Goal: Communication & Community: Answer question/provide support

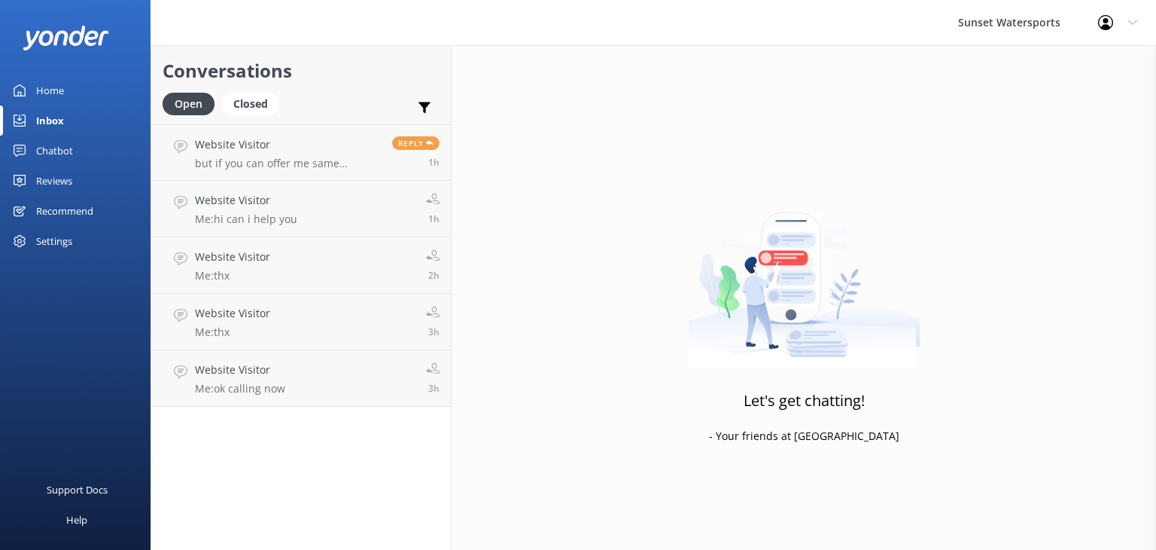
click at [57, 121] on div "Inbox" at bounding box center [50, 120] width 28 height 30
click at [376, 160] on p "but if you can offer me same package for all that would be good" at bounding box center [288, 164] width 186 height 14
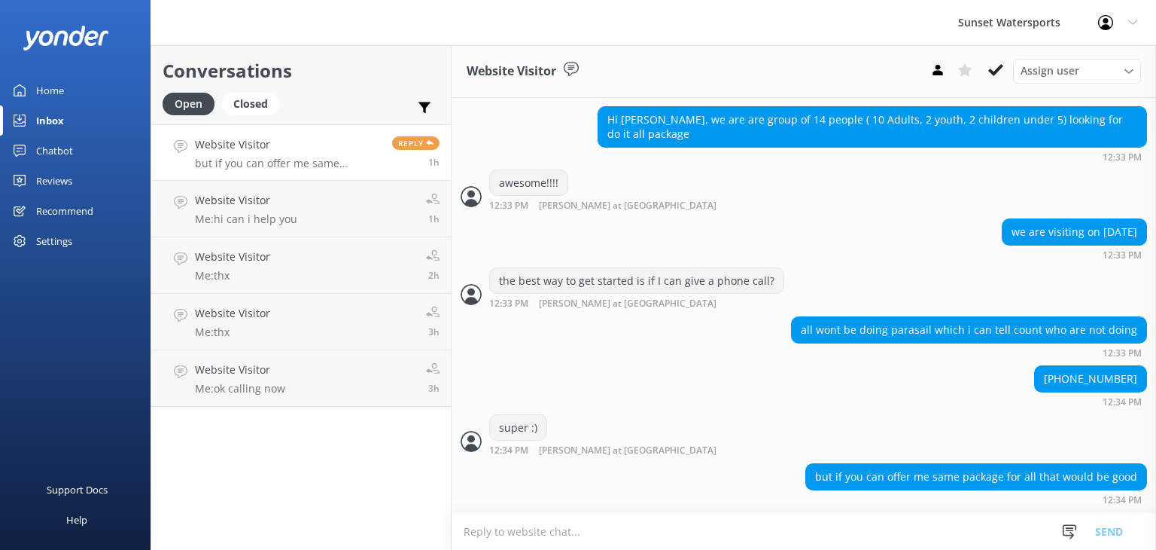
scroll to position [1070, 0]
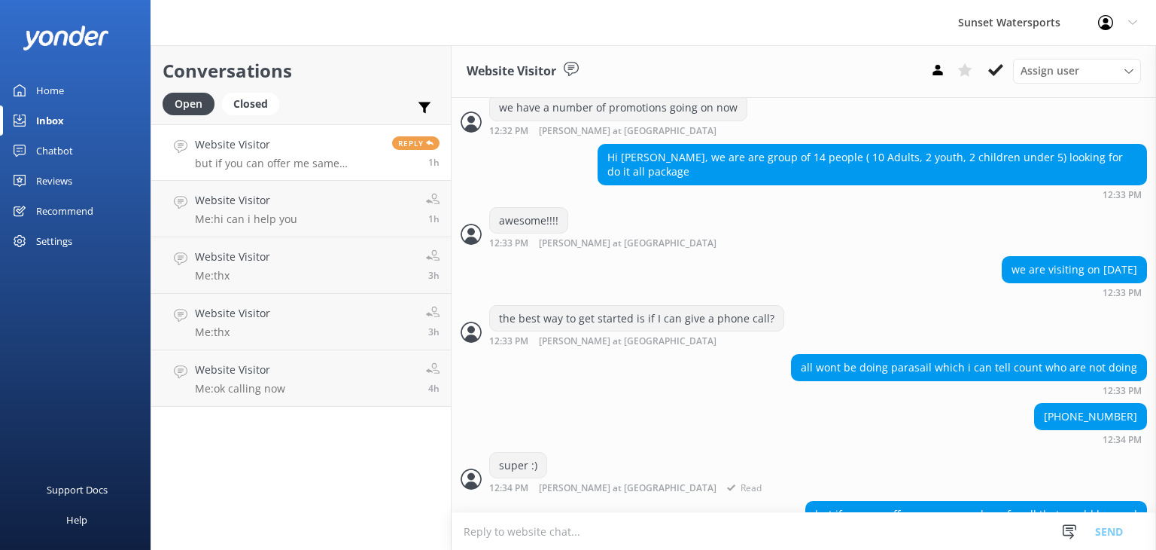
scroll to position [1070, 0]
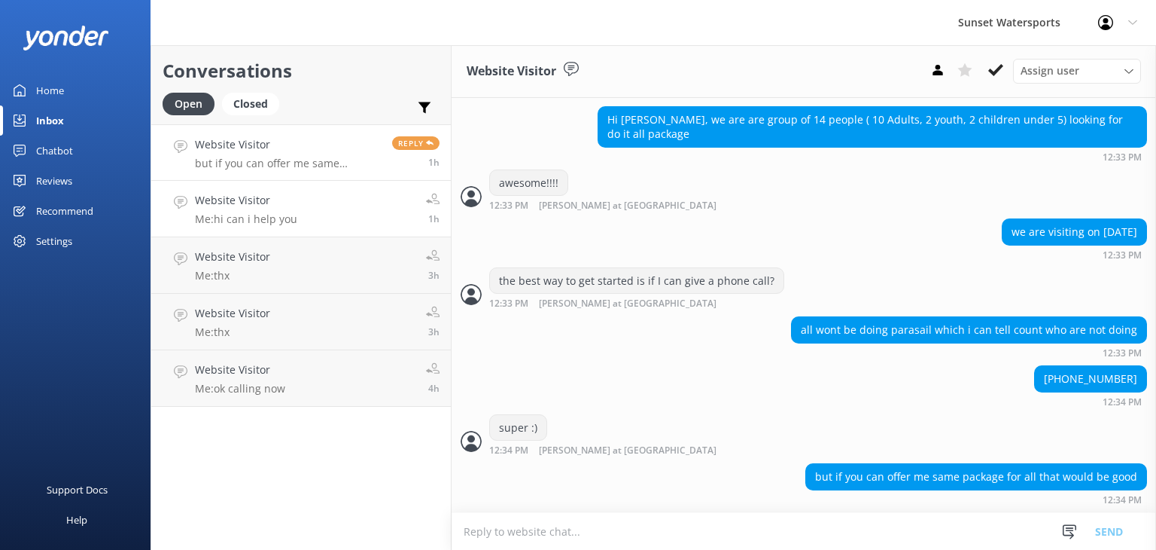
click at [262, 216] on p "Me: hi can i help you" at bounding box center [246, 219] width 102 height 14
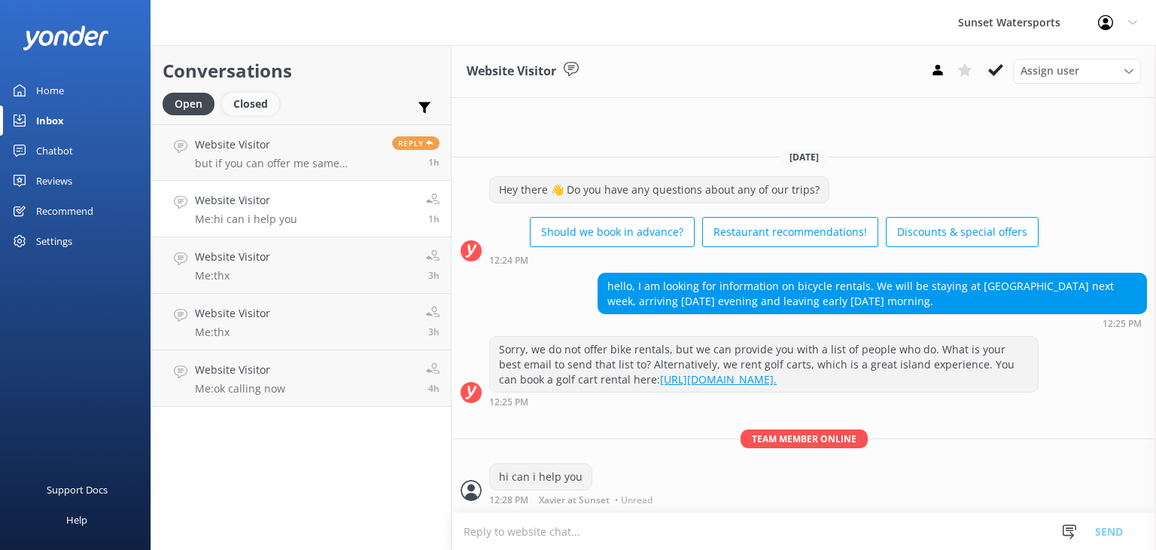
click at [250, 107] on div "Closed" at bounding box center [250, 104] width 57 height 23
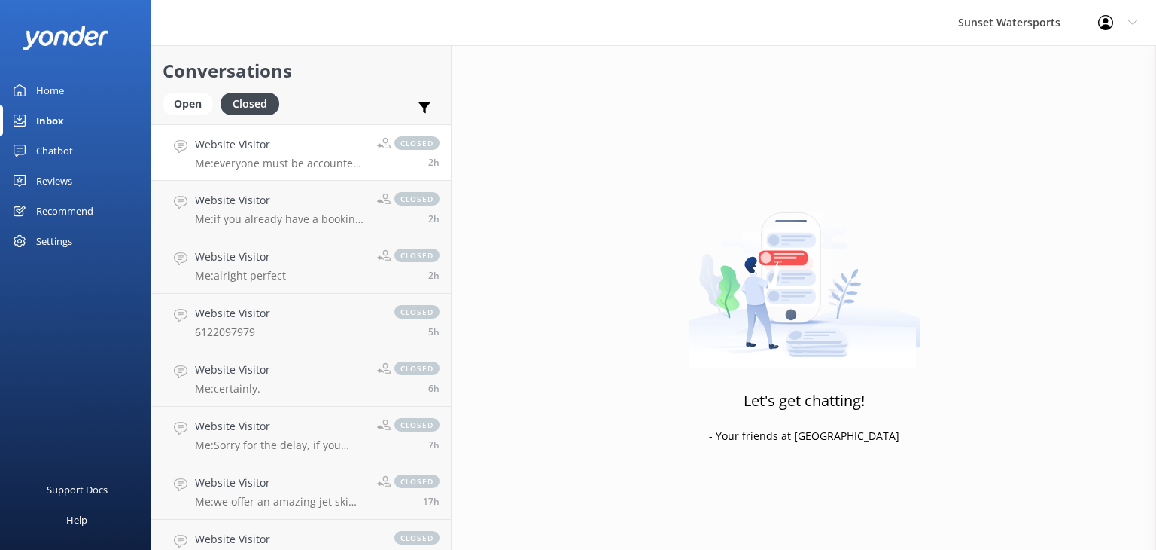
click at [337, 153] on div "Website Visitor Me: everyone must be accounted for on the boat, only 12 seats." at bounding box center [280, 152] width 171 height 32
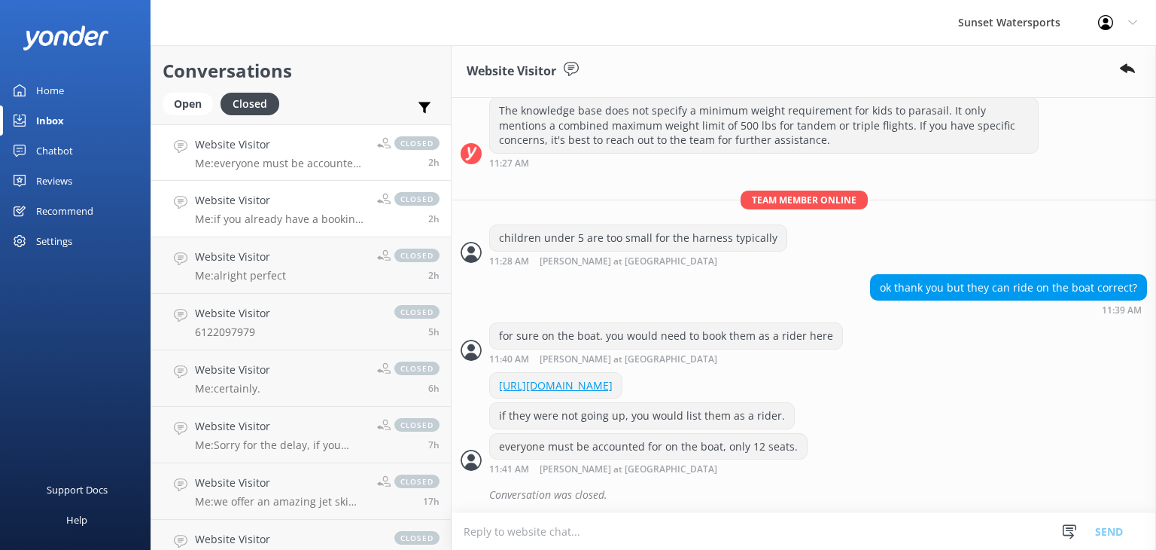
scroll to position [215, 0]
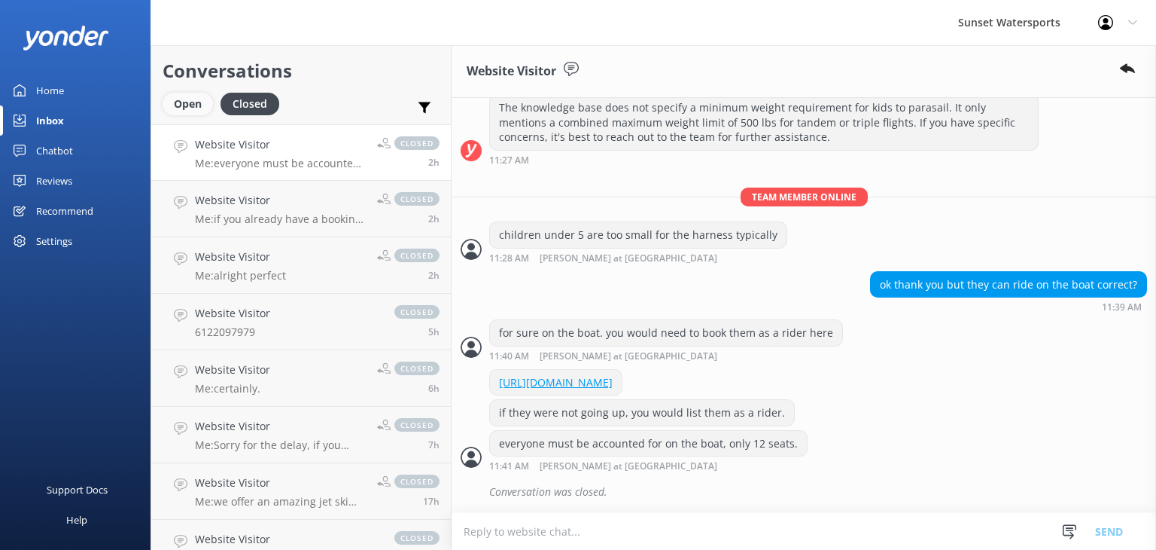
click at [181, 106] on div "Open" at bounding box center [188, 104] width 50 height 23
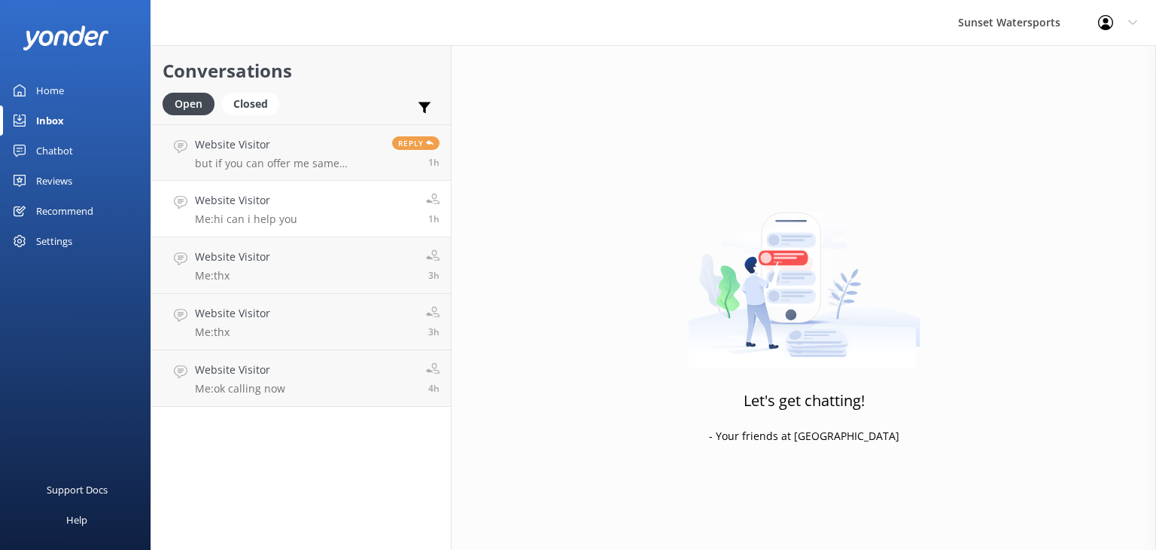
click at [266, 206] on h4 "Website Visitor" at bounding box center [246, 200] width 102 height 17
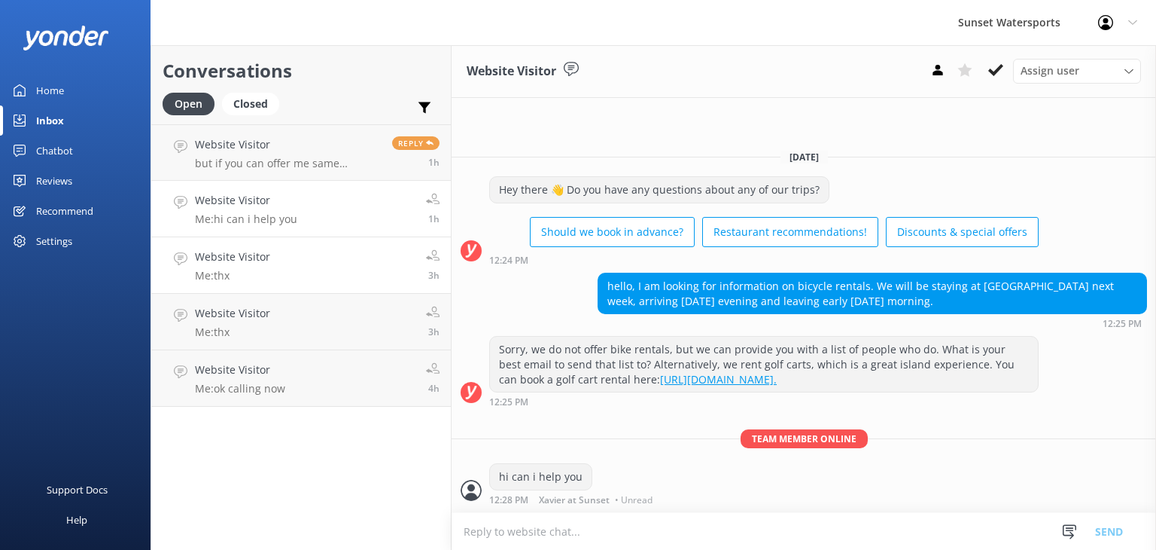
click at [294, 272] on link "Website Visitor Me: thx 3h" at bounding box center [301, 265] width 300 height 56
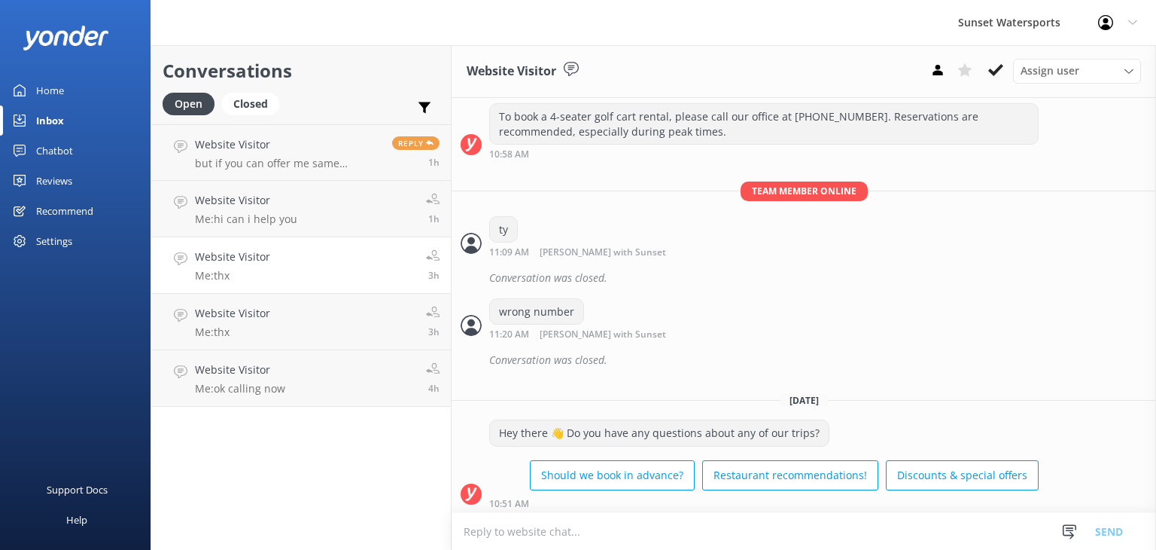
scroll to position [12764, 0]
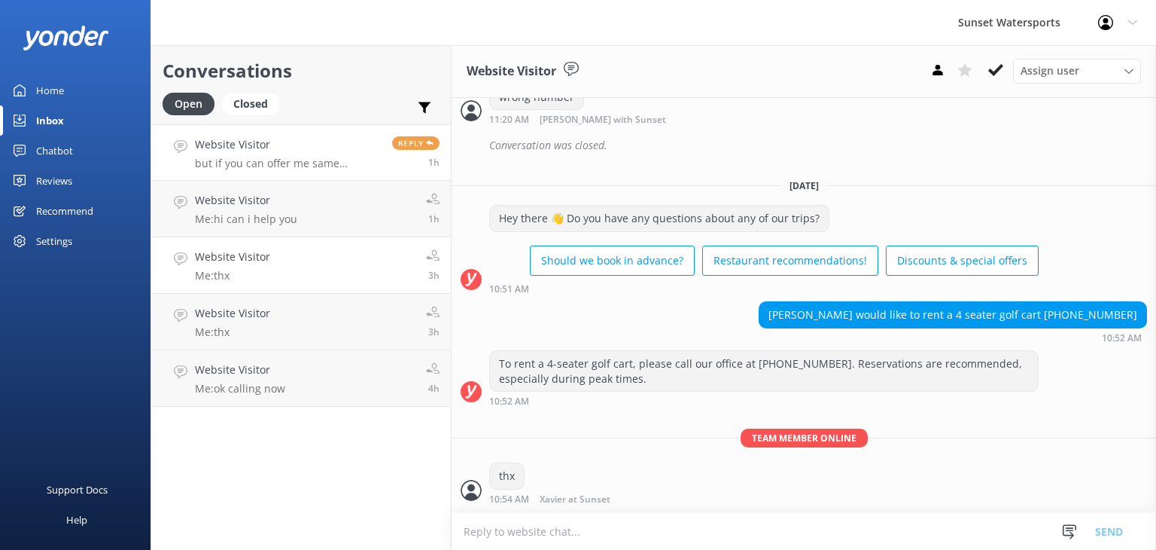
click at [250, 155] on div "Website Visitor but if you can offer me same package for all that would be good" at bounding box center [288, 152] width 186 height 32
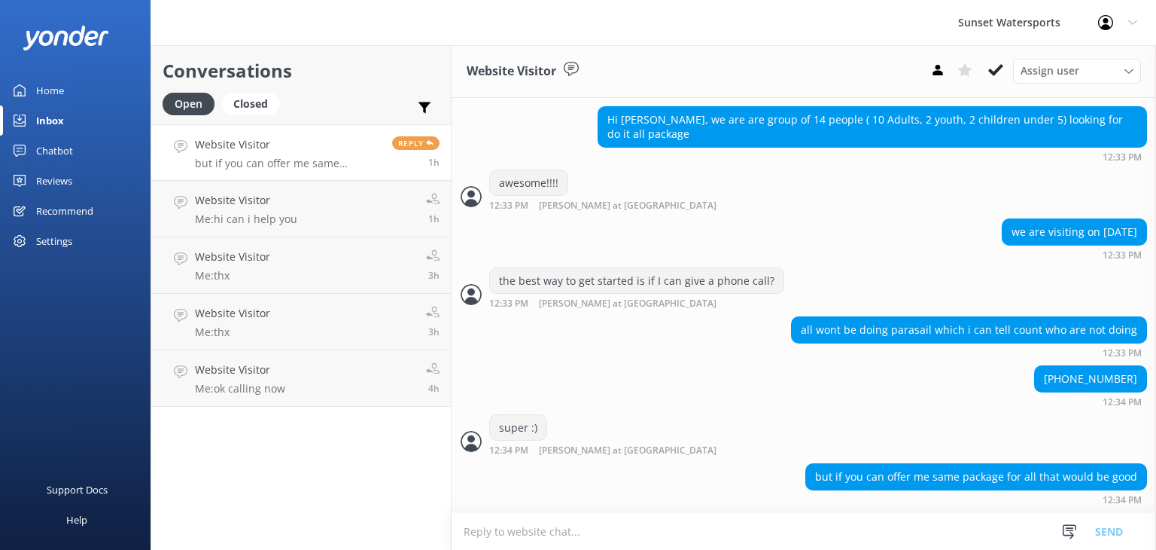
scroll to position [1070, 0]
click at [333, 160] on p "but if you can offer me same package for all that would be good" at bounding box center [288, 164] width 186 height 14
click at [266, 103] on div "Closed" at bounding box center [250, 104] width 57 height 23
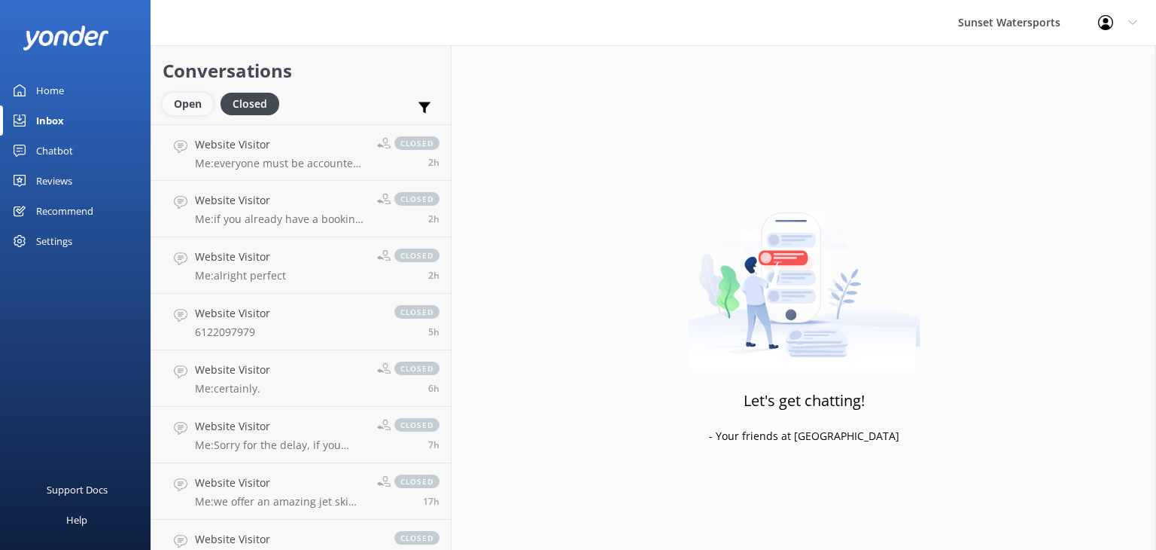
click at [188, 109] on div "Open" at bounding box center [188, 104] width 50 height 23
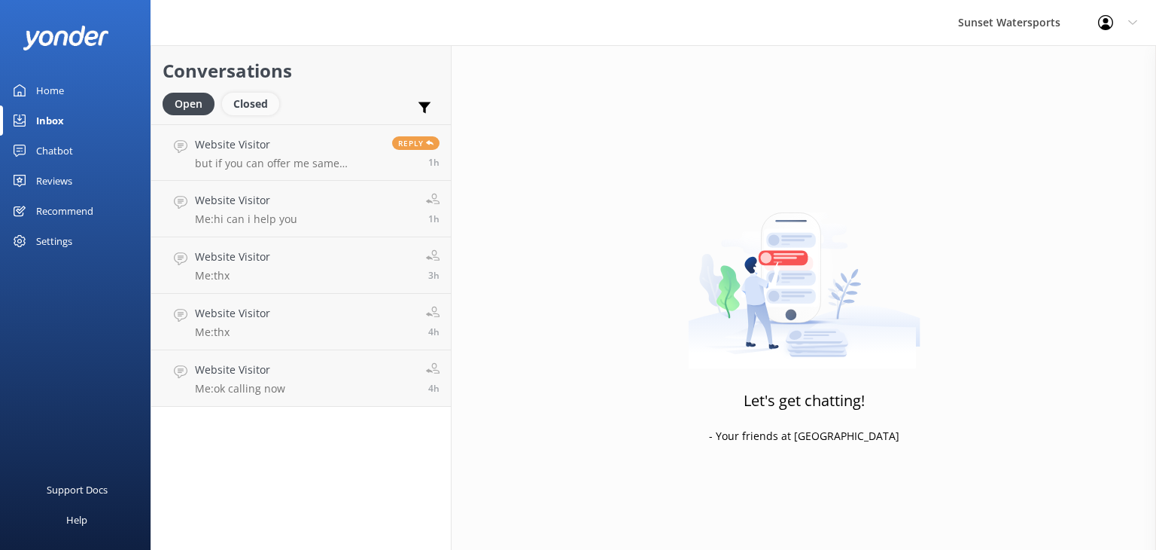
click at [242, 108] on div "Closed" at bounding box center [250, 104] width 57 height 23
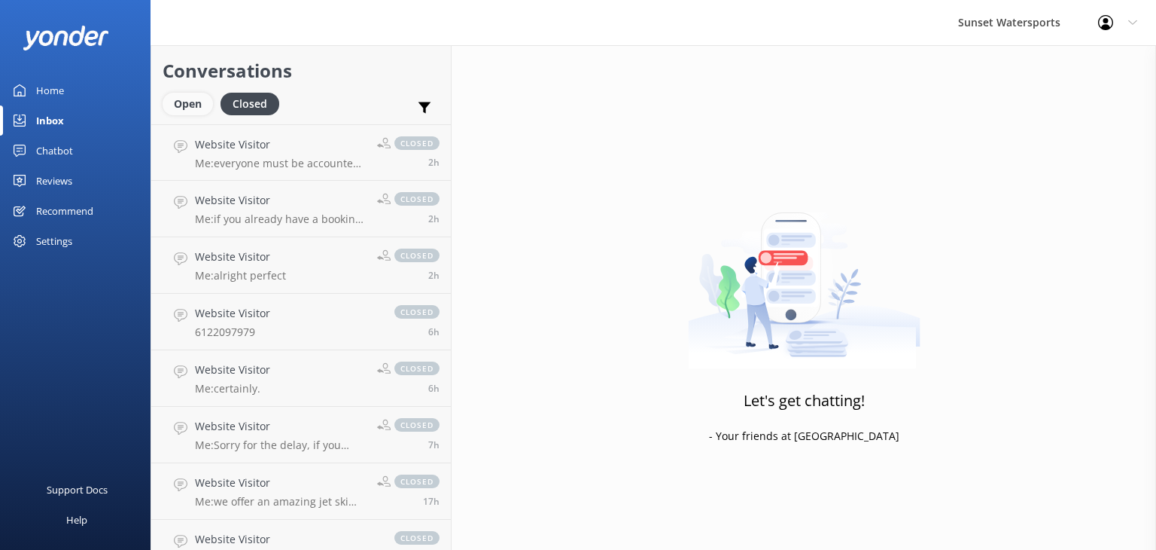
click at [175, 114] on div "Open" at bounding box center [188, 104] width 50 height 23
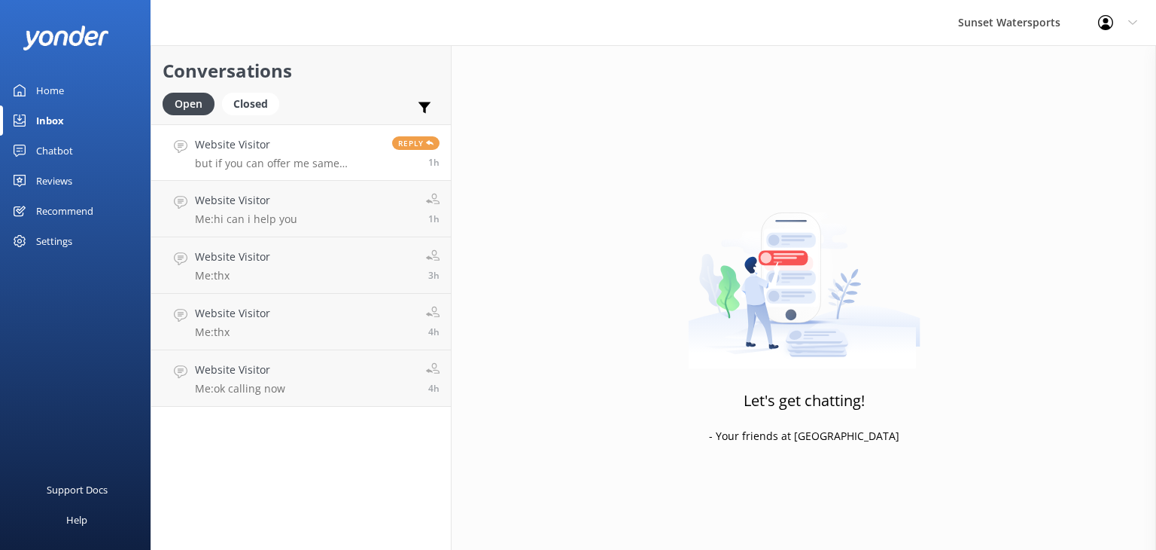
click at [293, 160] on p "but if you can offer me same package for all that would be good" at bounding box center [288, 164] width 186 height 14
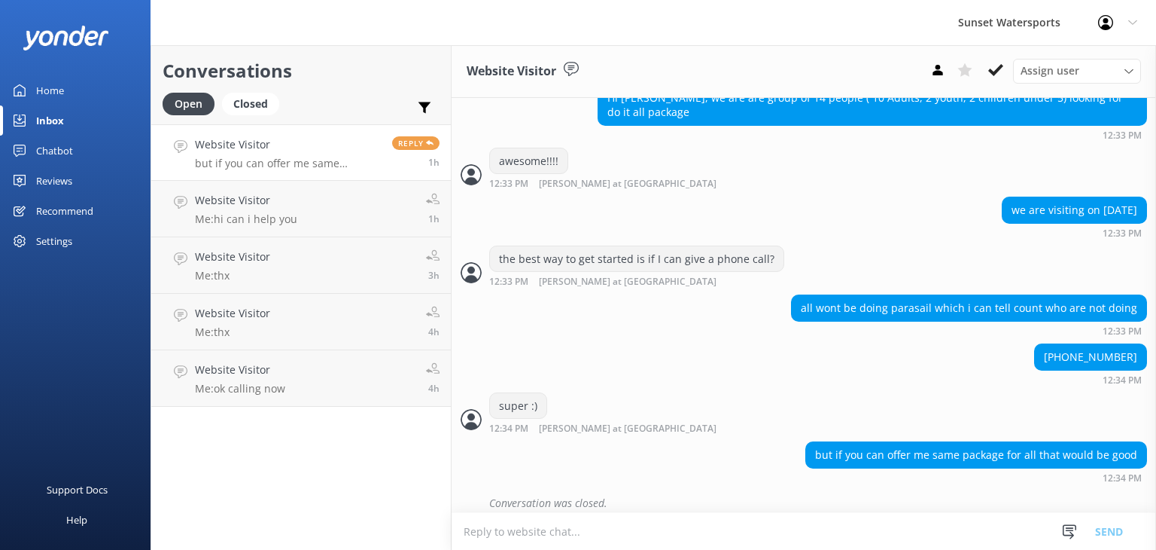
scroll to position [1103, 0]
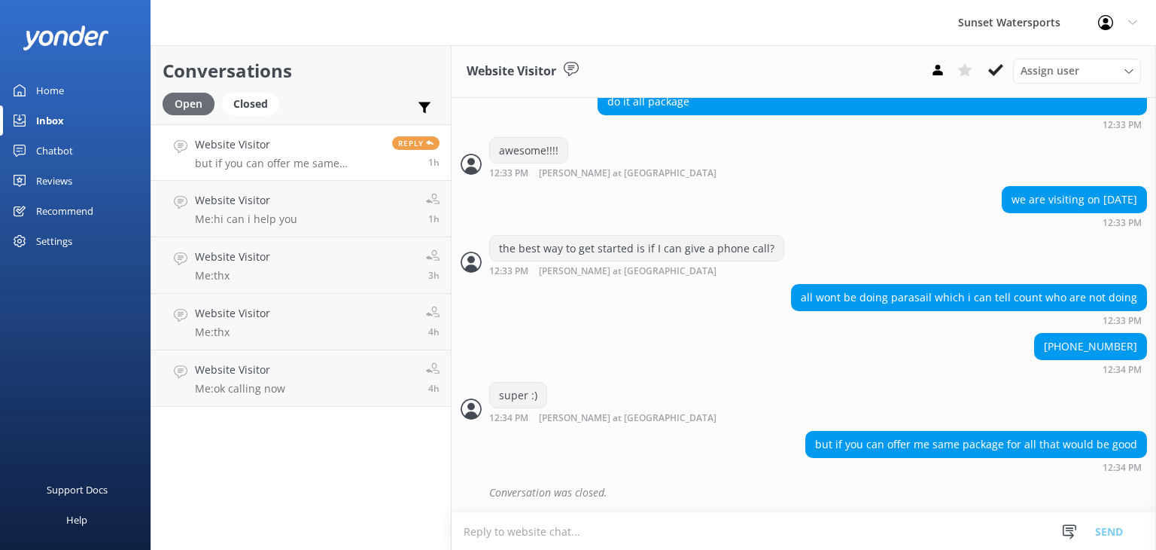
click at [184, 103] on div "Open" at bounding box center [189, 104] width 52 height 23
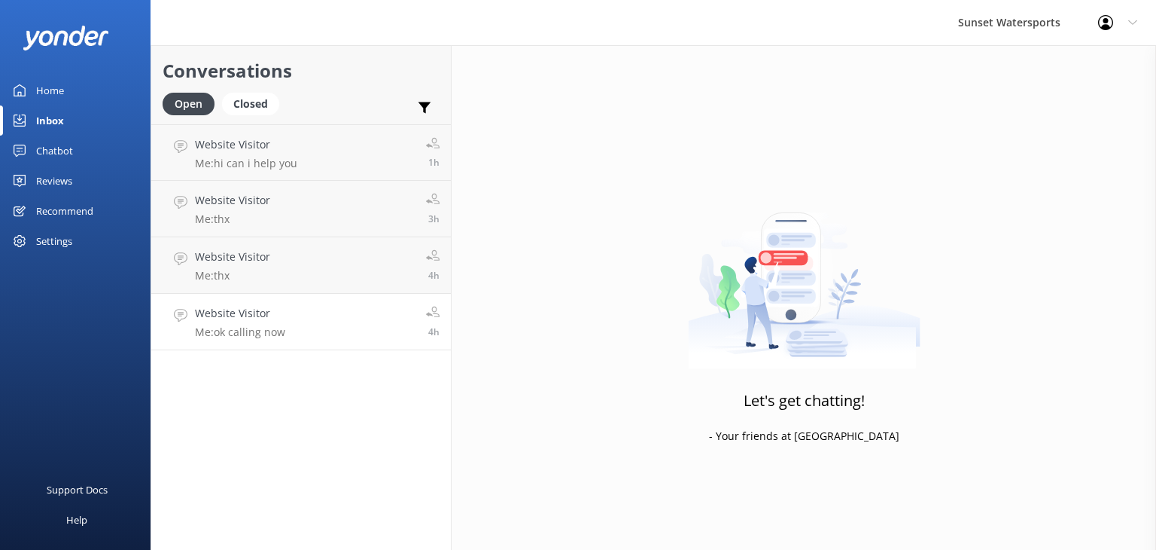
click at [266, 330] on p "Me: ok calling now" at bounding box center [240, 332] width 90 height 14
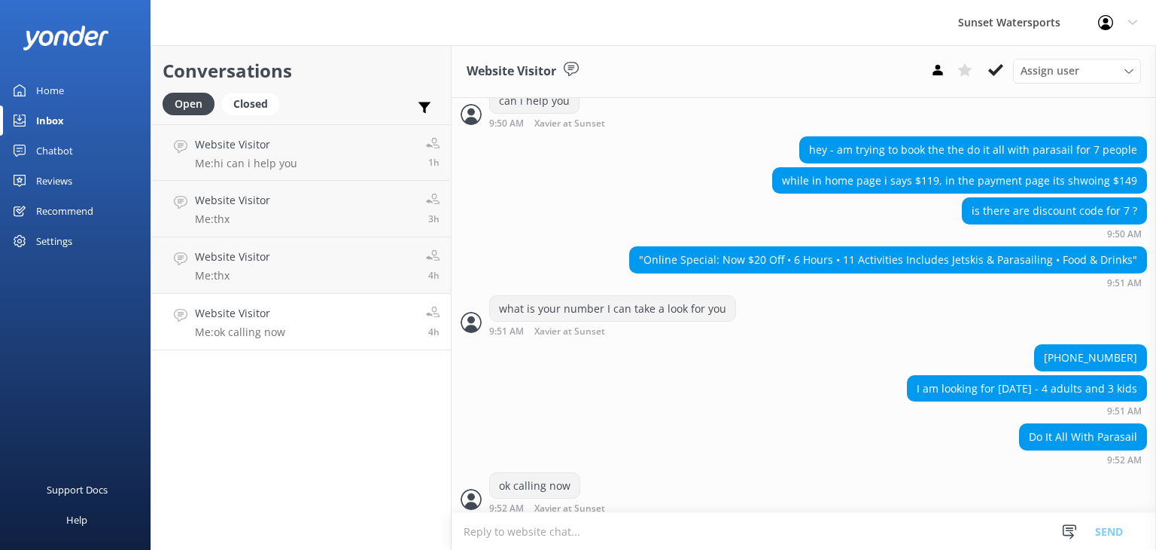
scroll to position [501, 0]
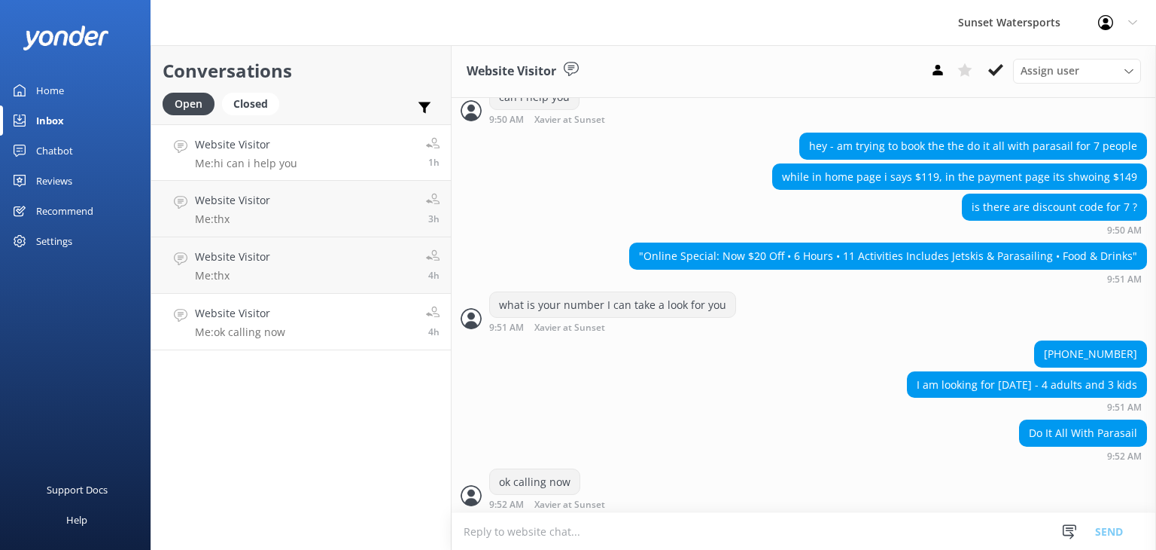
click at [292, 155] on div "Website Visitor Me: hi can i help you" at bounding box center [246, 152] width 102 height 32
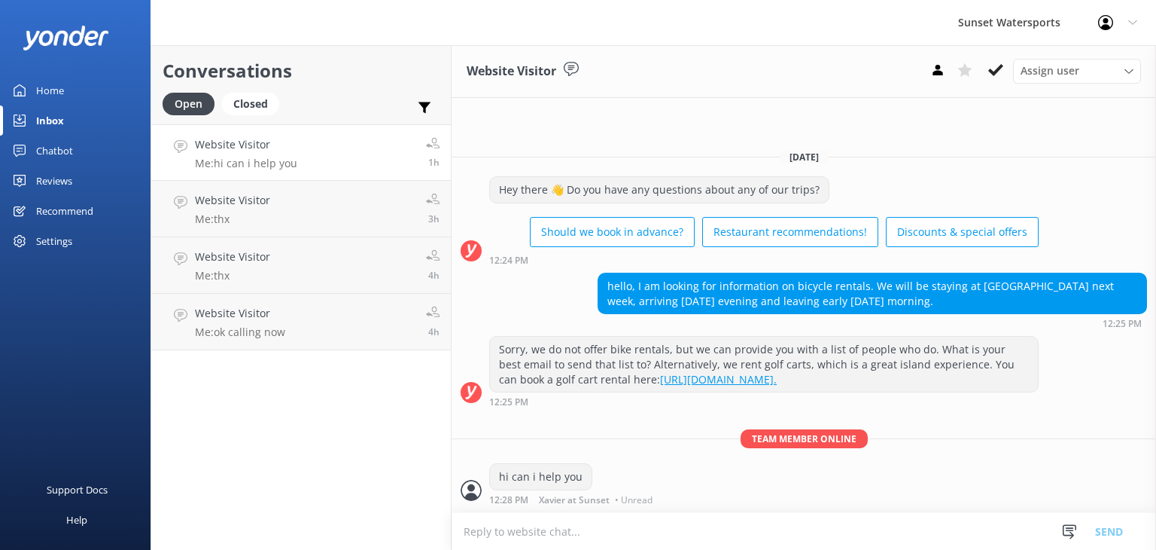
click at [297, 159] on link "Website Visitor Me: hi can i help you 1h" at bounding box center [301, 152] width 300 height 56
click at [273, 111] on div "Closed" at bounding box center [250, 104] width 57 height 23
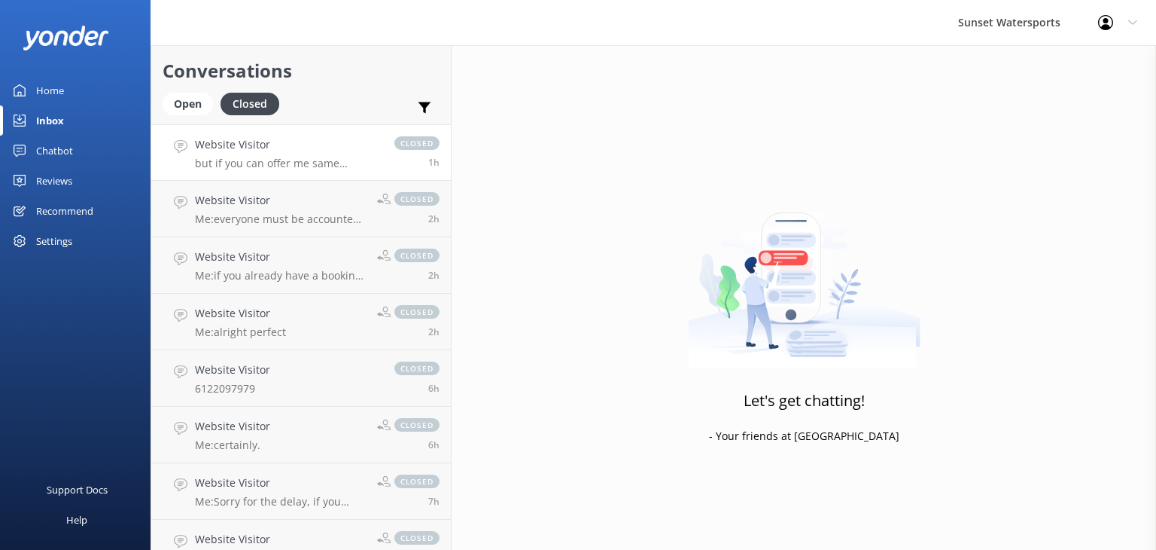
click at [361, 157] on p "but if you can offer me same package for all that would be good" at bounding box center [287, 164] width 184 height 14
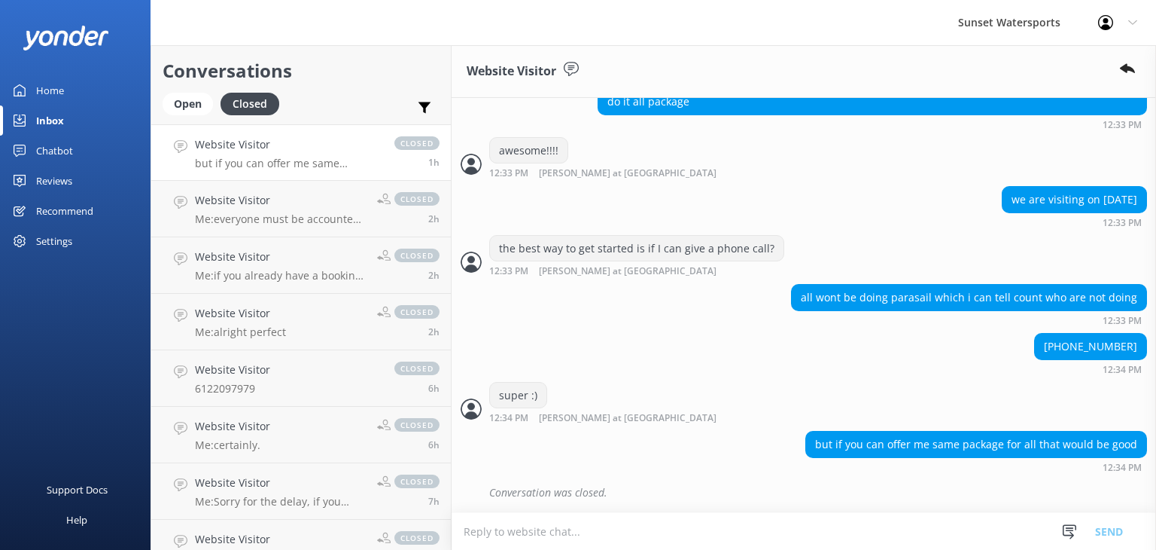
scroll to position [1103, 0]
click at [267, 215] on p "Me: everyone must be accounted for on the boat, only 12 seats." at bounding box center [280, 219] width 171 height 14
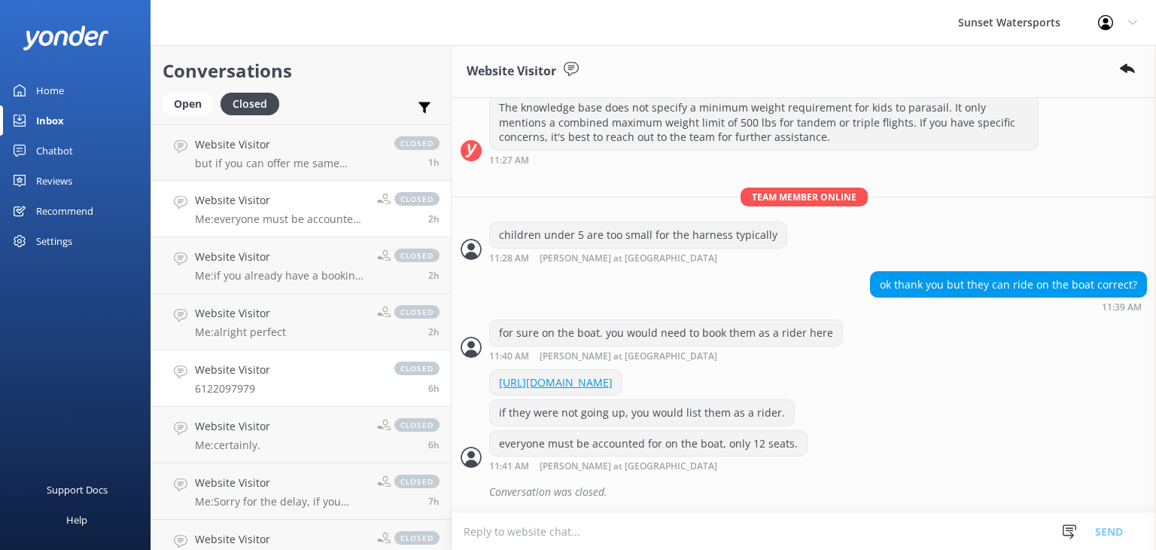
scroll to position [215, 0]
click at [337, 270] on p "Me: if you already have a booking, you would park at the resort valet only for …" at bounding box center [280, 276] width 171 height 14
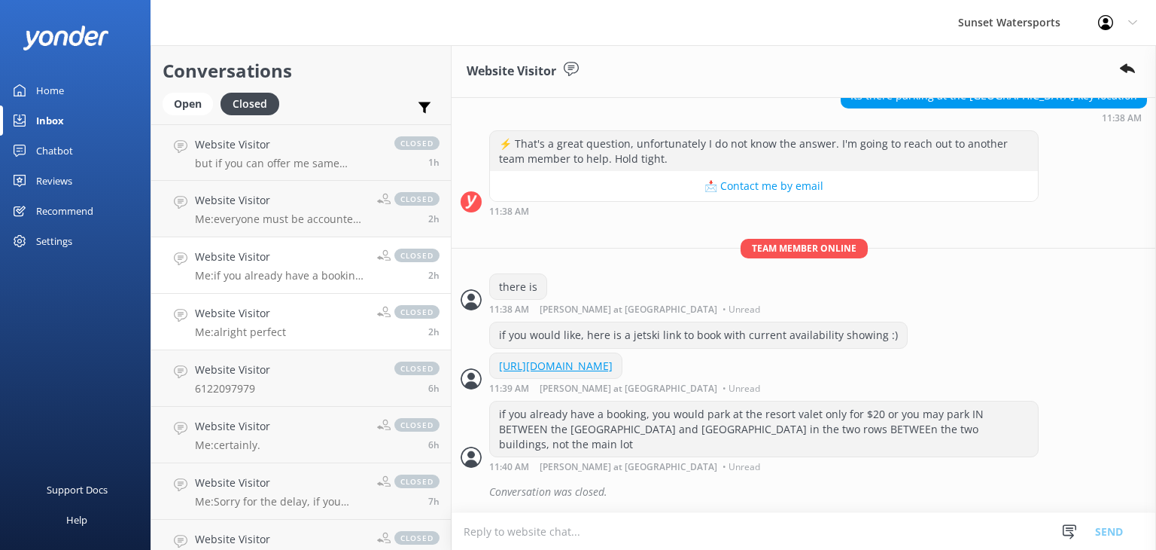
scroll to position [164, 0]
click at [288, 330] on link "Website Visitor Me: alright perfect closed 2h" at bounding box center [301, 322] width 300 height 56
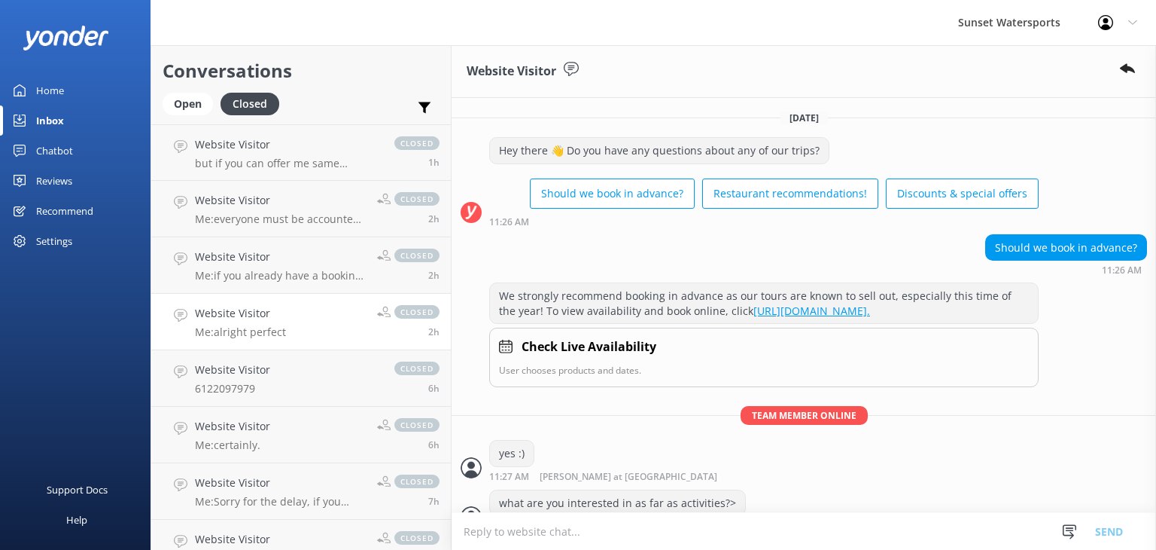
scroll to position [169, 0]
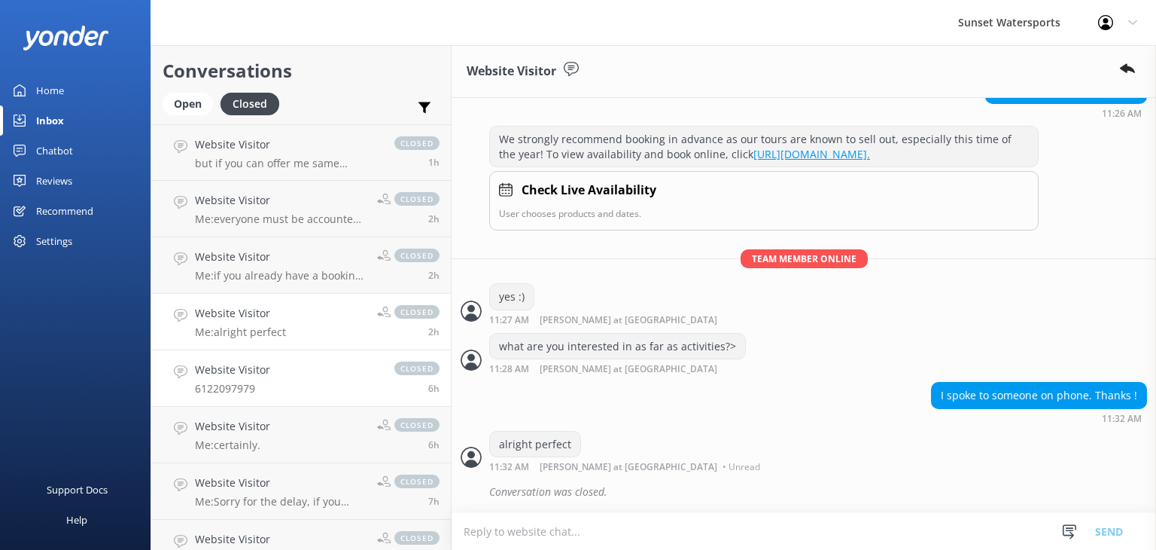
click at [254, 385] on p "6122097979" at bounding box center [232, 389] width 75 height 14
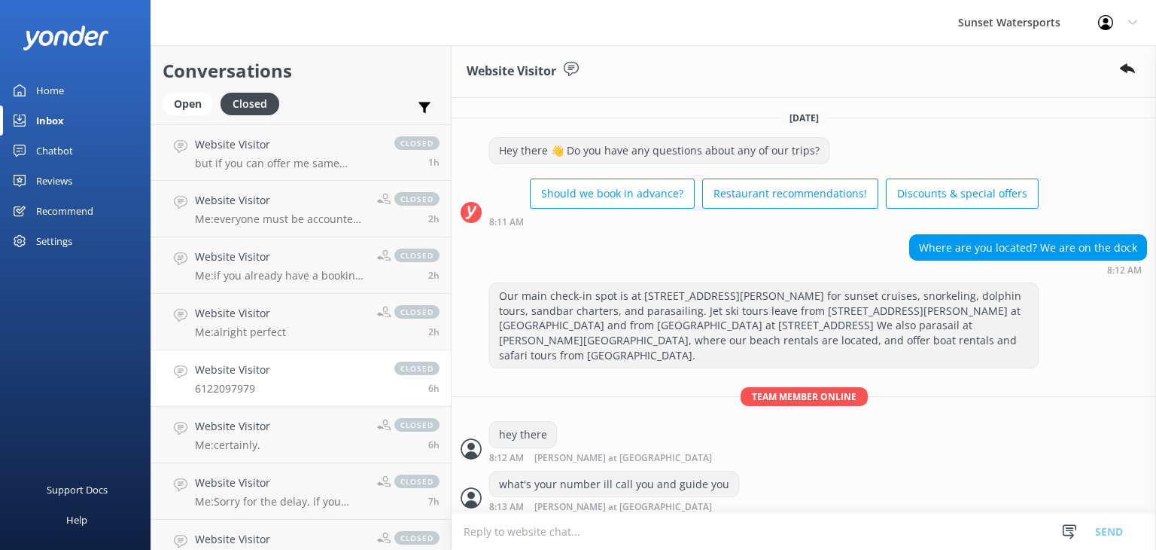
scroll to position [72, 0]
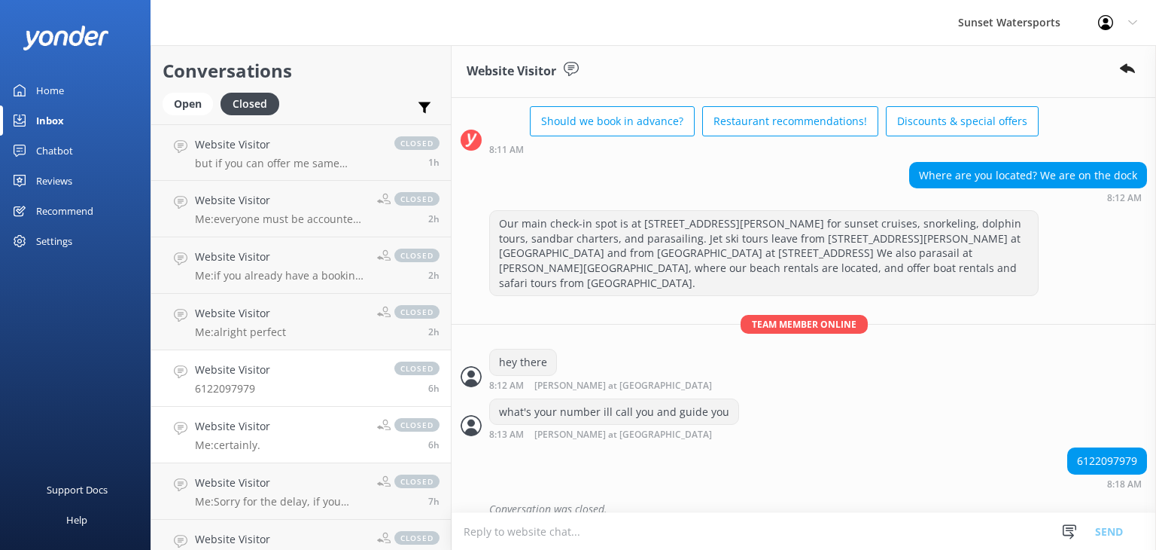
click at [265, 446] on p "Me: certainly." at bounding box center [232, 445] width 75 height 14
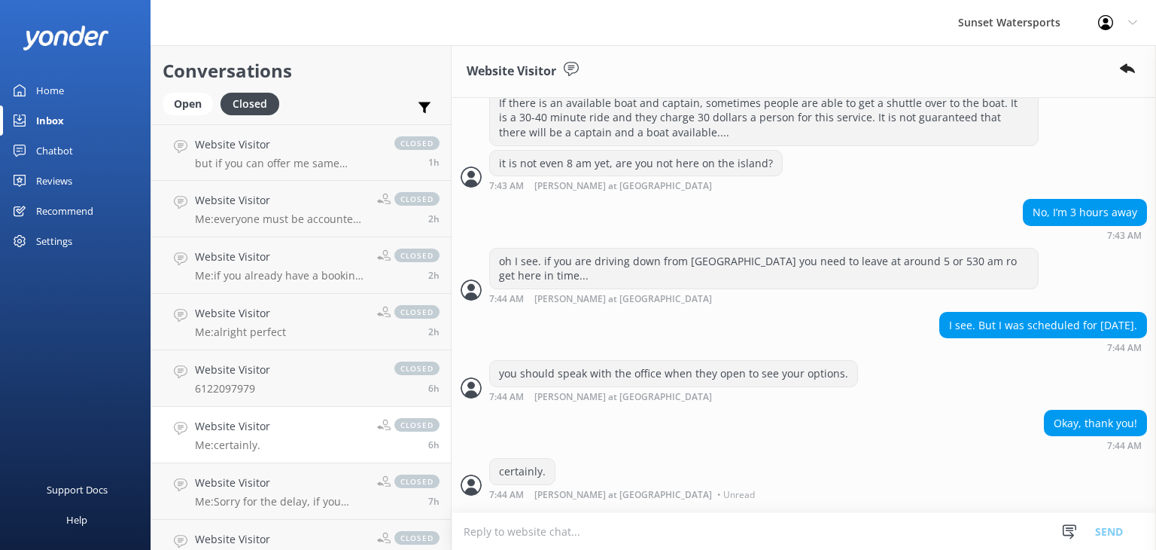
scroll to position [757, 0]
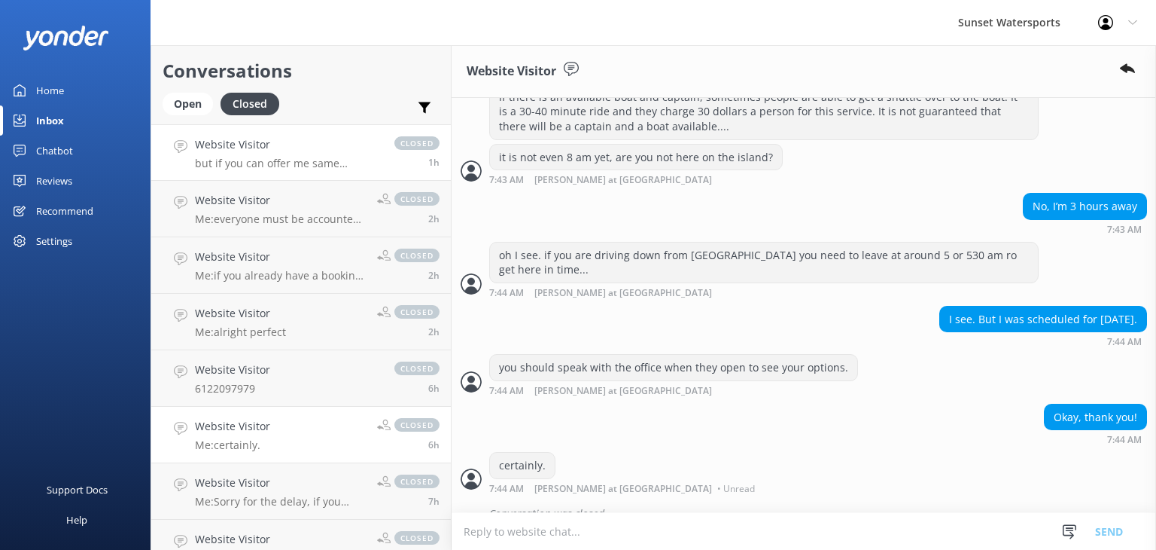
click at [306, 157] on p "but if you can offer me same package for all that would be good" at bounding box center [287, 164] width 184 height 14
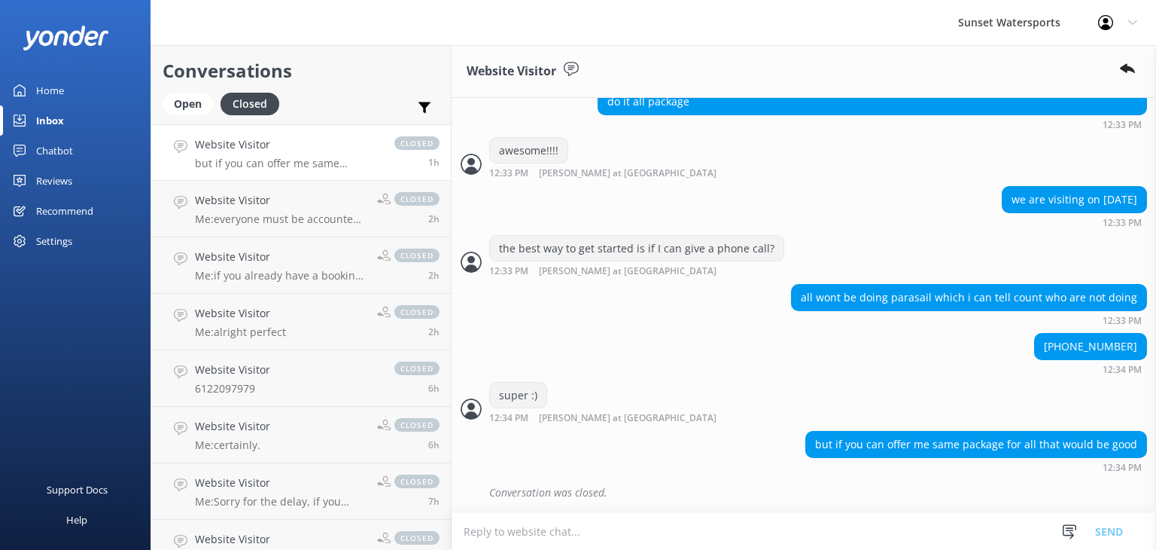
scroll to position [1103, 0]
click at [288, 223] on p "Me: everyone must be accounted for on the boat, only 12 seats." at bounding box center [280, 219] width 171 height 14
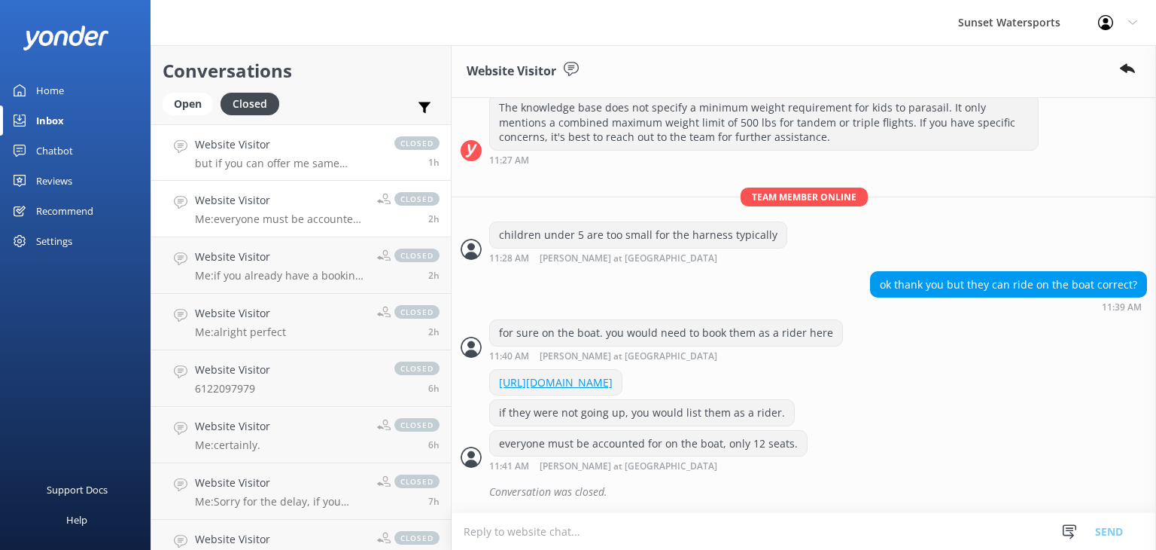
click at [315, 166] on p "but if you can offer me same package for all that would be good" at bounding box center [287, 164] width 184 height 14
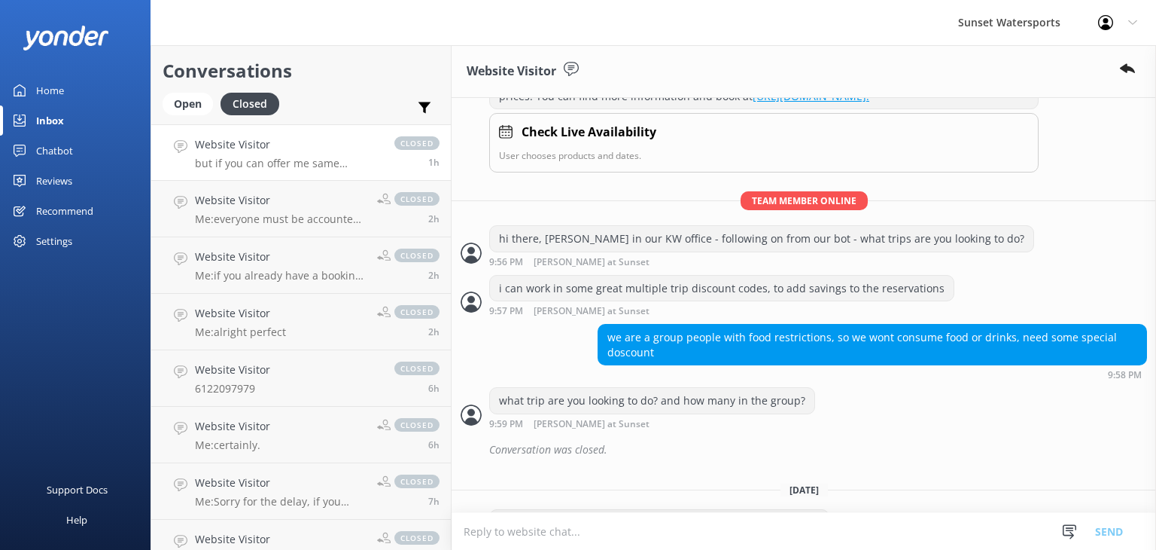
scroll to position [1103, 0]
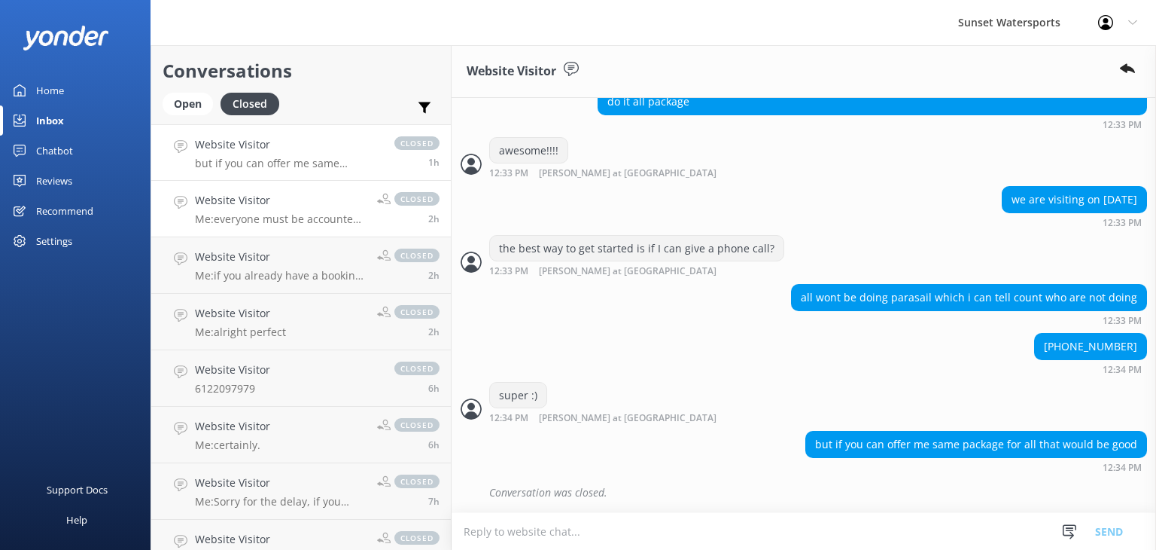
click at [291, 213] on p "Me: everyone must be accounted for on the boat, only 12 seats." at bounding box center [280, 219] width 171 height 14
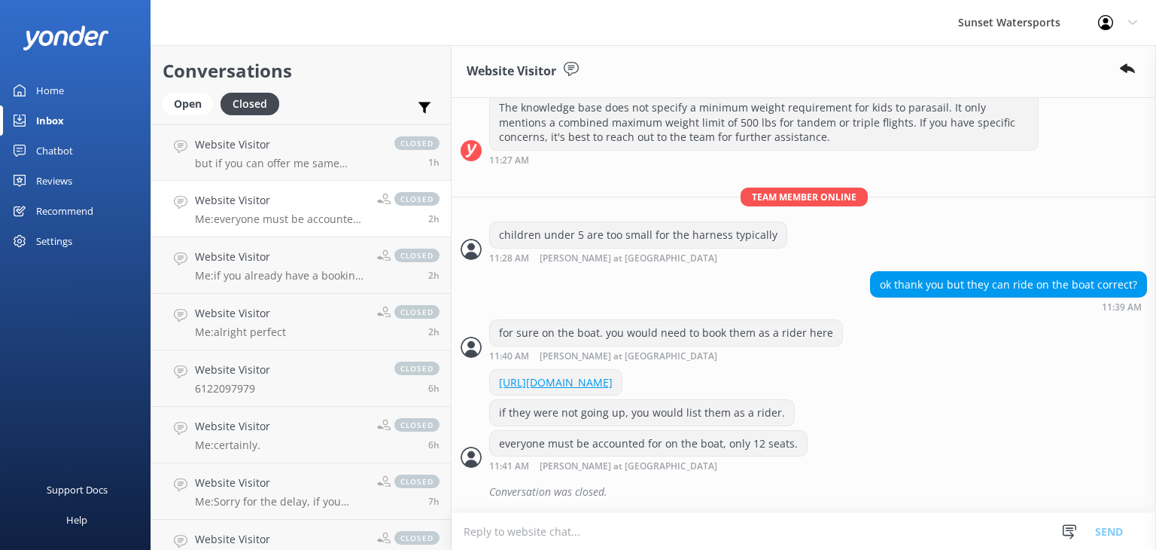
scroll to position [215, 0]
click at [282, 269] on p "Me: if you already have a booking, you would park at the resort valet only for …" at bounding box center [280, 276] width 171 height 14
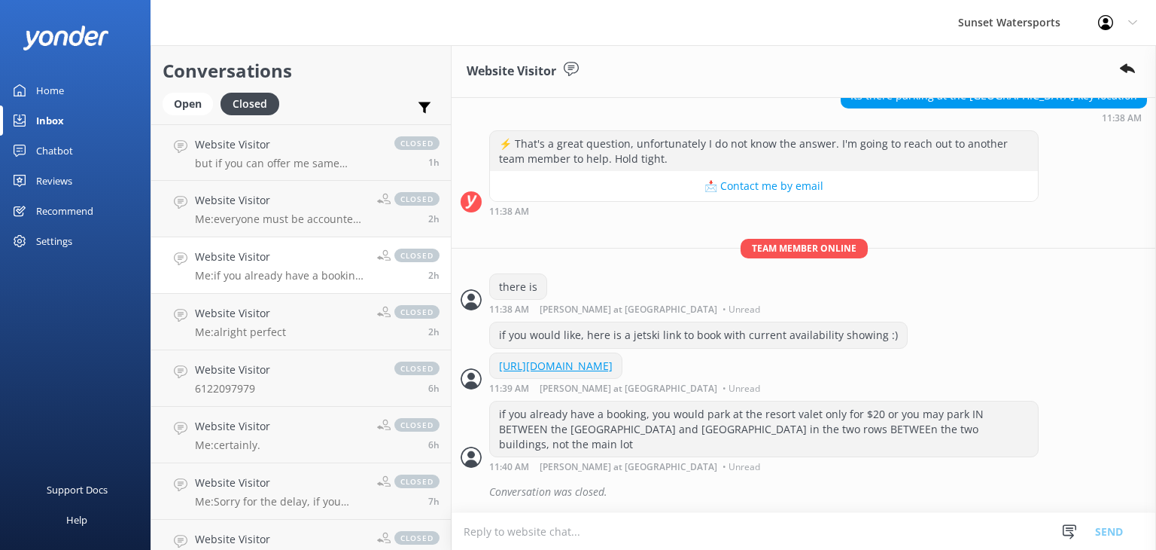
scroll to position [164, 0]
click at [271, 328] on p "Me: alright perfect" at bounding box center [240, 332] width 91 height 14
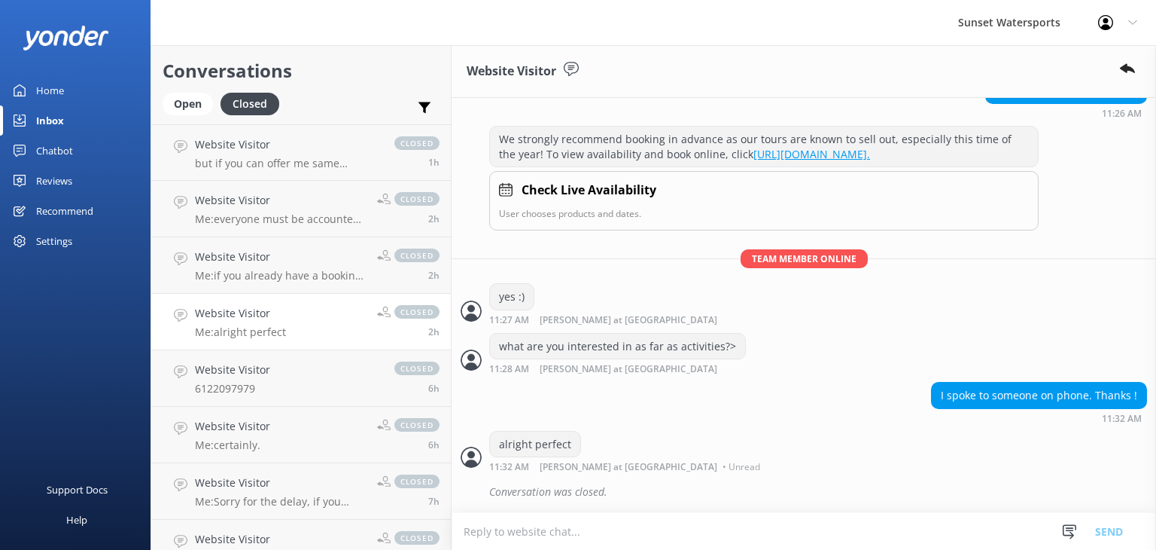
scroll to position [169, 0]
click at [275, 382] on link "Website Visitor 6122097979 closed 6h" at bounding box center [301, 378] width 300 height 56
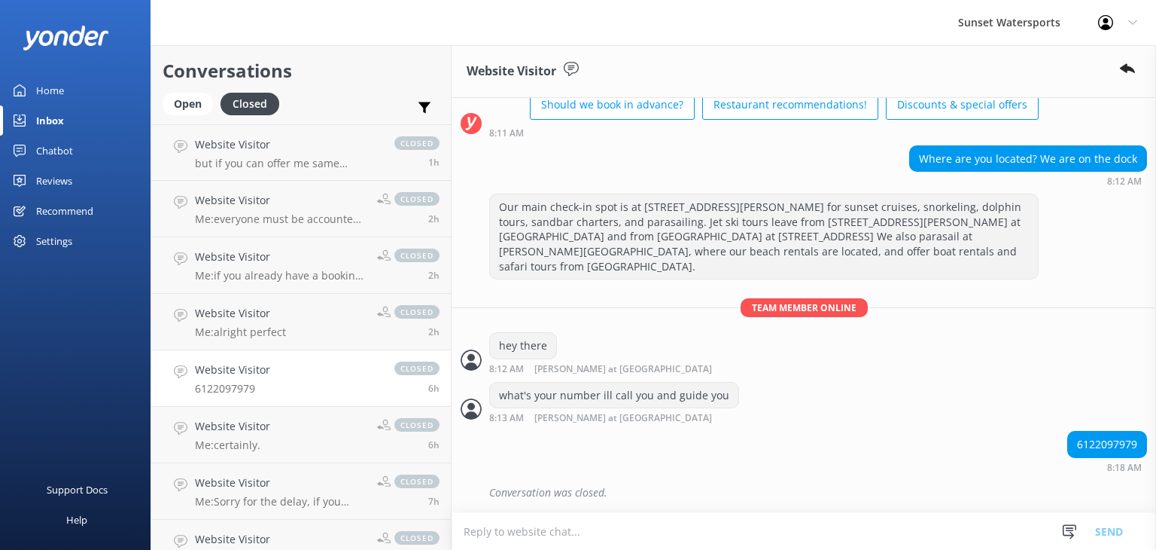
scroll to position [72, 0]
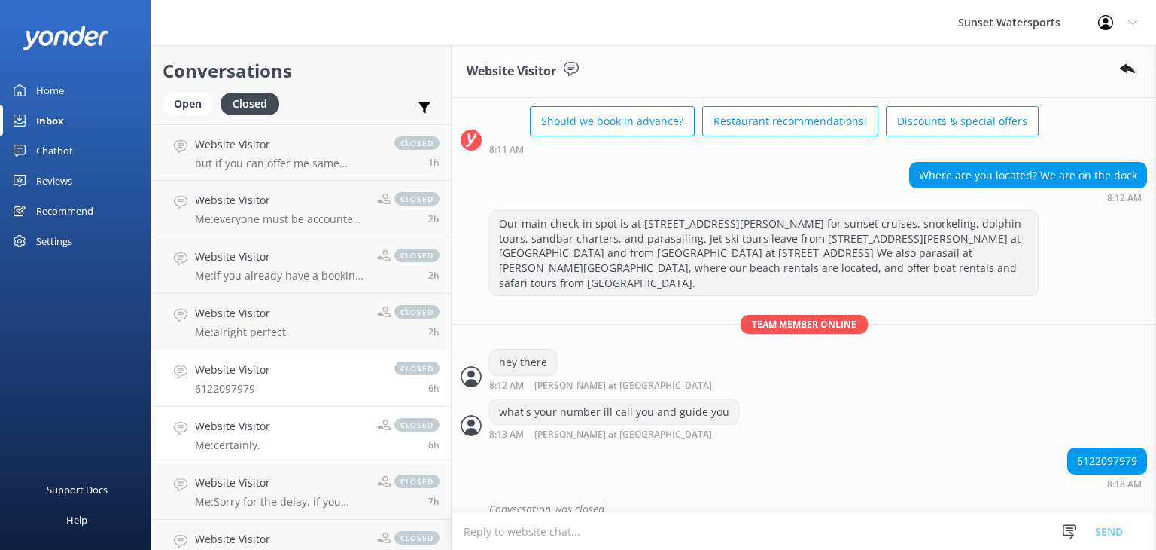
click at [276, 431] on link "Website Visitor Me: certainly. closed 6h" at bounding box center [301, 434] width 300 height 56
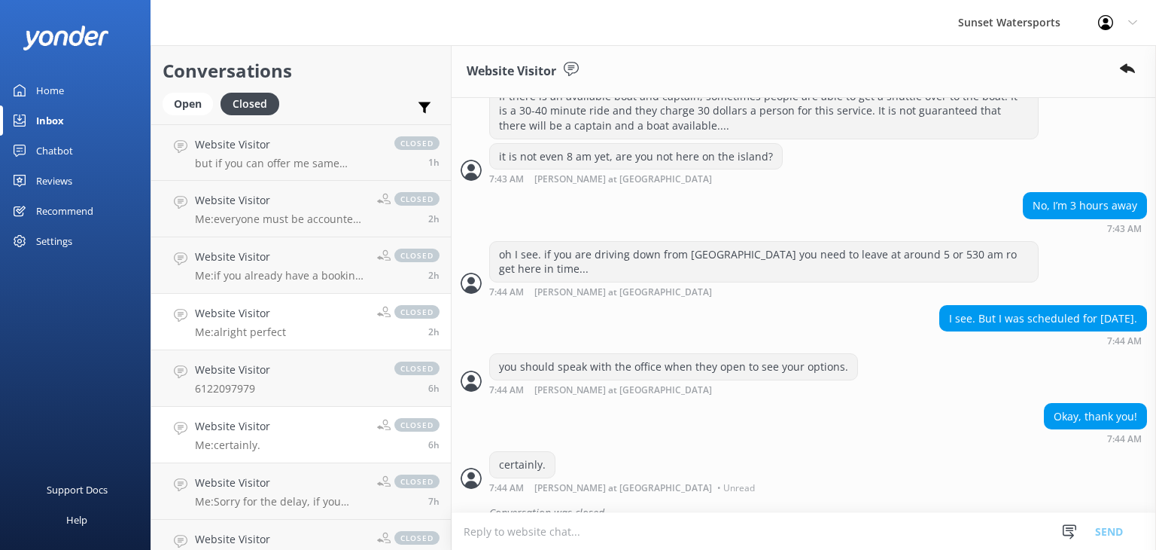
scroll to position [151, 0]
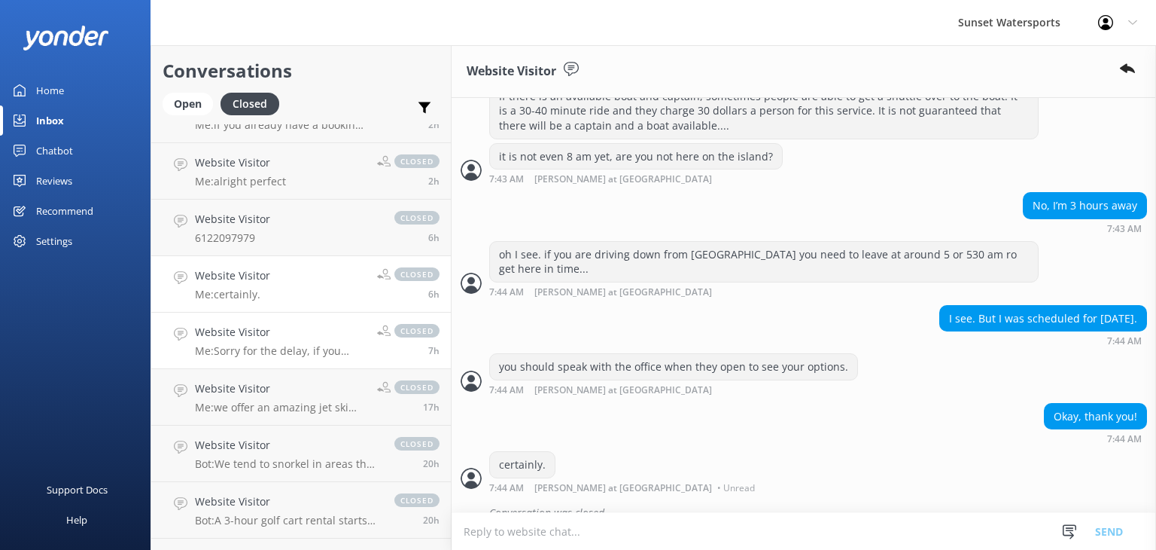
click at [272, 343] on div "Website Visitor Me: Sorry for the delay, if you happen to return here and see t…" at bounding box center [280, 340] width 171 height 33
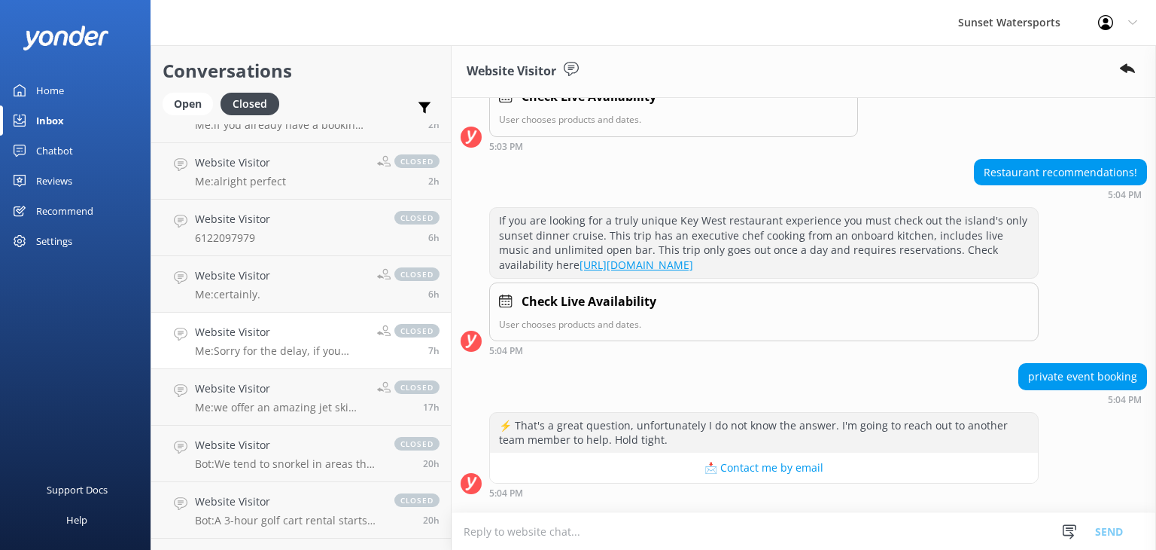
scroll to position [461, 0]
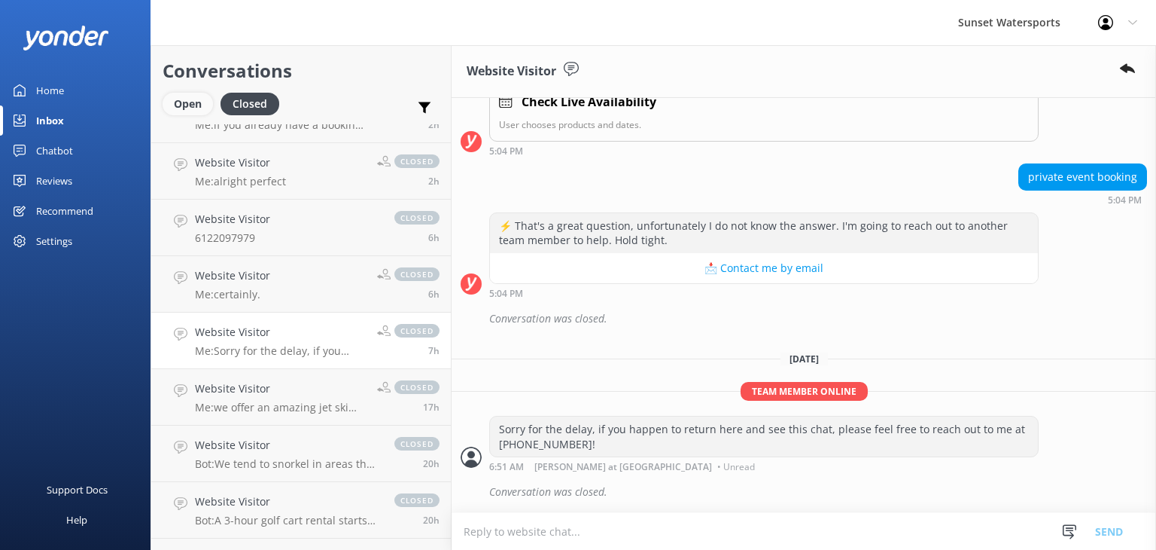
click at [175, 106] on div "Open" at bounding box center [188, 104] width 50 height 23
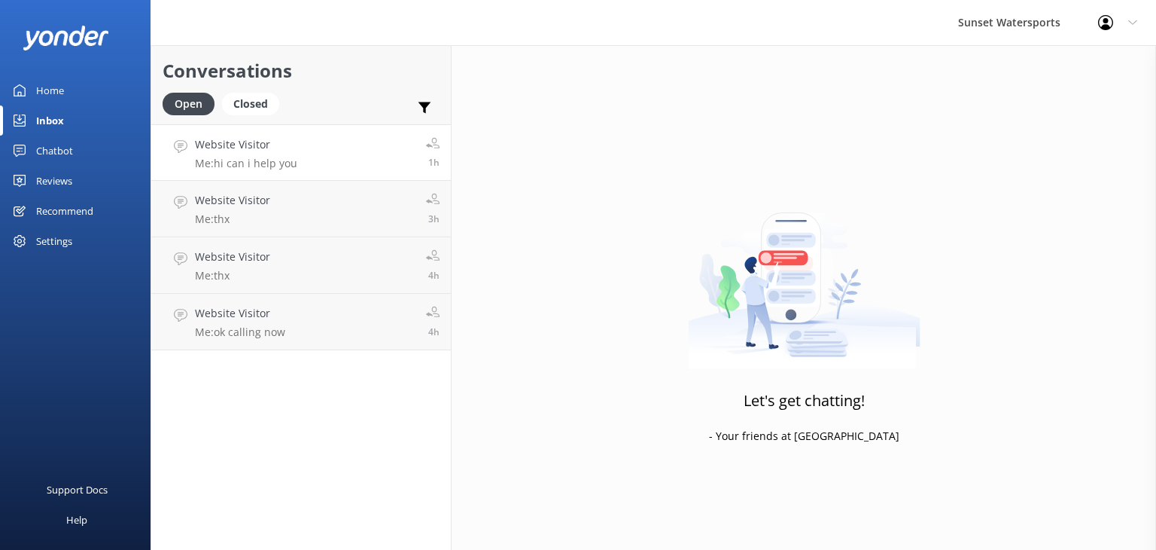
click at [295, 155] on link "Website Visitor Me: hi can i help you 1h" at bounding box center [301, 152] width 300 height 56
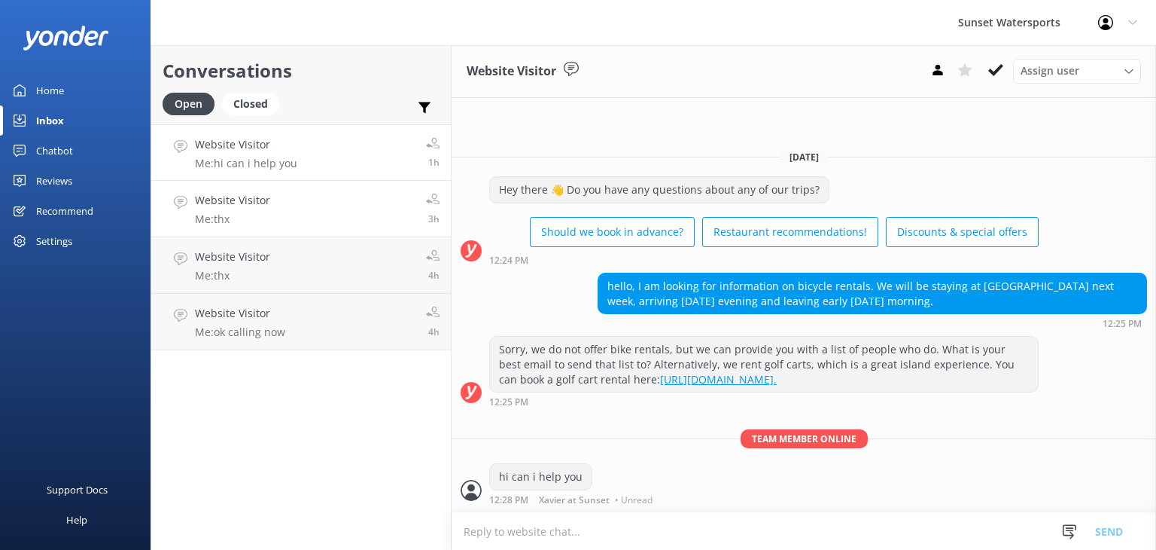
click at [299, 212] on link "Website Visitor Me: thx 3h" at bounding box center [301, 209] width 300 height 56
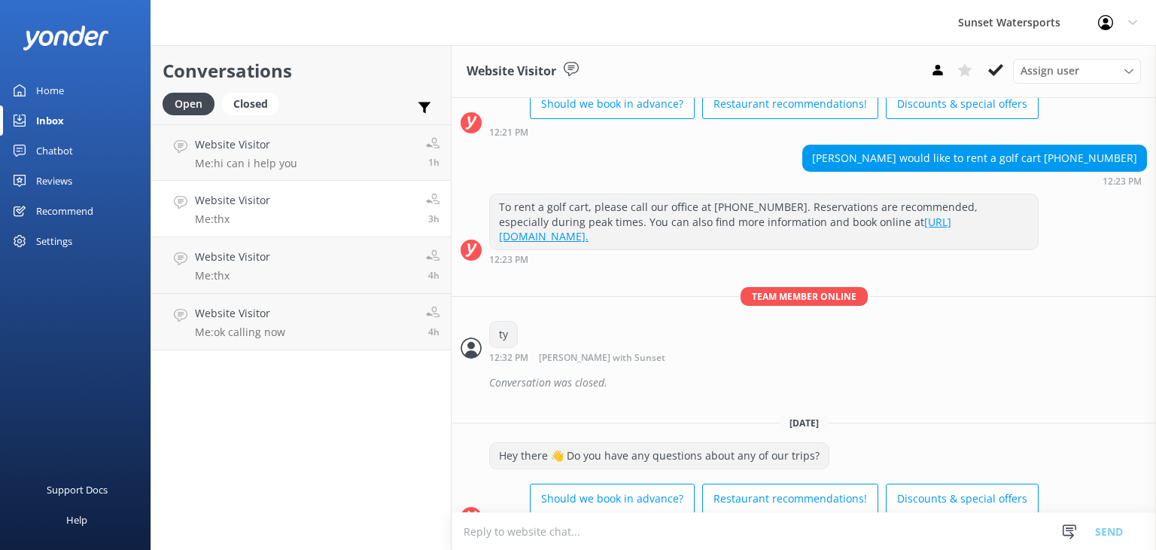
scroll to position [12764, 0]
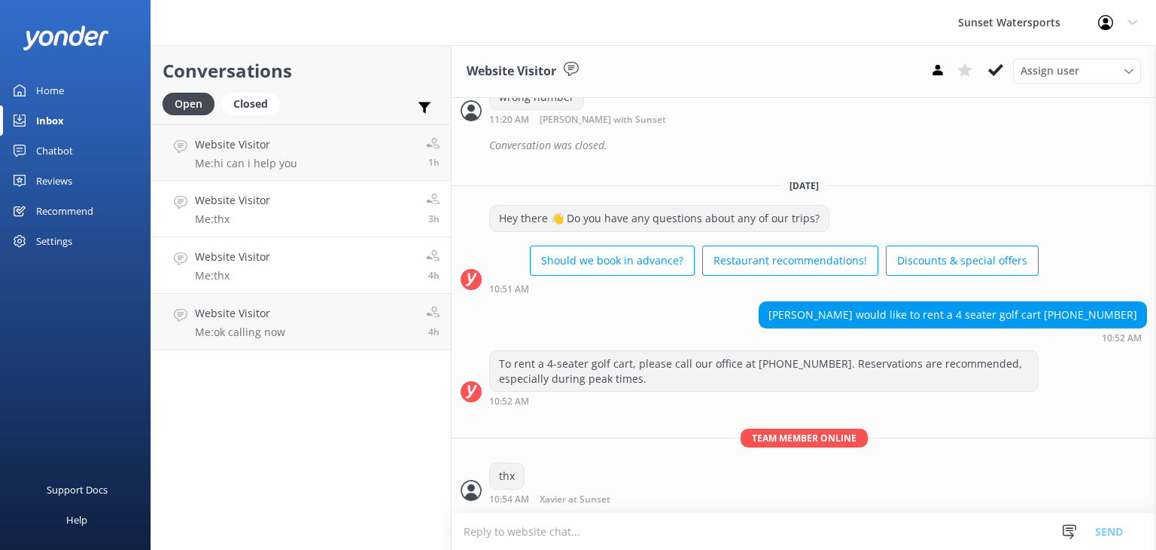
click at [256, 261] on h4 "Website Visitor" at bounding box center [232, 256] width 75 height 17
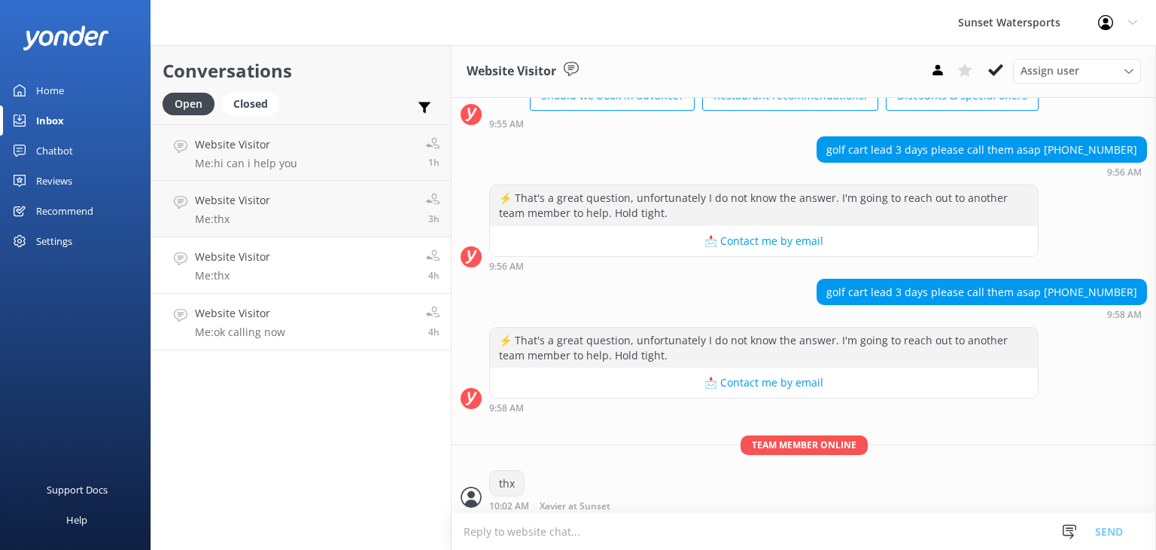
scroll to position [6681, 0]
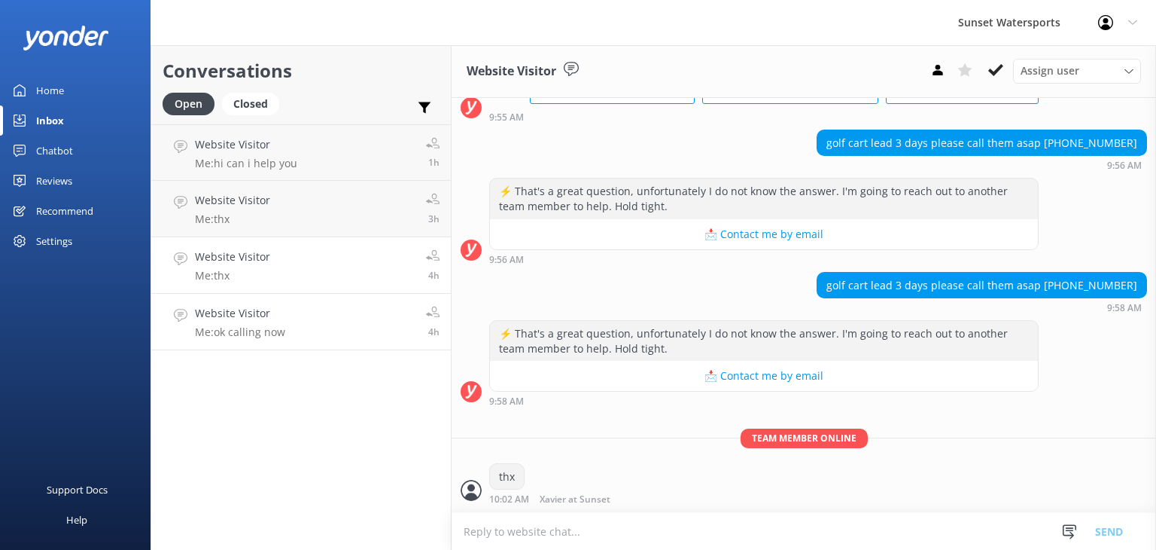
click at [335, 327] on link "Website Visitor Me: ok calling now 4h" at bounding box center [301, 322] width 300 height 56
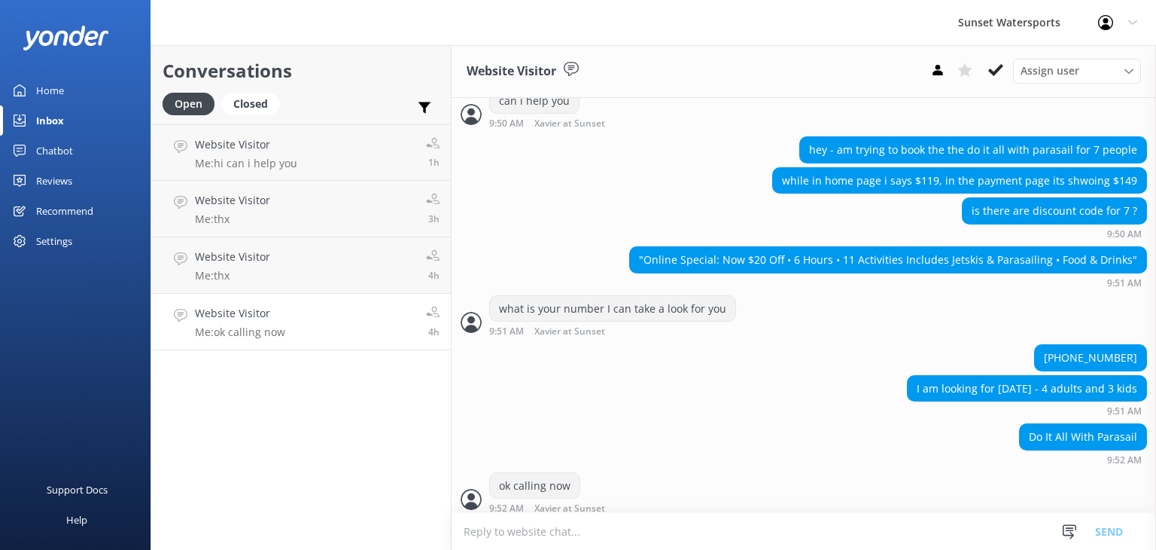
scroll to position [501, 0]
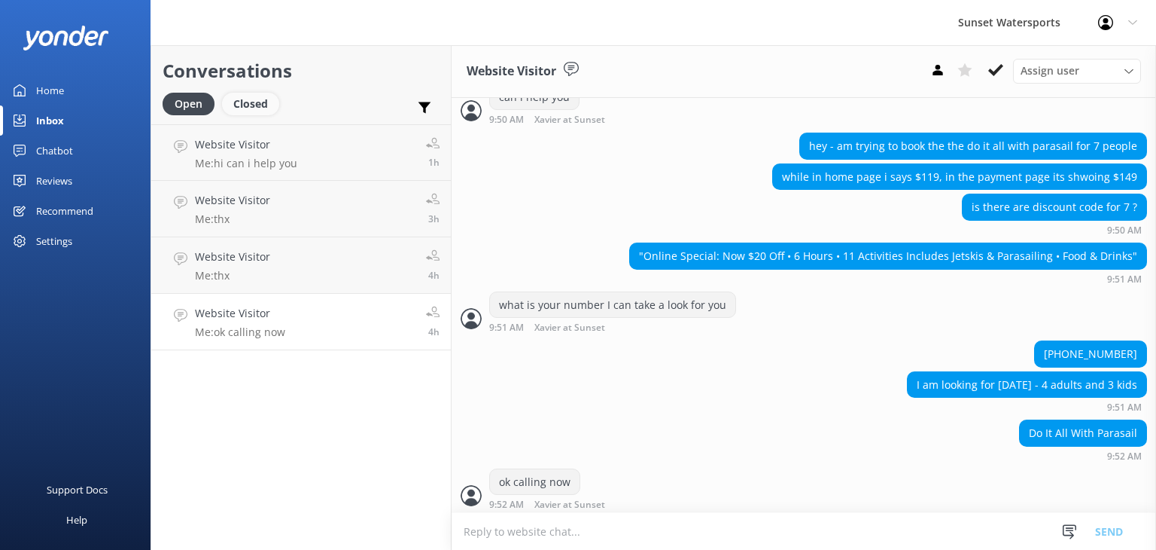
click at [244, 99] on div "Closed" at bounding box center [250, 104] width 57 height 23
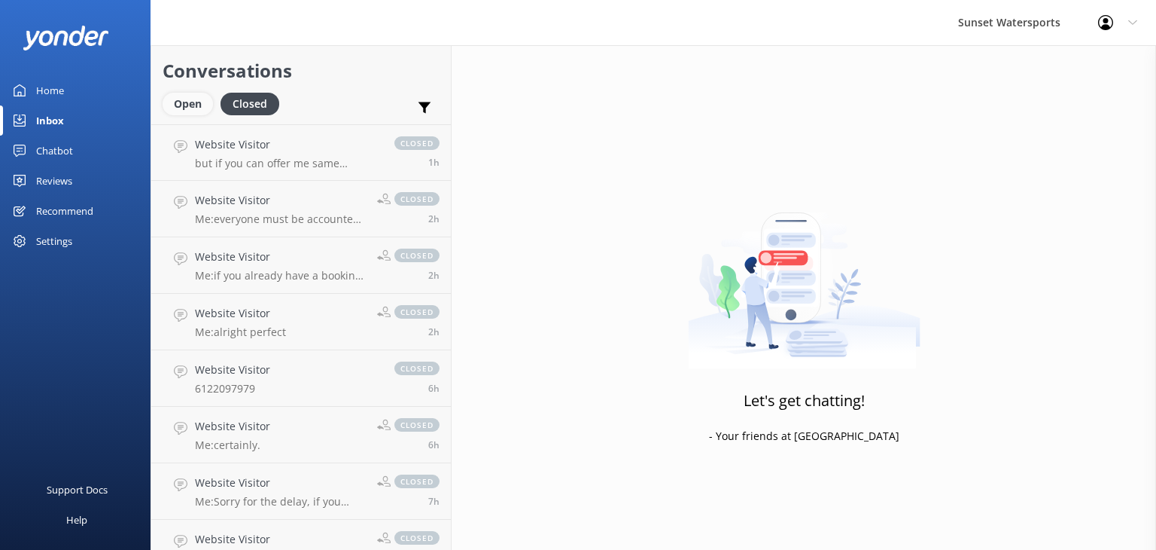
click at [190, 102] on div "Open" at bounding box center [188, 104] width 50 height 23
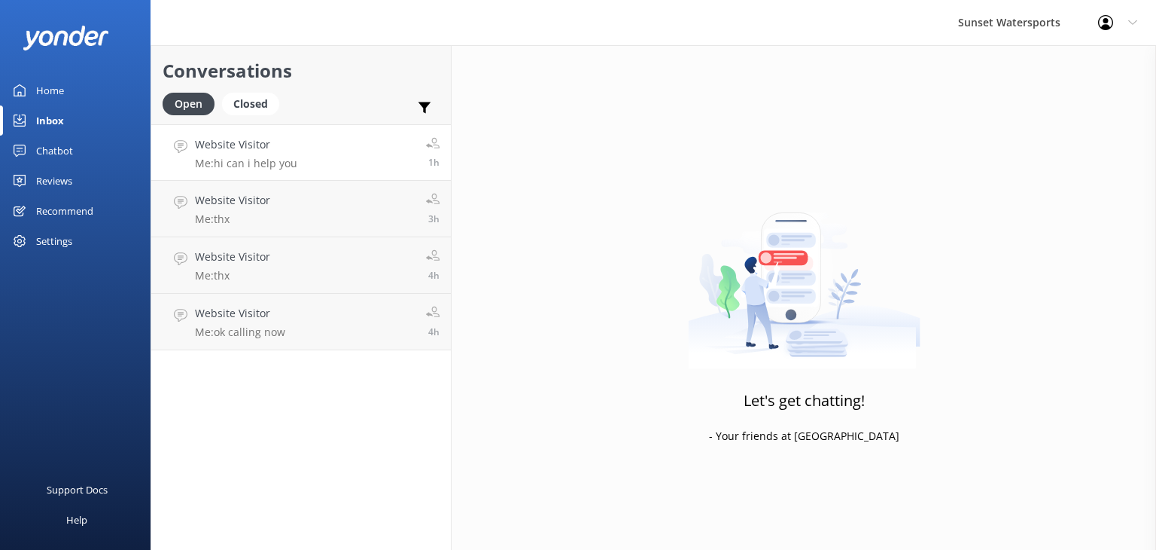
click at [224, 148] on h4 "Website Visitor" at bounding box center [246, 144] width 102 height 17
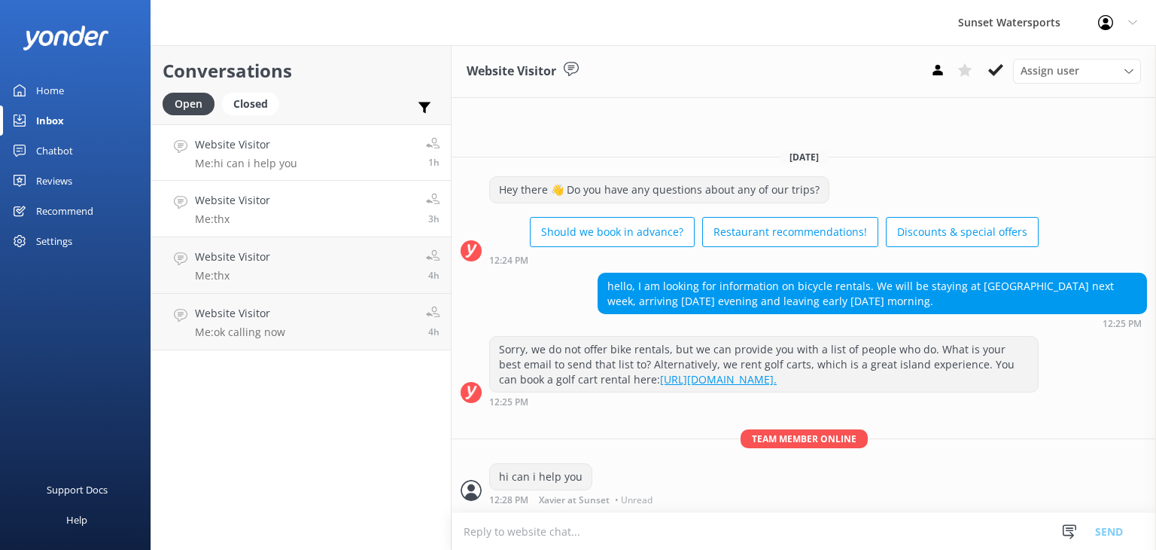
click at [288, 218] on link "Website Visitor Me: thx 3h" at bounding box center [301, 209] width 300 height 56
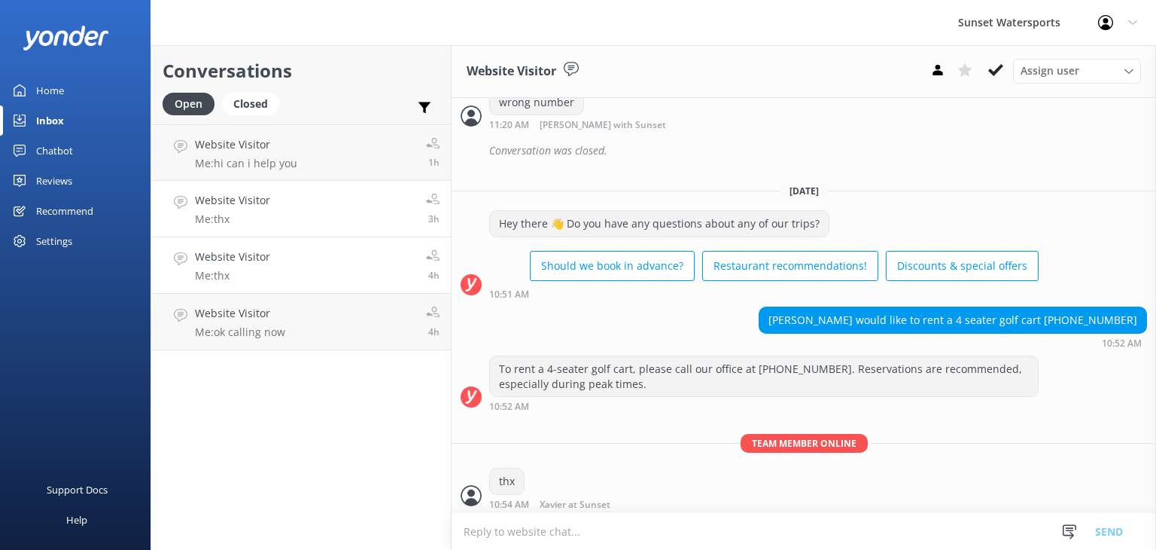
scroll to position [12764, 0]
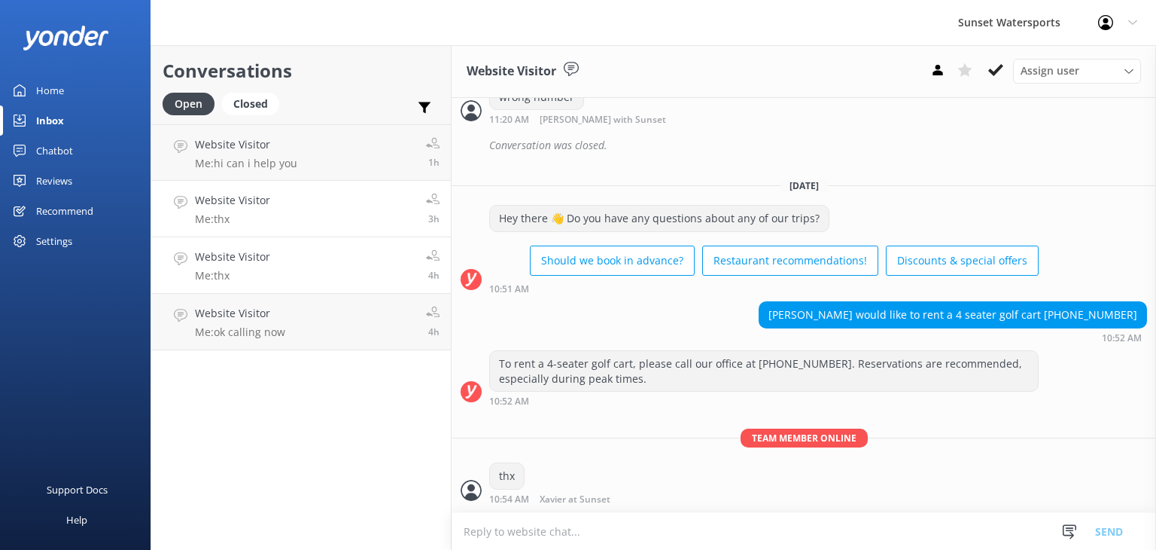
click at [240, 280] on p "Me: thx" at bounding box center [232, 276] width 75 height 14
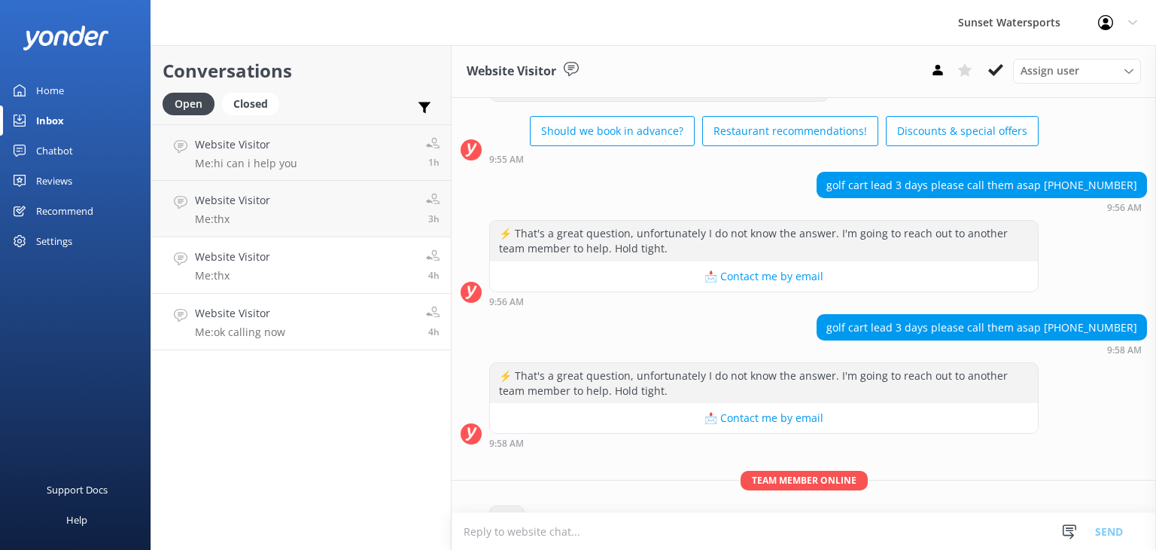
scroll to position [6681, 0]
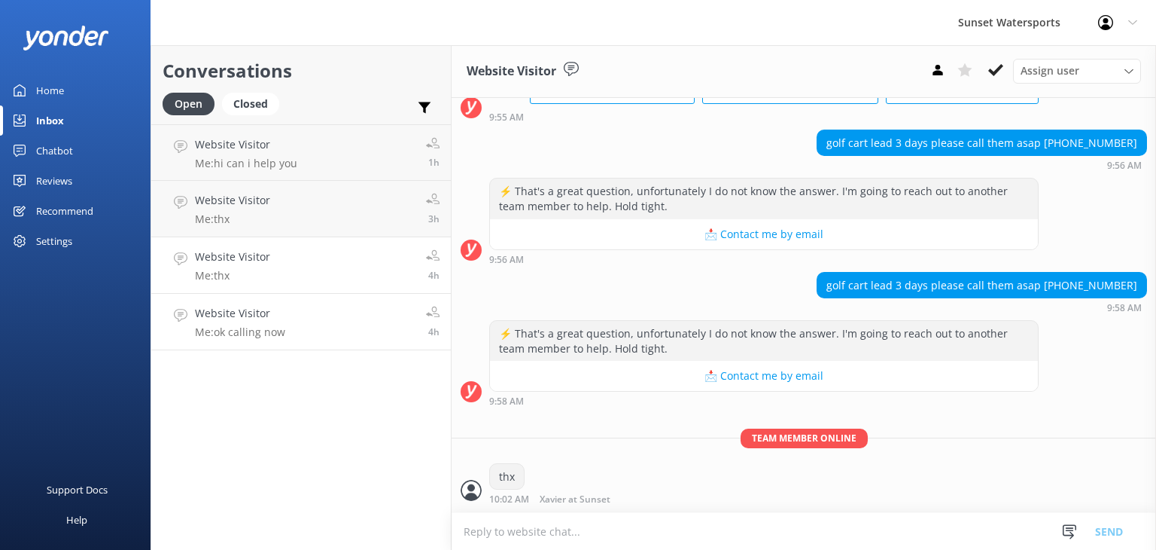
click at [322, 324] on link "Website Visitor Me: ok calling now 4h" at bounding box center [301, 322] width 300 height 56
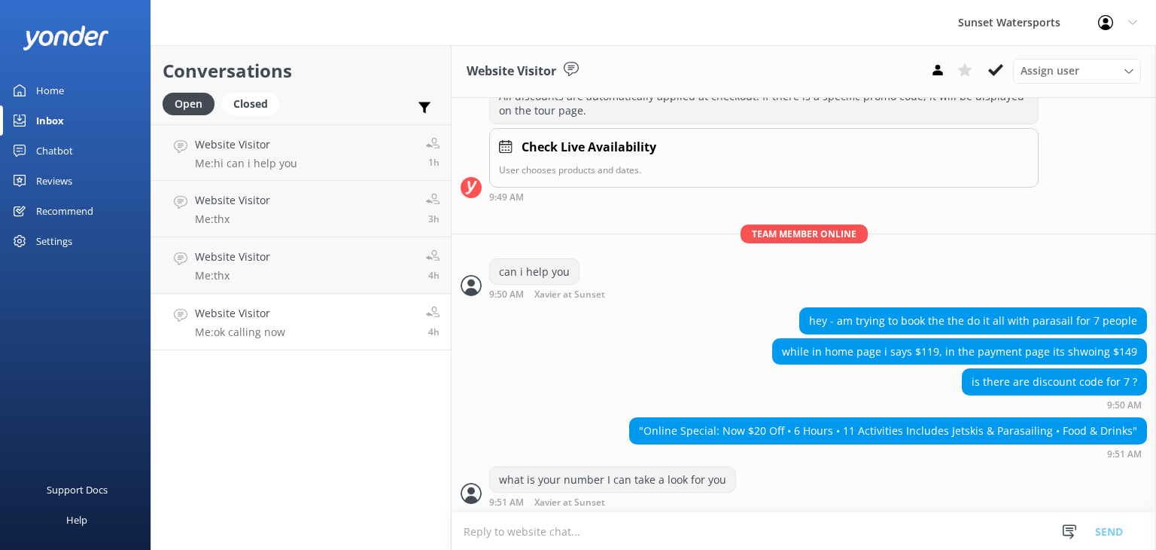
scroll to position [501, 0]
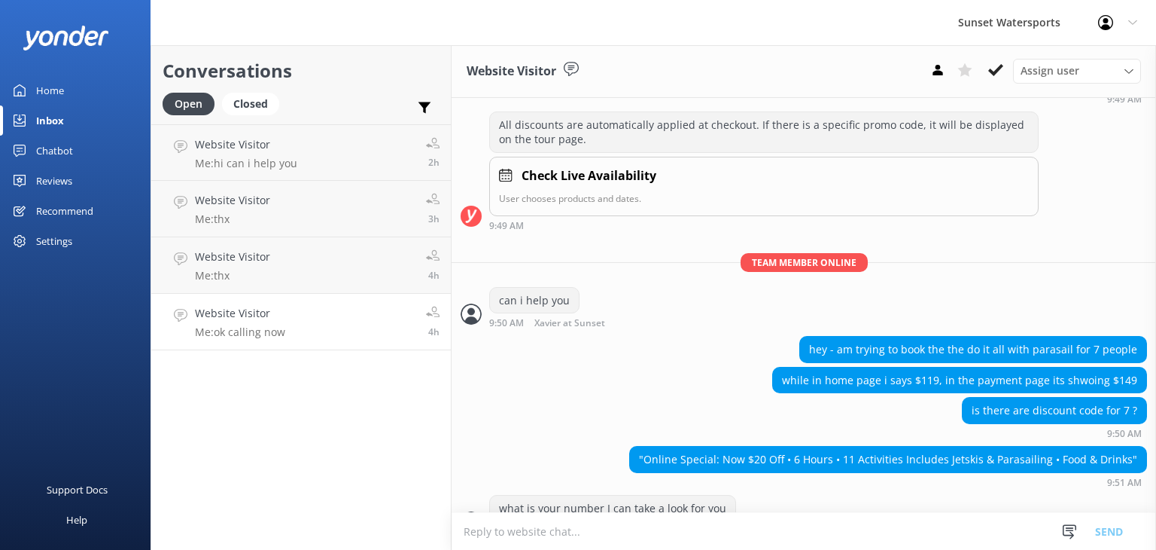
scroll to position [501, 0]
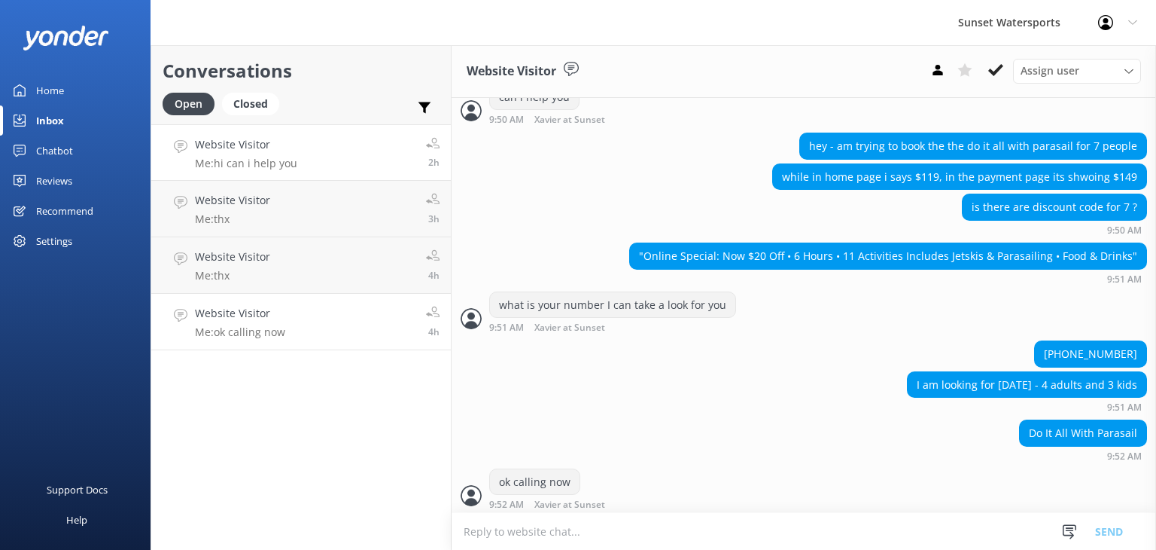
click at [372, 166] on link "Website Visitor Me: hi can i help you 2h" at bounding box center [301, 152] width 300 height 56
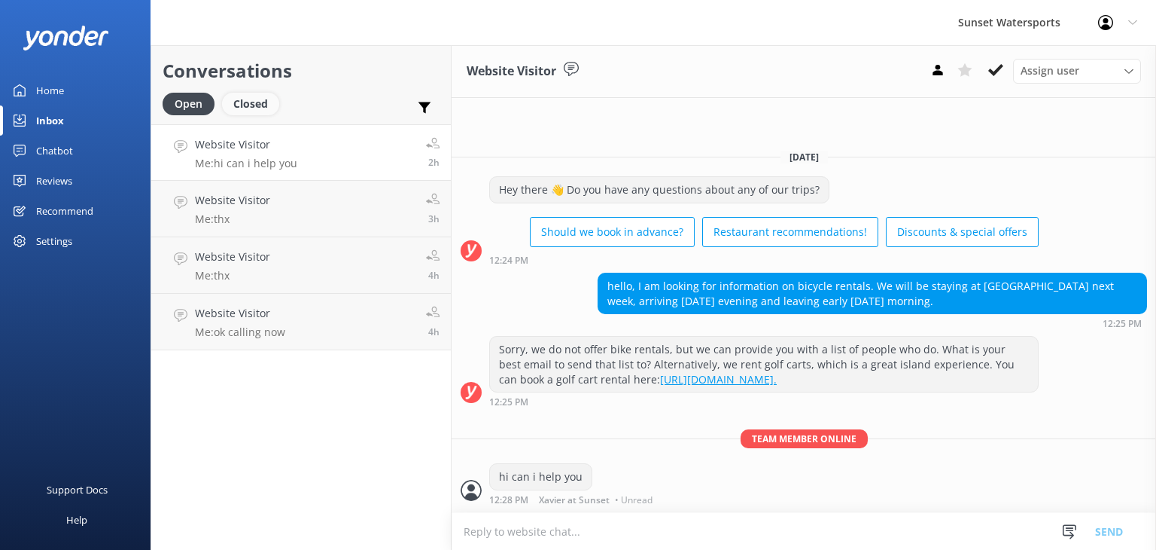
click at [255, 100] on div "Closed" at bounding box center [250, 104] width 57 height 23
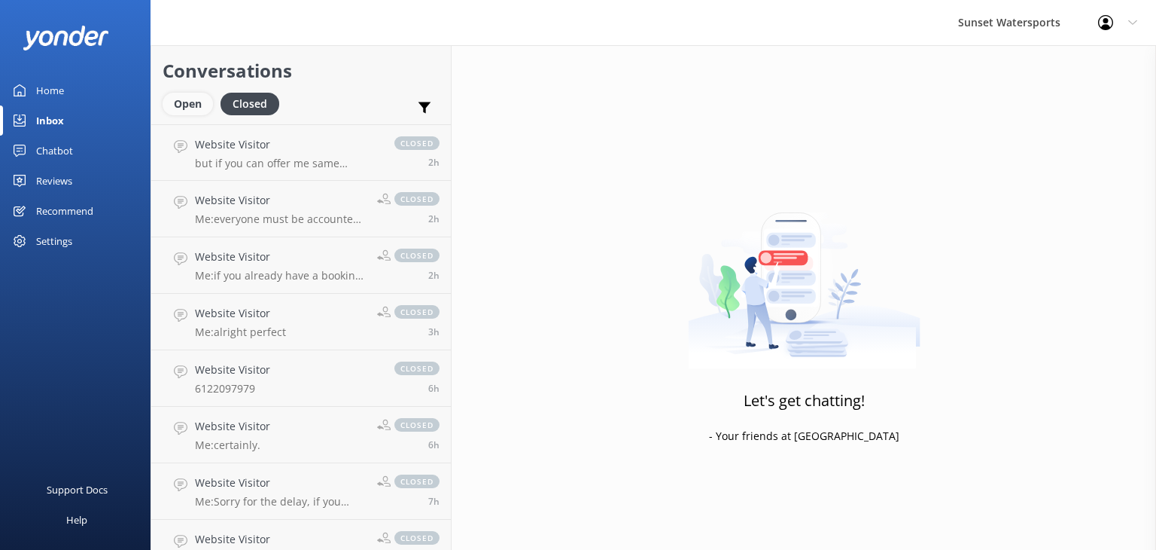
click at [192, 103] on div "Open" at bounding box center [188, 104] width 50 height 23
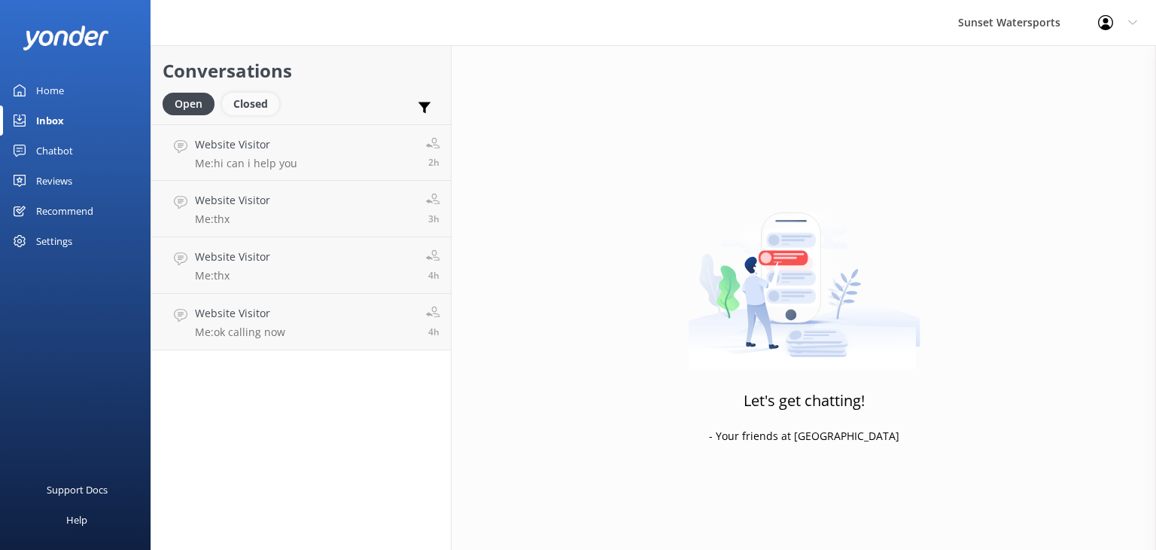
click at [253, 103] on div "Closed" at bounding box center [250, 104] width 57 height 23
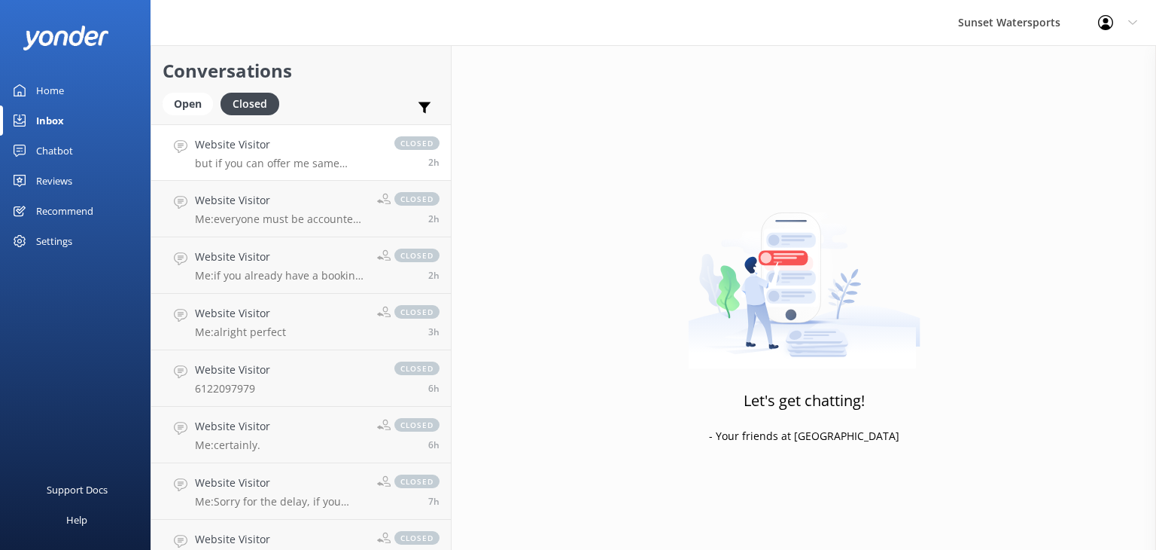
click at [291, 171] on link "Website Visitor but if you can offer me same package for all that would be good…" at bounding box center [301, 152] width 300 height 56
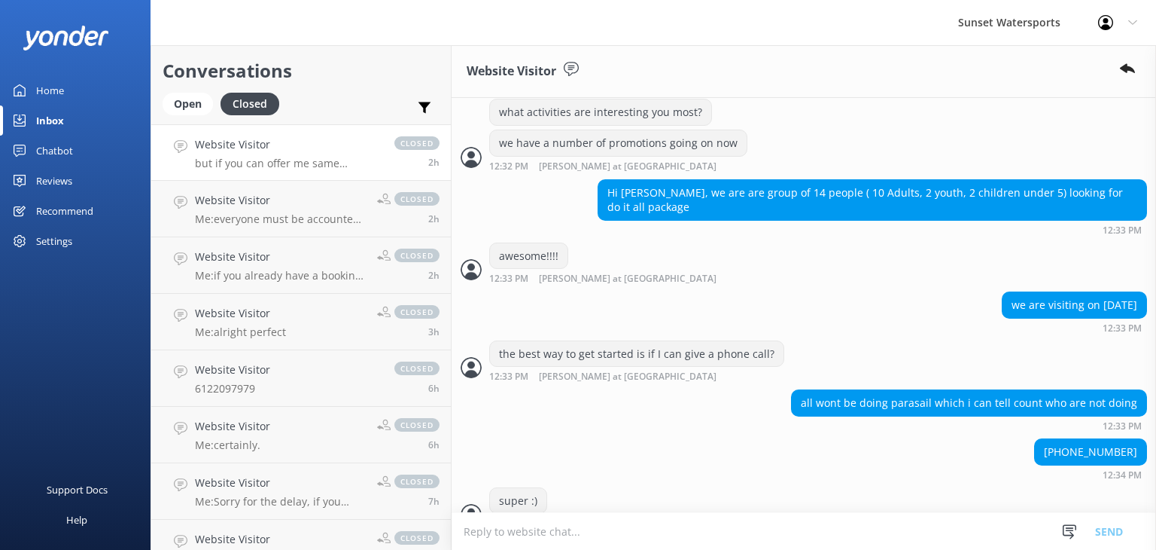
scroll to position [1103, 0]
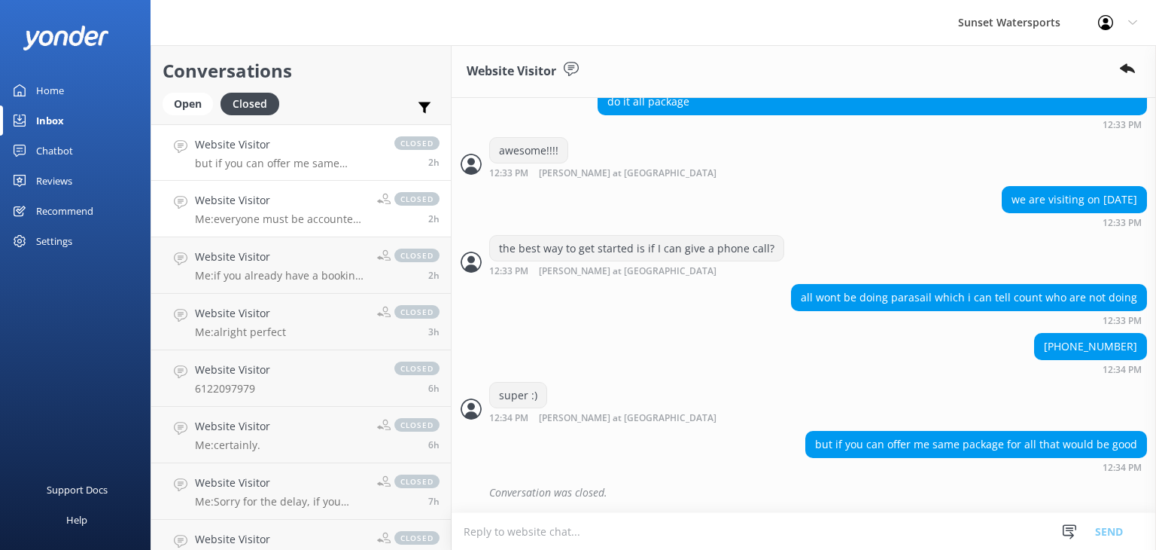
click at [284, 210] on div "Website Visitor Me: everyone must be accounted for on the boat, only 12 seats." at bounding box center [280, 208] width 171 height 33
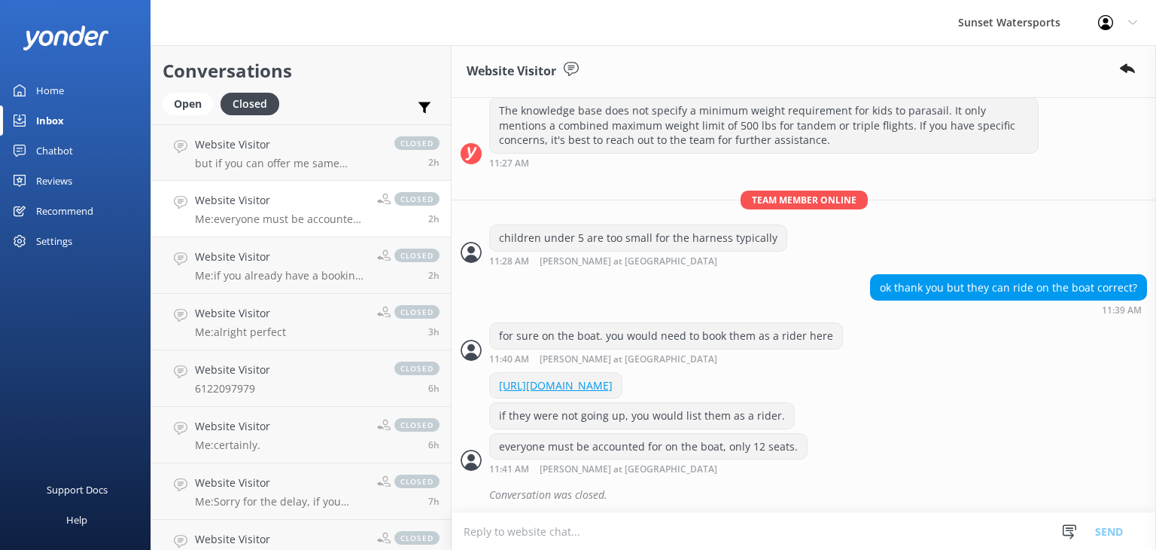
scroll to position [215, 0]
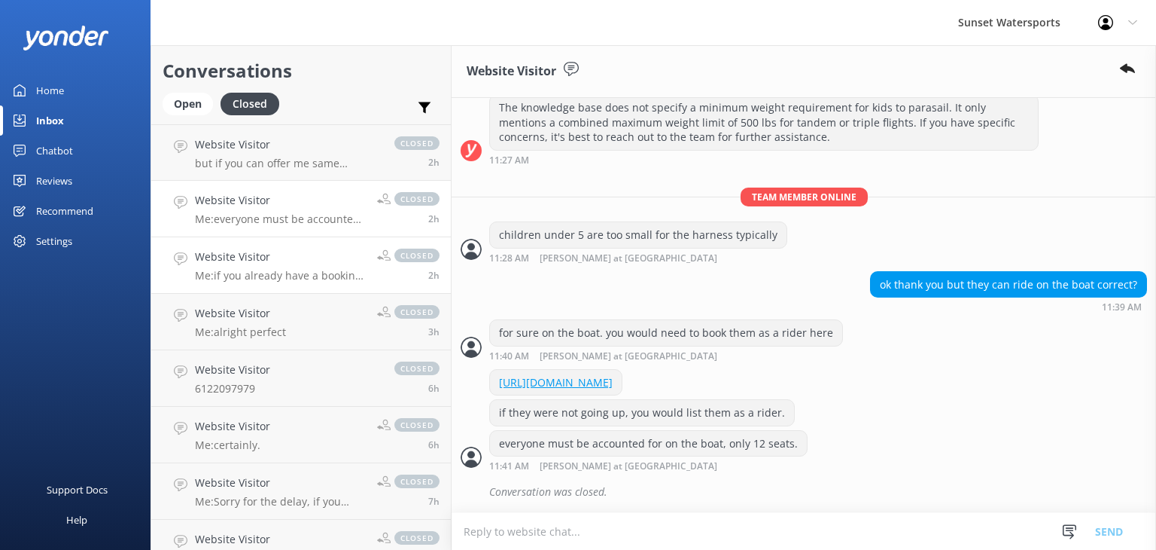
click at [266, 275] on p "Me: if you already have a booking, you would park at the resort valet only for …" at bounding box center [280, 276] width 171 height 14
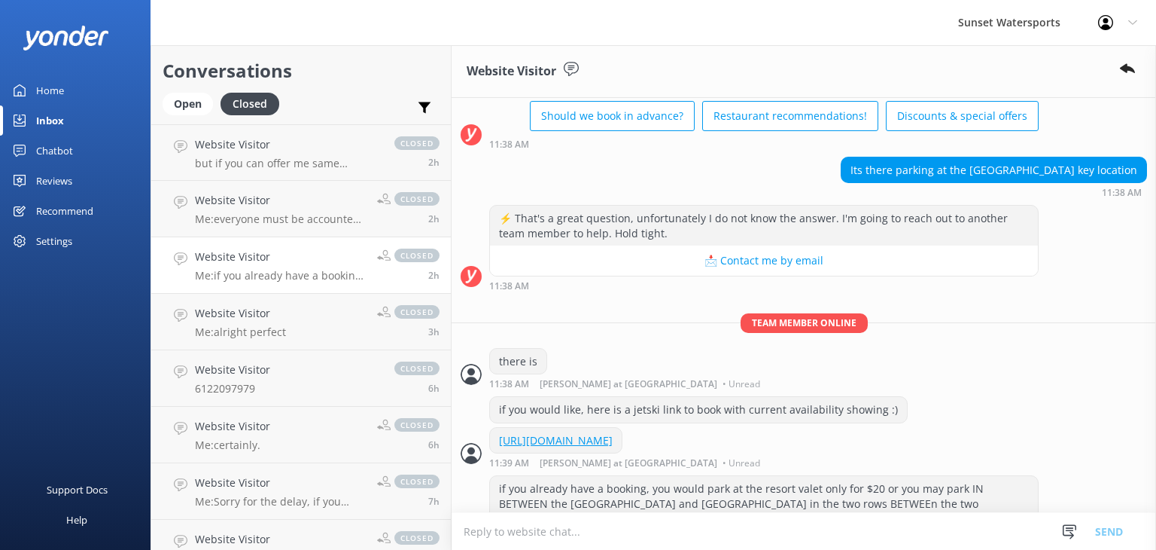
scroll to position [164, 0]
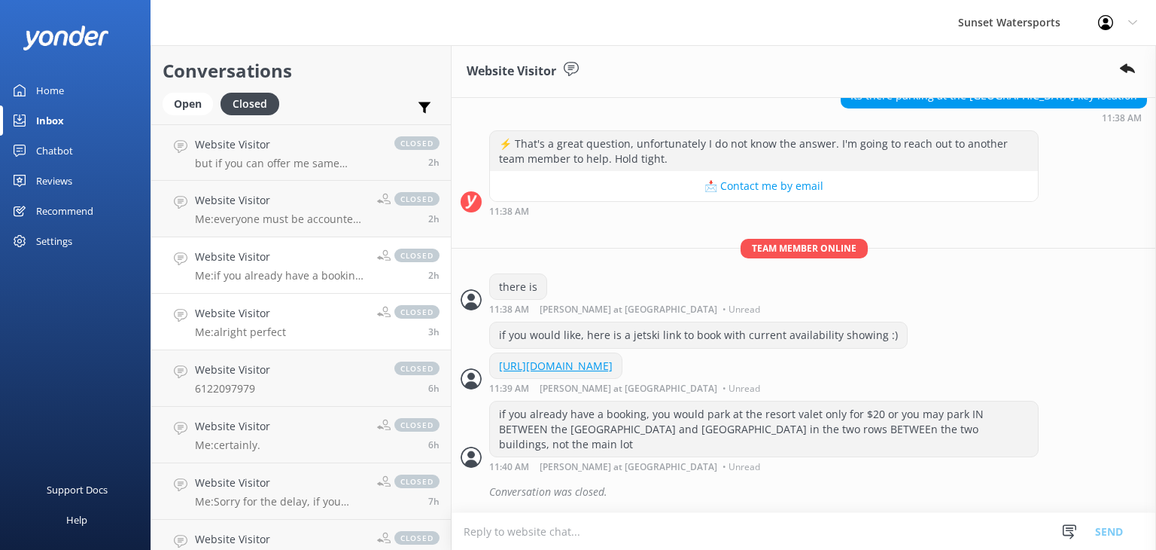
click at [232, 324] on div "Website Visitor Me: alright perfect" at bounding box center [240, 321] width 91 height 33
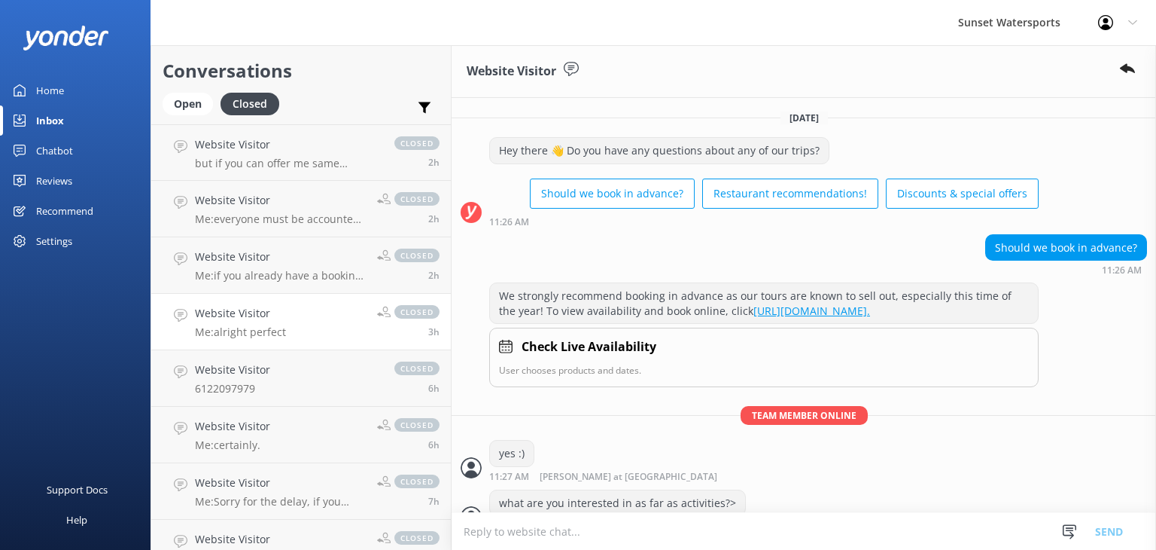
scroll to position [169, 0]
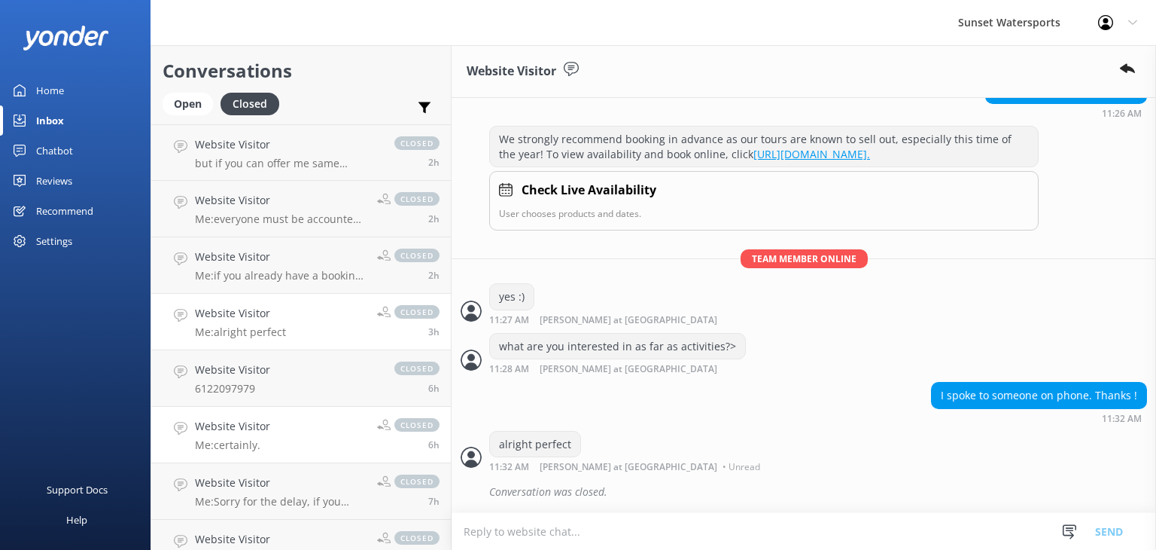
click at [286, 447] on link "Website Visitor Me: certainly. closed 6h" at bounding box center [301, 434] width 300 height 56
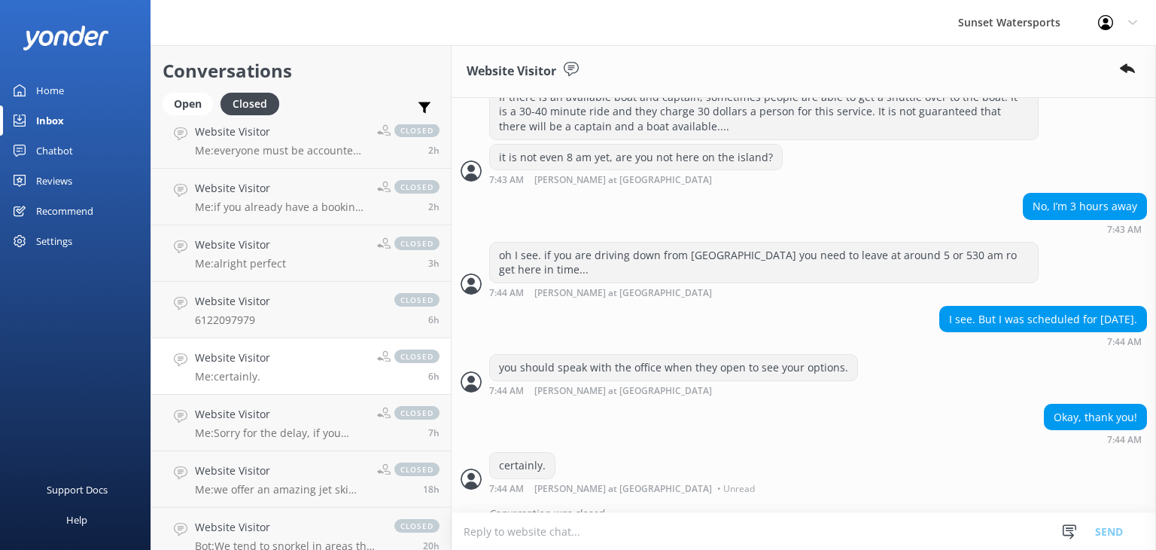
scroll to position [151, 0]
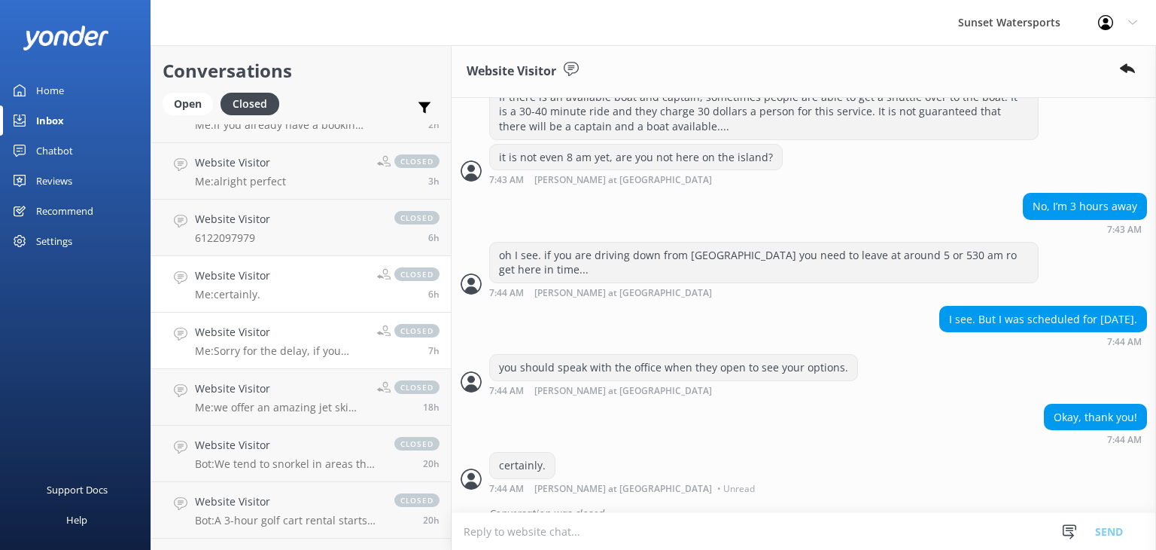
click at [254, 340] on h4 "Website Visitor" at bounding box center [280, 332] width 171 height 17
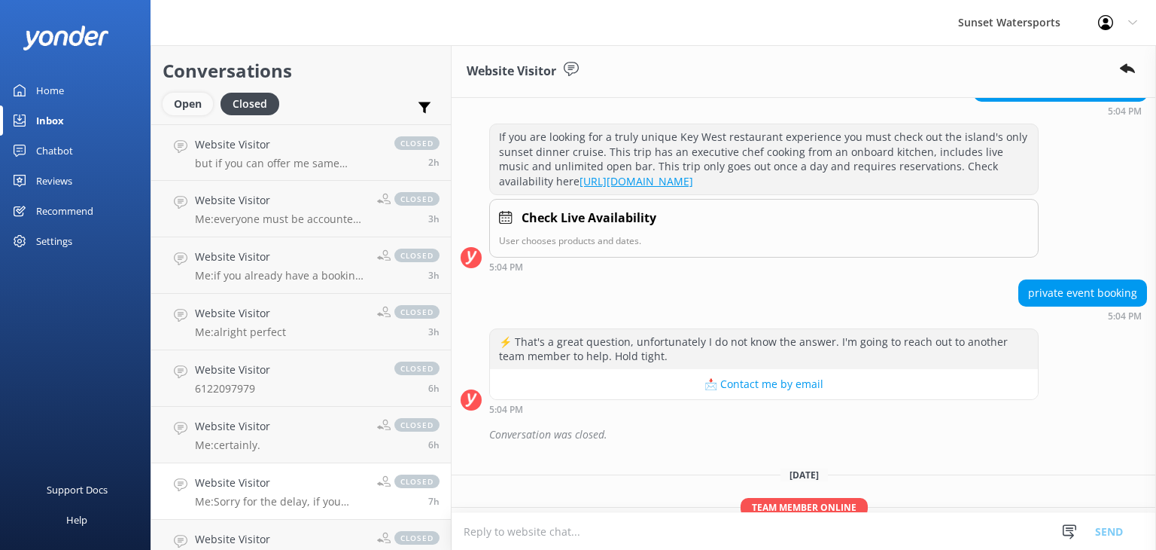
scroll to position [461, 0]
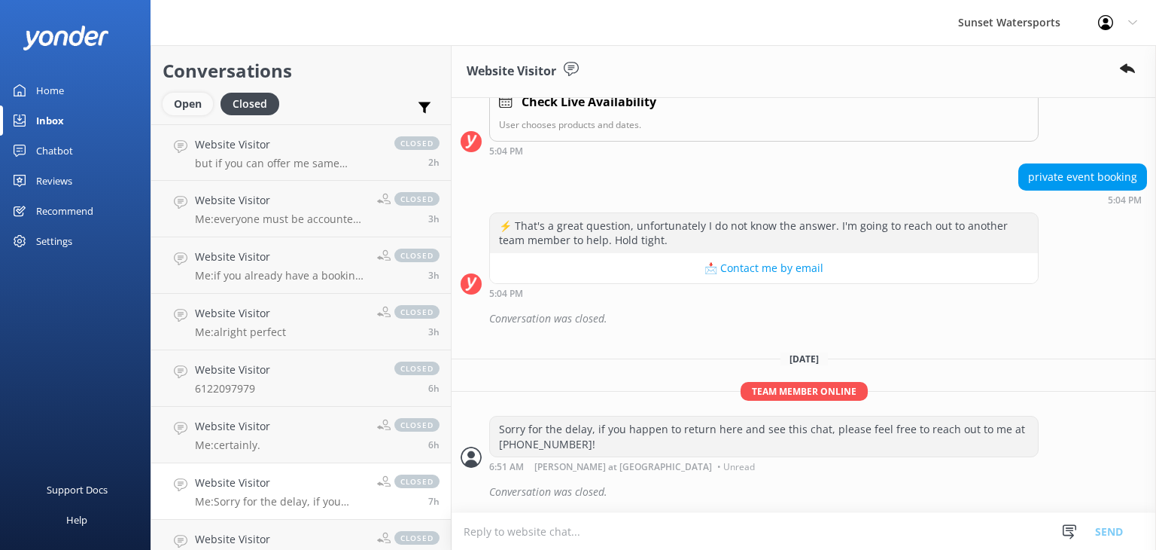
click at [187, 106] on div "Open" at bounding box center [188, 104] width 50 height 23
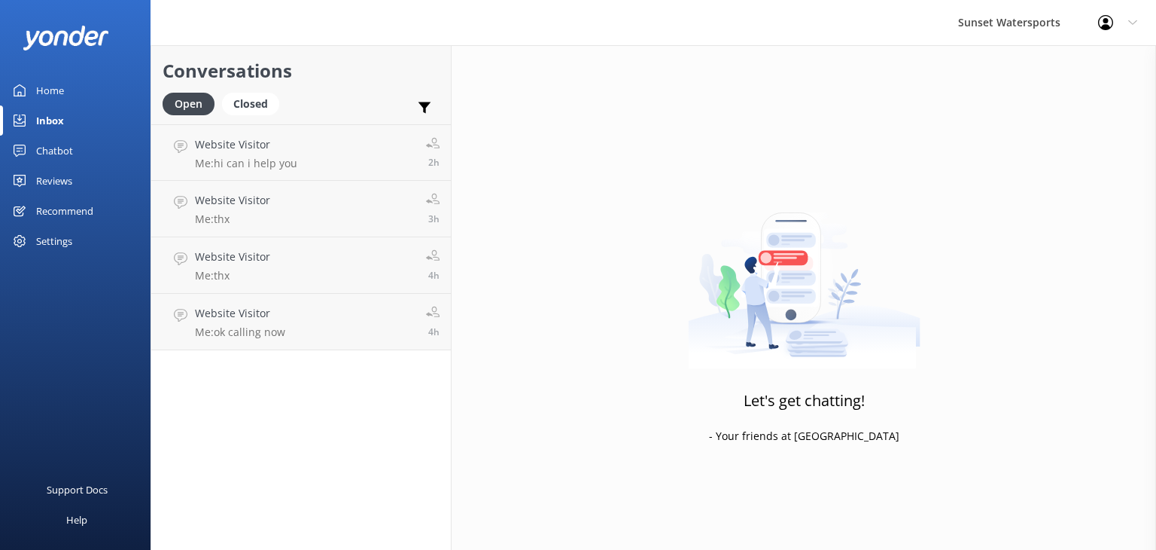
click at [56, 114] on div "Inbox" at bounding box center [50, 120] width 28 height 30
click at [244, 94] on div "Closed" at bounding box center [250, 104] width 57 height 23
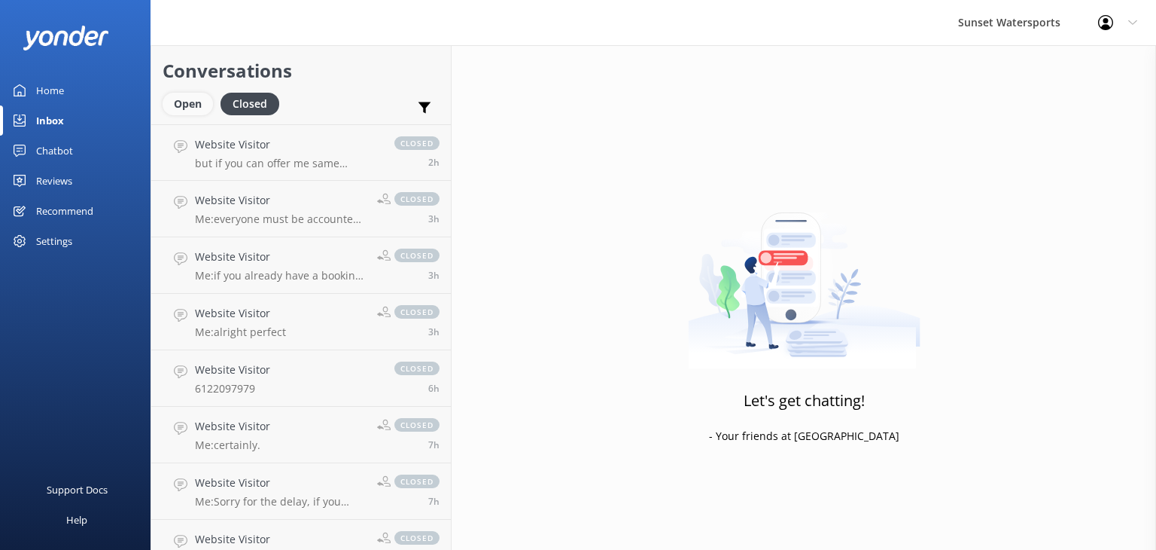
click at [176, 104] on div "Open" at bounding box center [188, 104] width 50 height 23
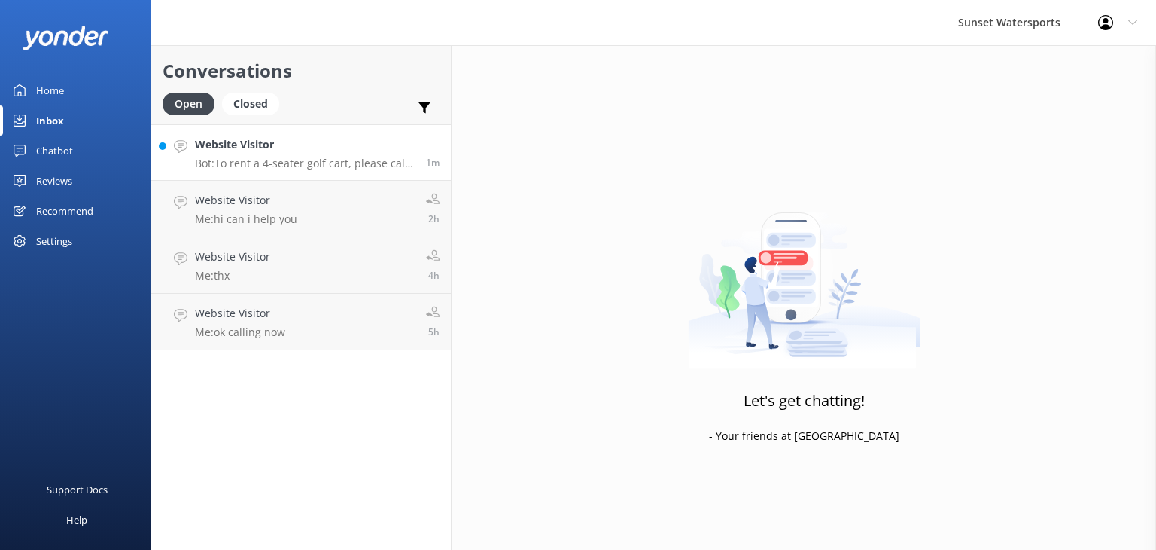
click at [333, 157] on p "Bot: To rent a 4-seater golf cart, please call our office at [PHONE_NUMBER]. Re…" at bounding box center [305, 164] width 220 height 14
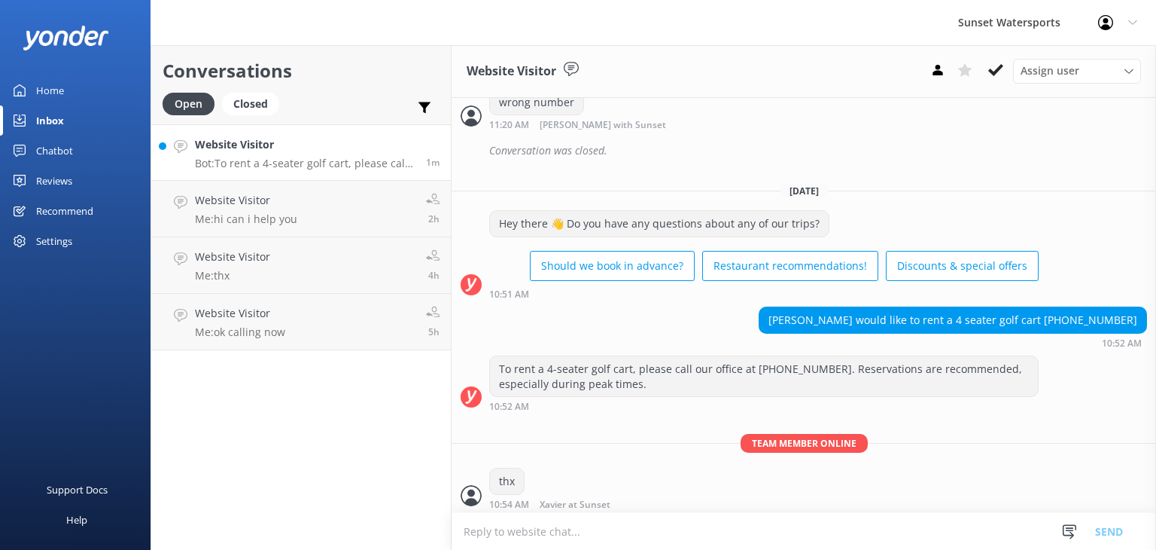
scroll to position [12875, 0]
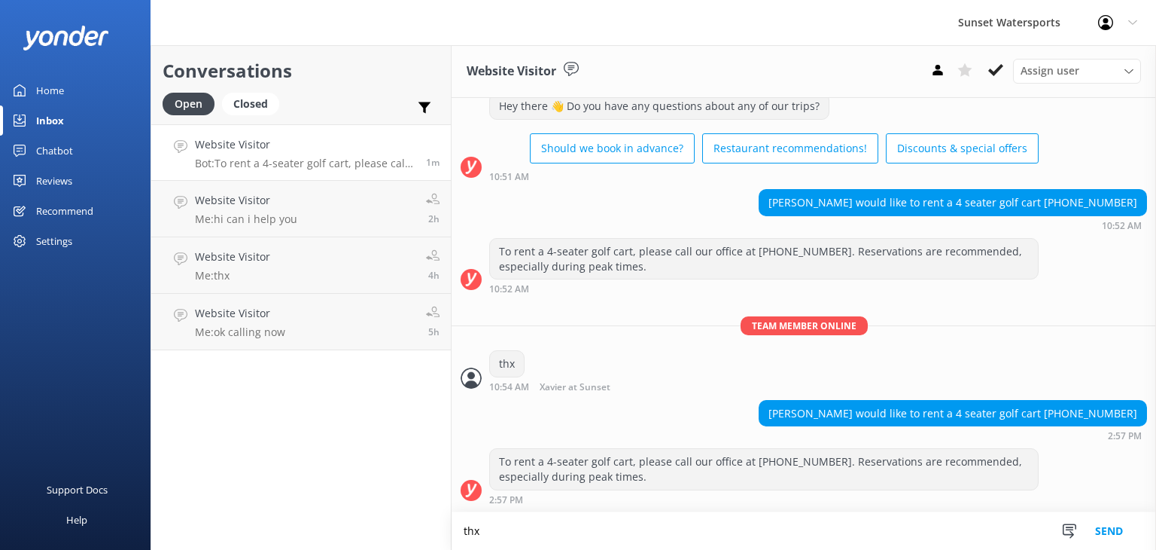
type textarea "thx"
click at [1113, 524] on button "Send" at bounding box center [1109, 531] width 56 height 38
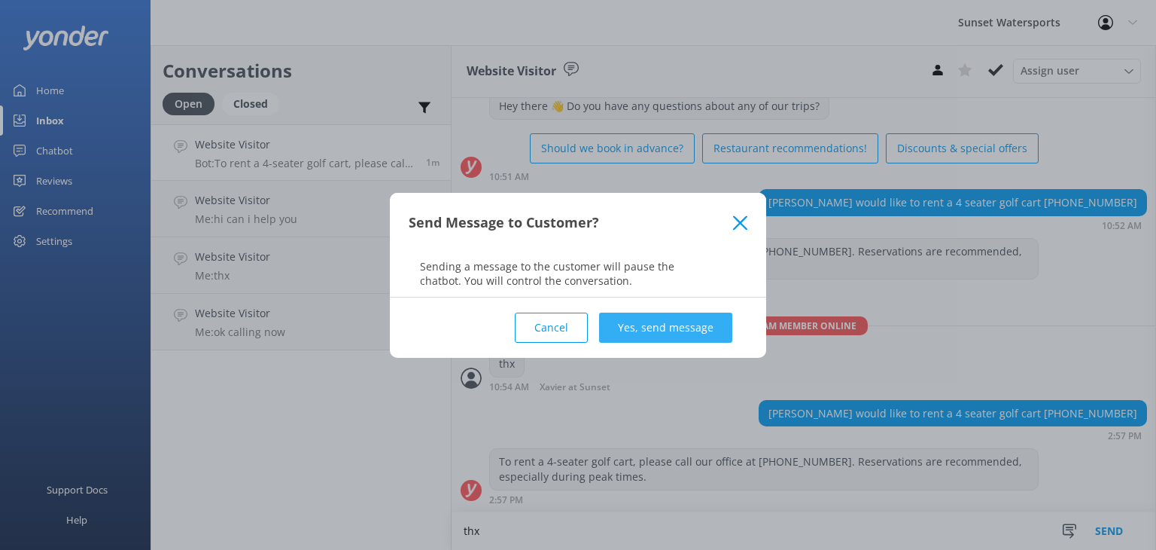
click at [687, 329] on button "Yes, send message" at bounding box center [665, 327] width 133 height 30
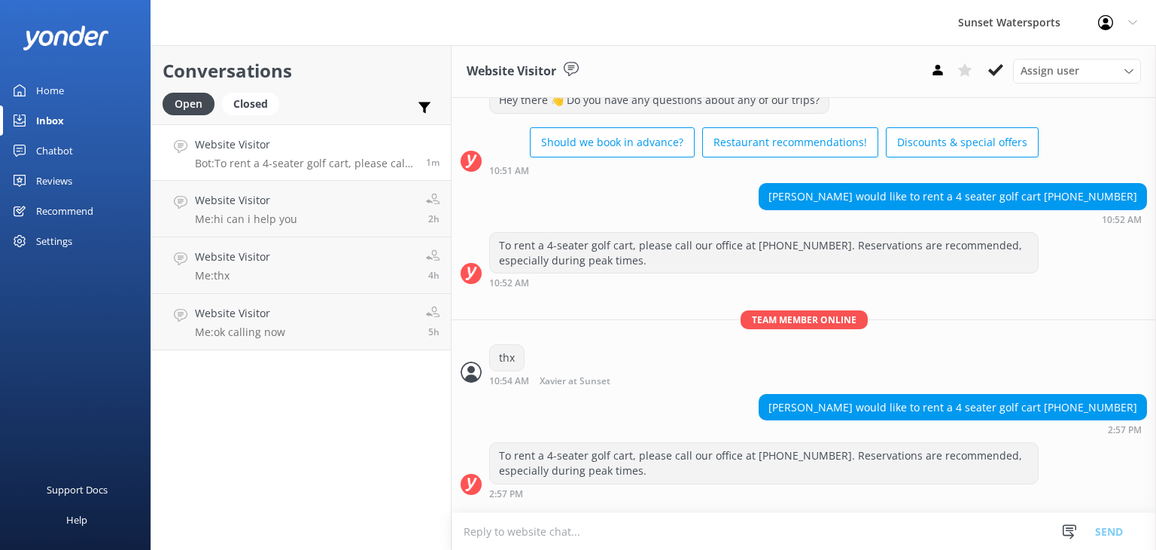
scroll to position [12974, 0]
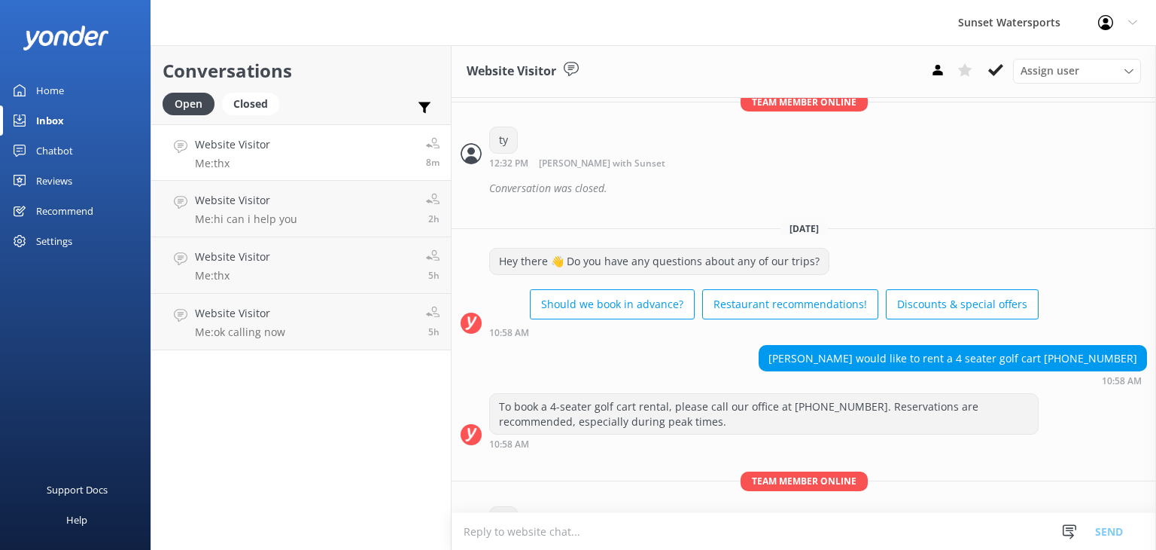
scroll to position [12974, 0]
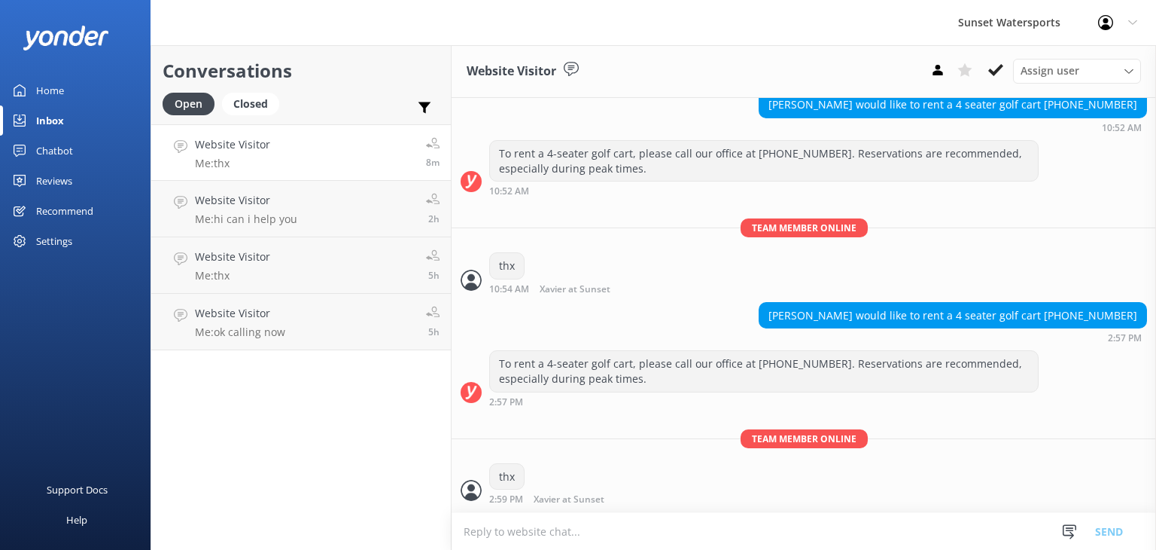
click at [340, 155] on link "Website Visitor Me: thx 8m" at bounding box center [301, 152] width 300 height 56
click at [237, 212] on div "Website Visitor Me: hi can i help you" at bounding box center [246, 208] width 102 height 33
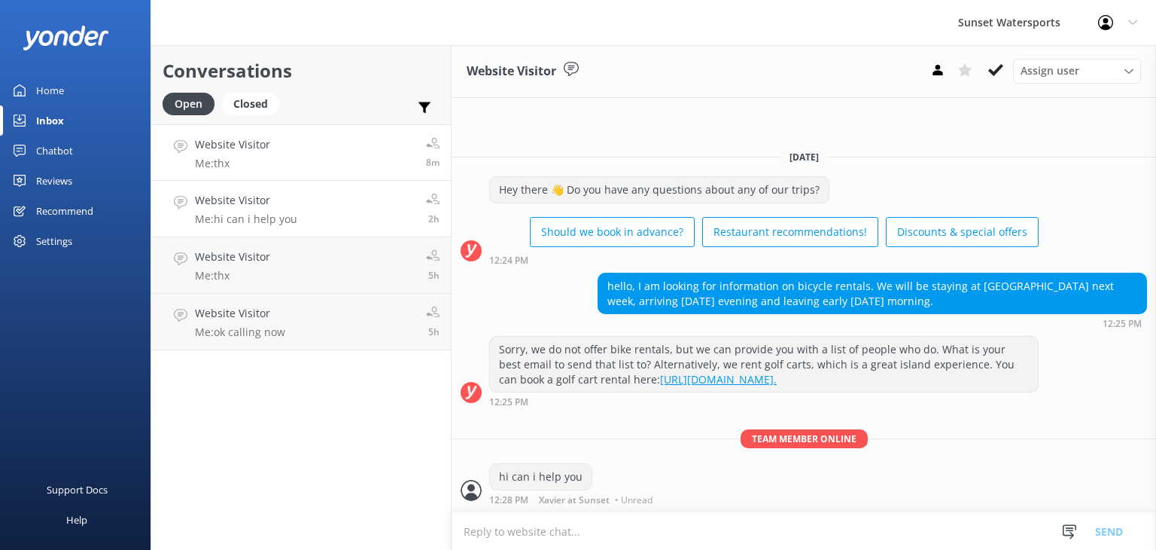
click at [276, 145] on link "Website Visitor Me: thx 8m" at bounding box center [301, 152] width 300 height 56
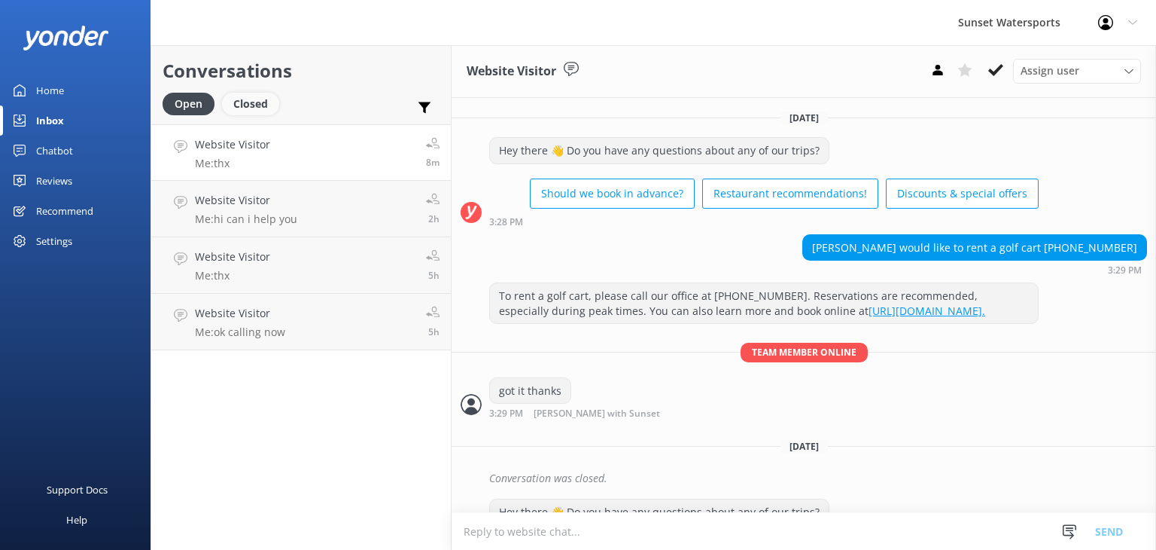
click at [245, 110] on div "Closed" at bounding box center [250, 104] width 57 height 23
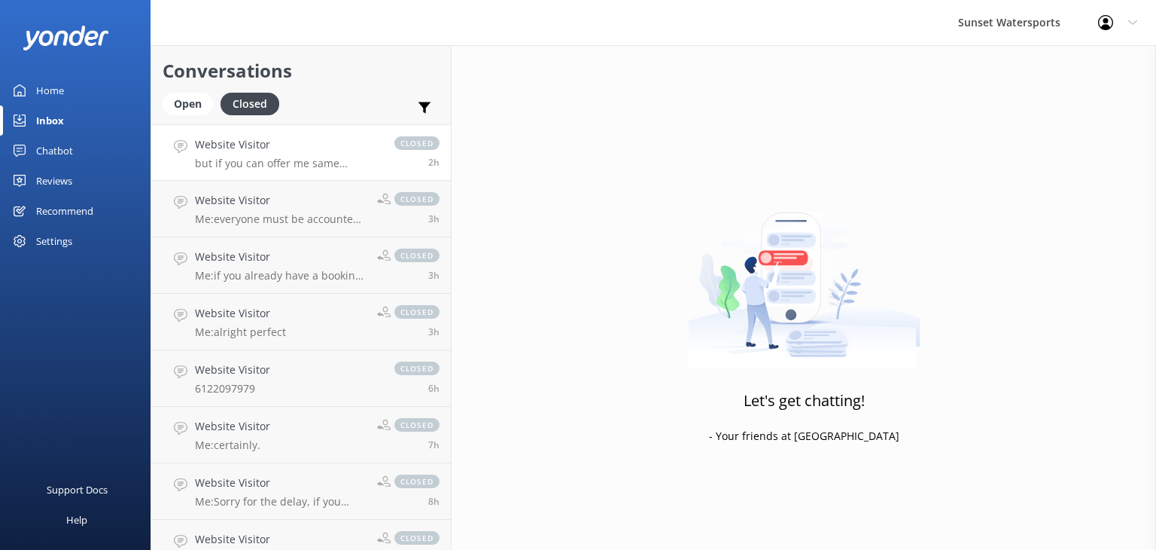
click at [235, 161] on p "but if you can offer me same package for all that would be good" at bounding box center [287, 164] width 184 height 14
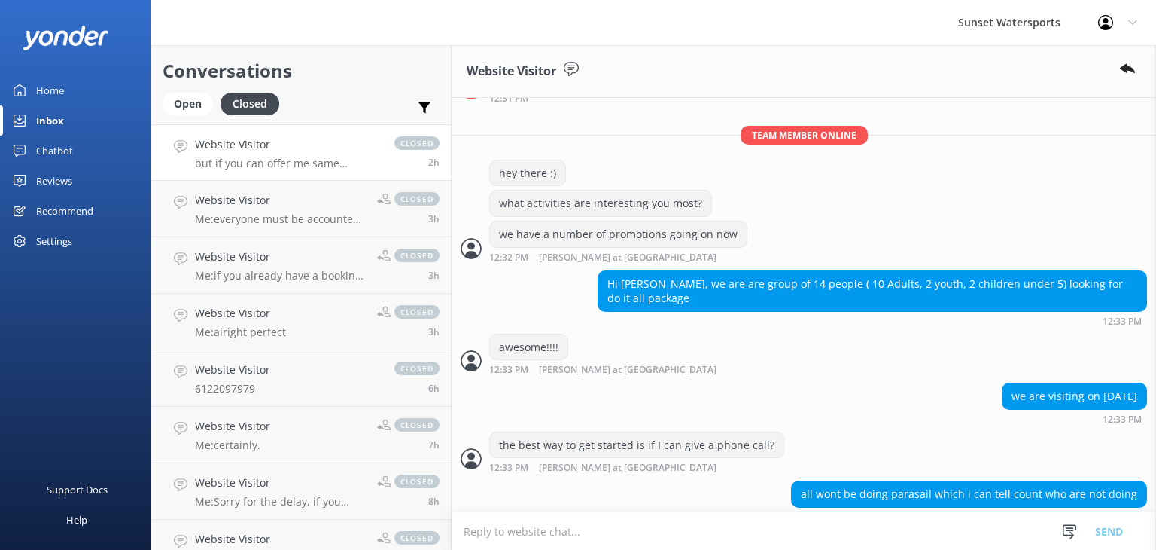
scroll to position [1103, 0]
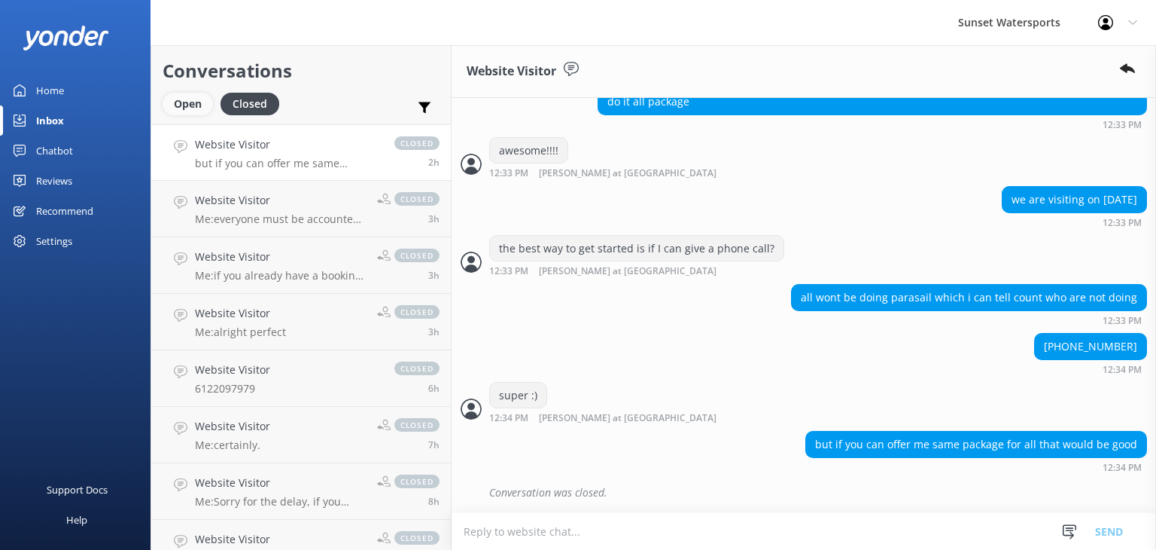
click at [189, 103] on div "Open" at bounding box center [188, 104] width 50 height 23
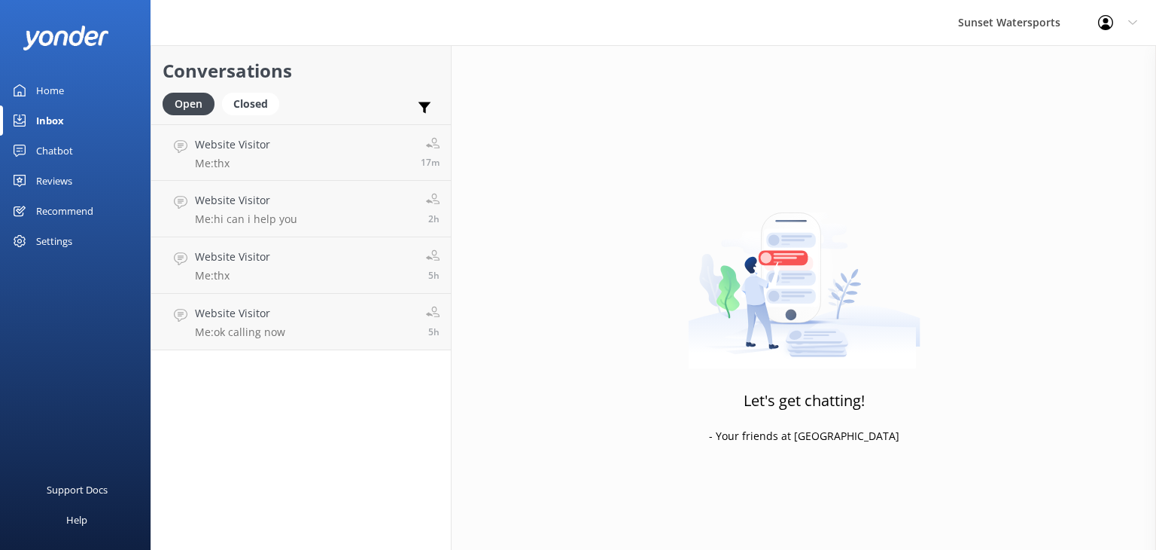
click at [47, 117] on div "Inbox" at bounding box center [50, 120] width 28 height 30
click at [251, 108] on div "Closed" at bounding box center [250, 104] width 57 height 23
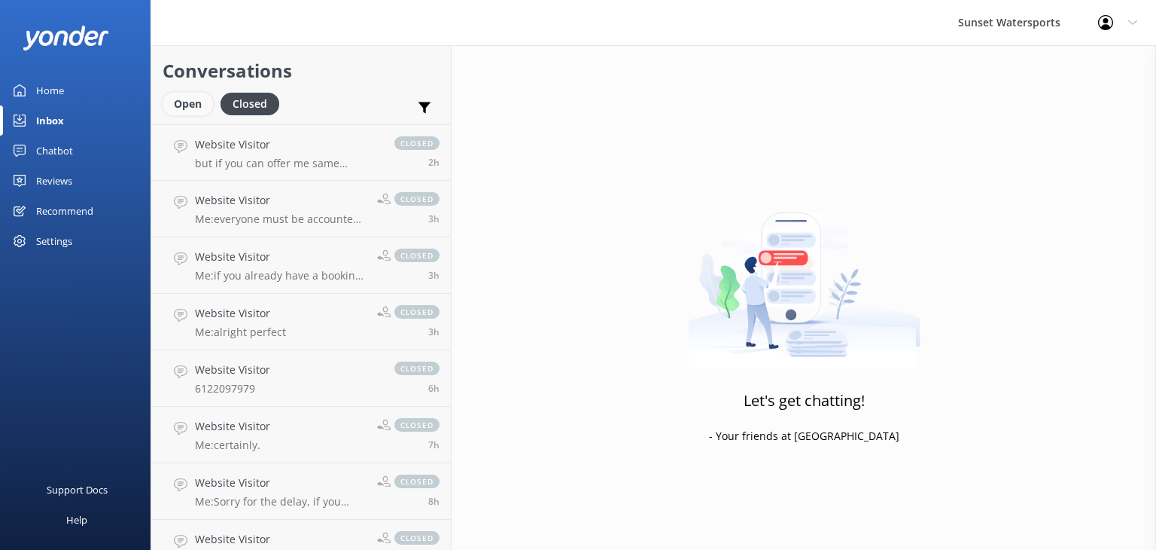
click at [181, 102] on div "Open" at bounding box center [188, 104] width 50 height 23
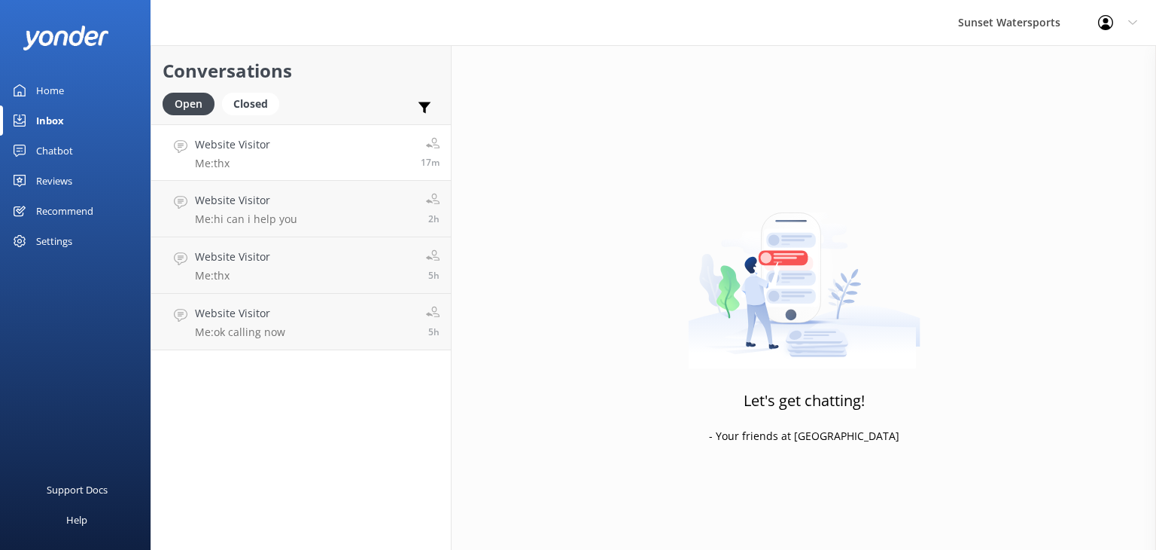
click at [294, 163] on link "Website Visitor Me: thx 17m" at bounding box center [301, 152] width 300 height 56
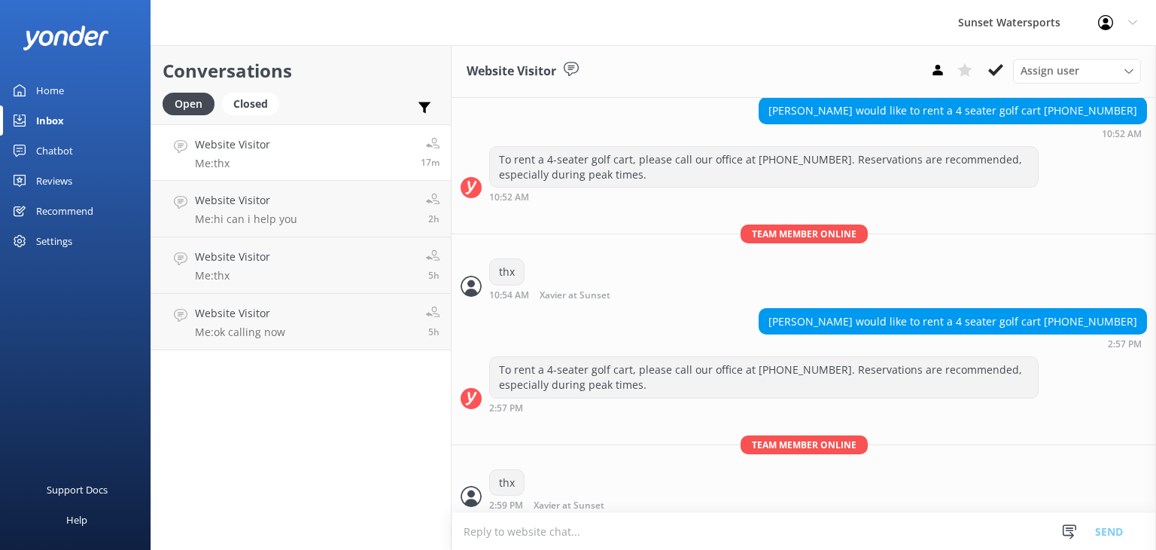
scroll to position [12974, 0]
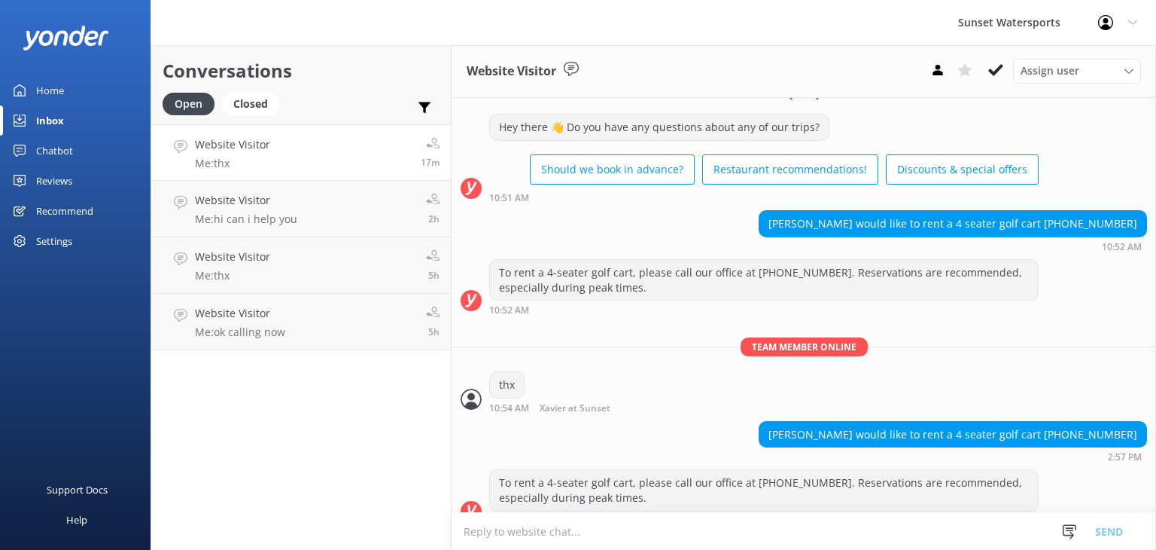
scroll to position [12974, 0]
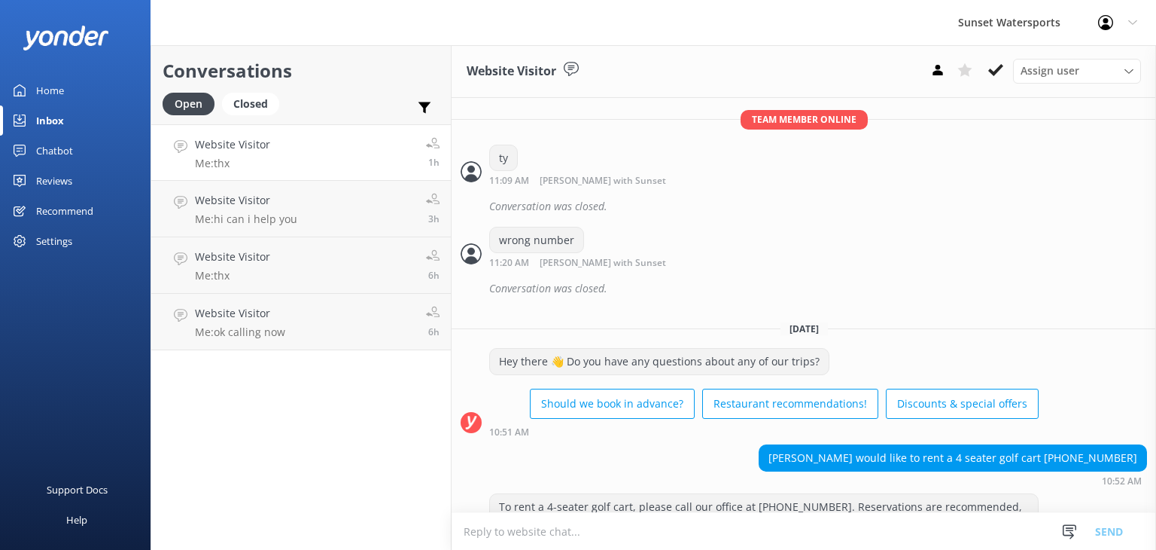
scroll to position [12974, 0]
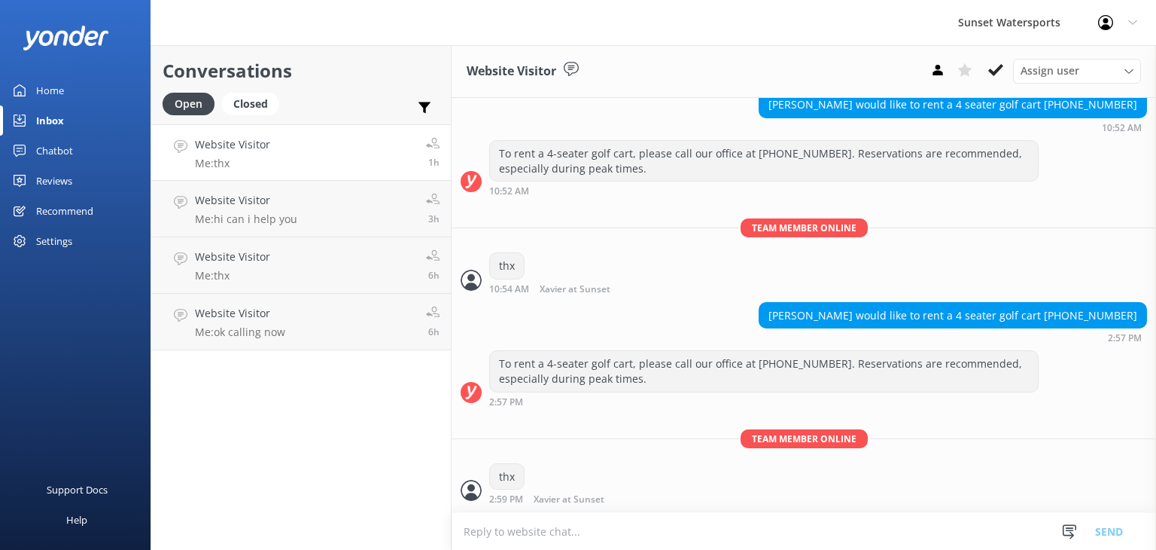
click at [272, 156] on link "Website Visitor Me: thx 1h" at bounding box center [301, 152] width 300 height 56
click at [269, 209] on div "Website Visitor Me: hi can i help you" at bounding box center [246, 208] width 102 height 33
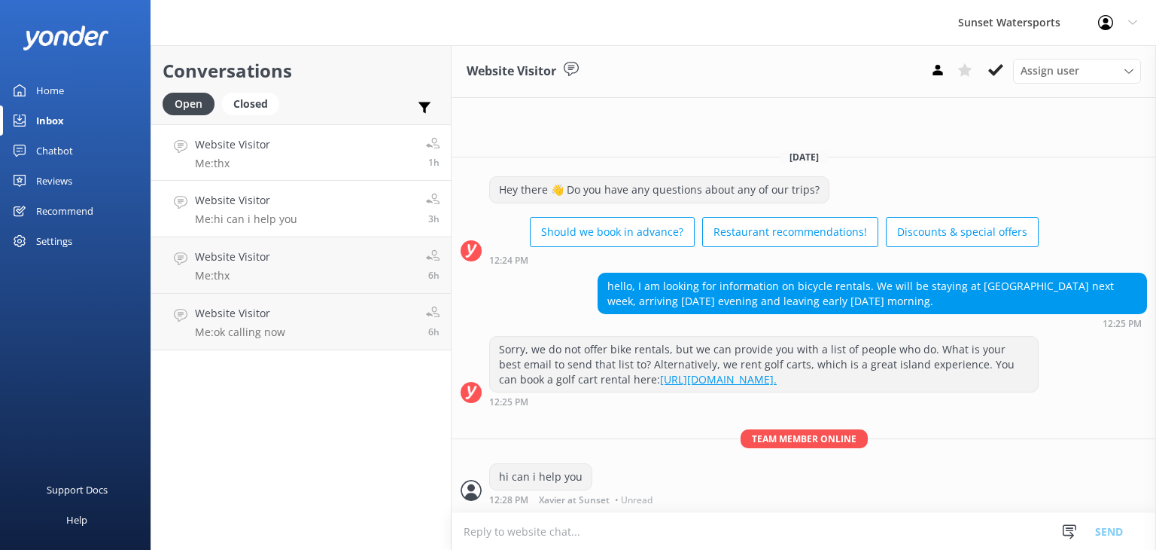
drag, startPoint x: 292, startPoint y: 166, endPoint x: 276, endPoint y: 143, distance: 28.0
click at [292, 165] on link "Website Visitor Me: thx 1h" at bounding box center [301, 152] width 300 height 56
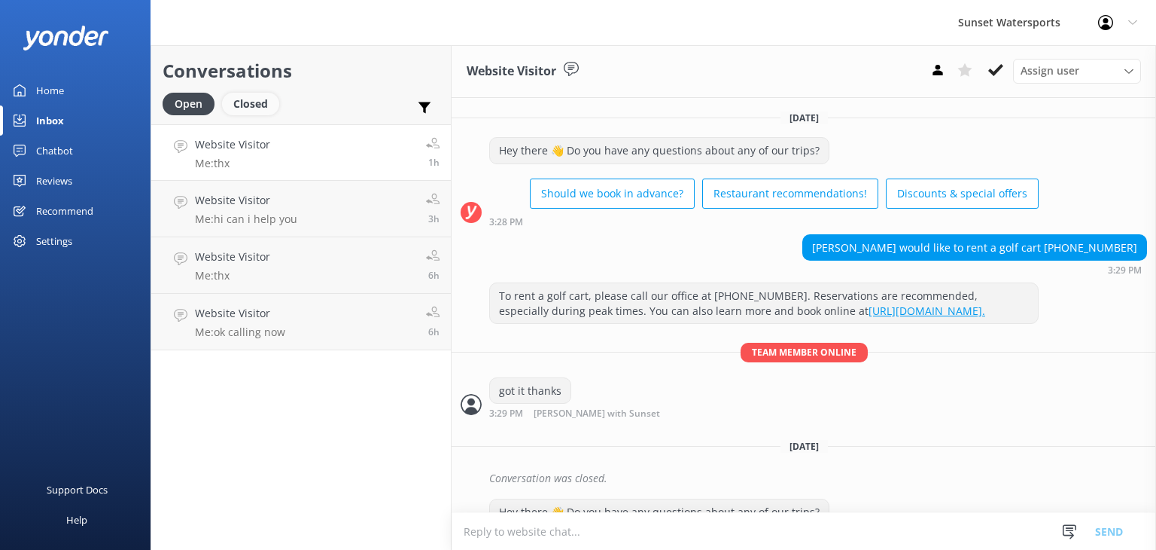
click at [245, 101] on div "Closed" at bounding box center [250, 104] width 57 height 23
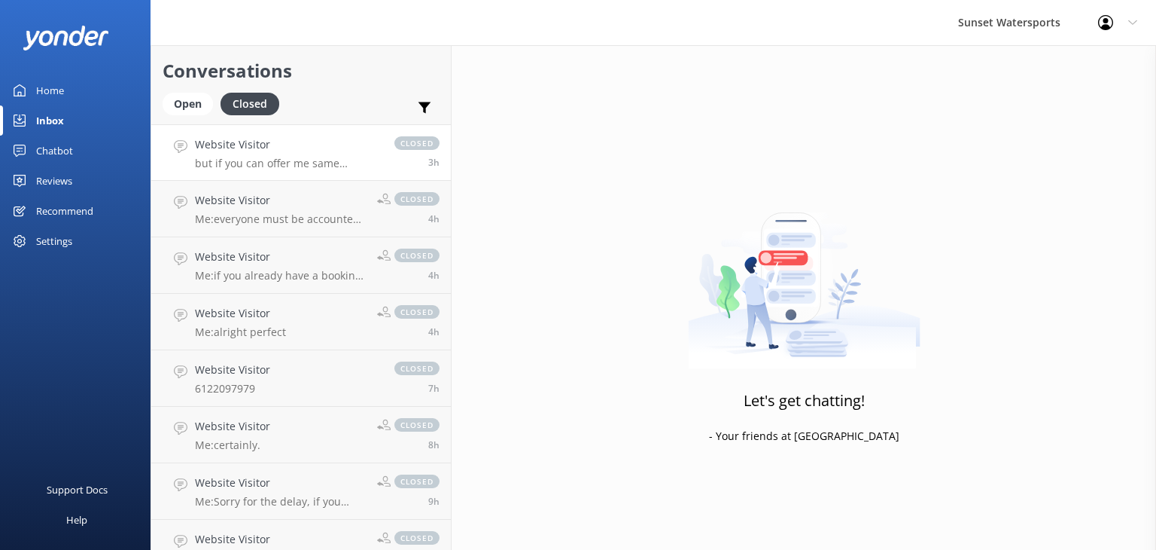
click at [341, 160] on p "but if you can offer me same package for all that would be good" at bounding box center [287, 164] width 184 height 14
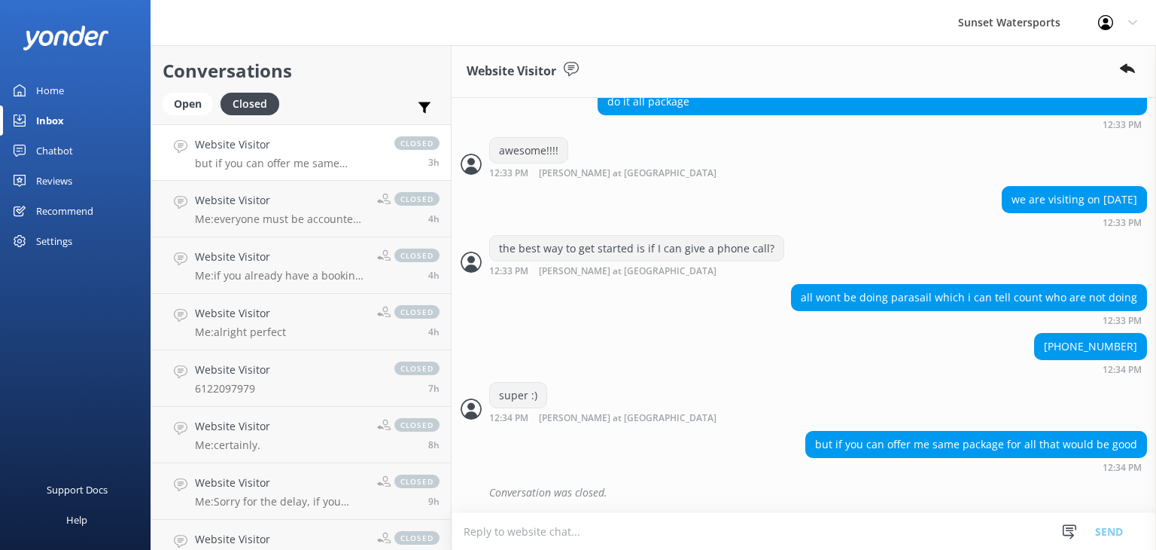
scroll to position [1103, 0]
click at [188, 103] on div "Open" at bounding box center [188, 104] width 50 height 23
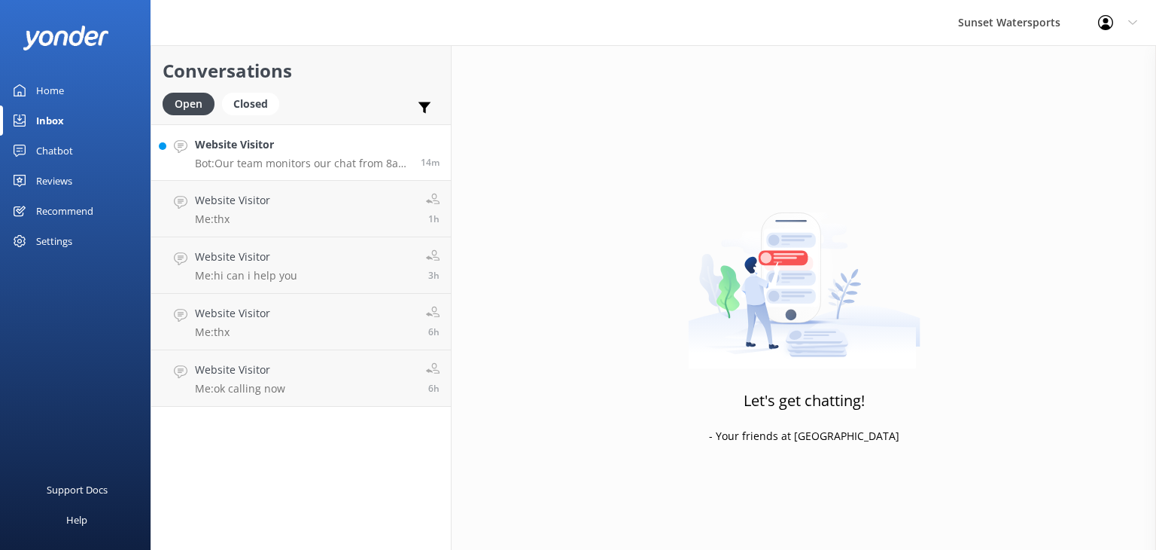
click at [315, 162] on p "Bot: Our team monitors our chat from 8am to 8pm - they will be with you shortly…" at bounding box center [302, 164] width 215 height 14
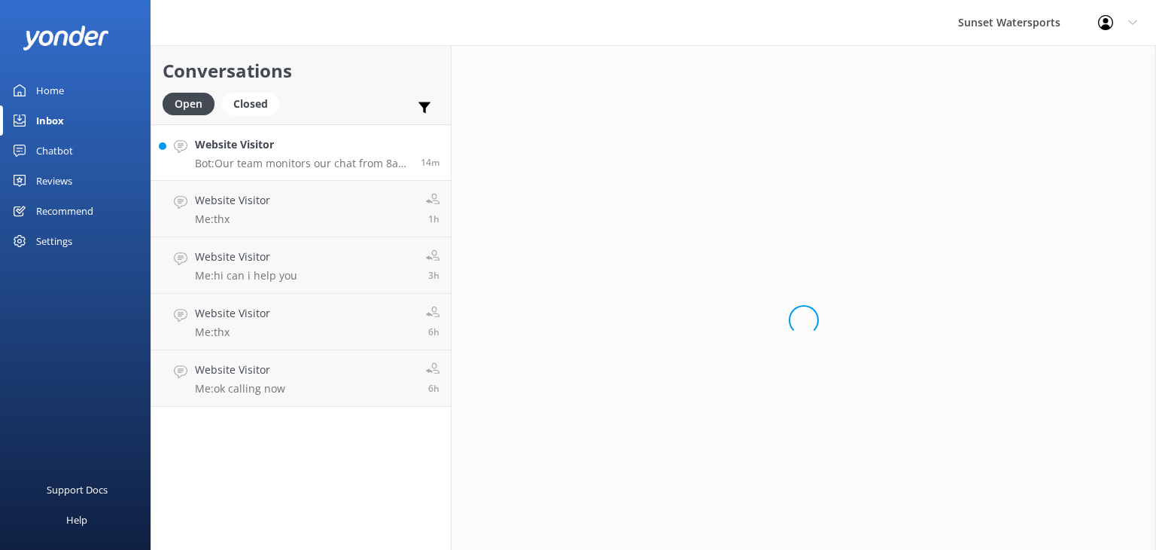
click at [345, 160] on p "Bot: Our team monitors our chat from 8am to 8pm - they will be with you shortly…" at bounding box center [302, 164] width 215 height 14
click at [295, 160] on p "Bot: Our team monitors our chat from 8am to 8pm - they will be with you shortly…" at bounding box center [302, 164] width 215 height 14
click at [308, 157] on p "Bot: Our team monitors our chat from 8am to 8pm - they will be with you shortly…" at bounding box center [302, 164] width 215 height 14
click at [282, 154] on div "Website Visitor Bot: Our team monitors our chat from 8am to 8pm - they will be …" at bounding box center [302, 152] width 215 height 32
click at [283, 151] on h4 "Website Visitor" at bounding box center [302, 144] width 215 height 17
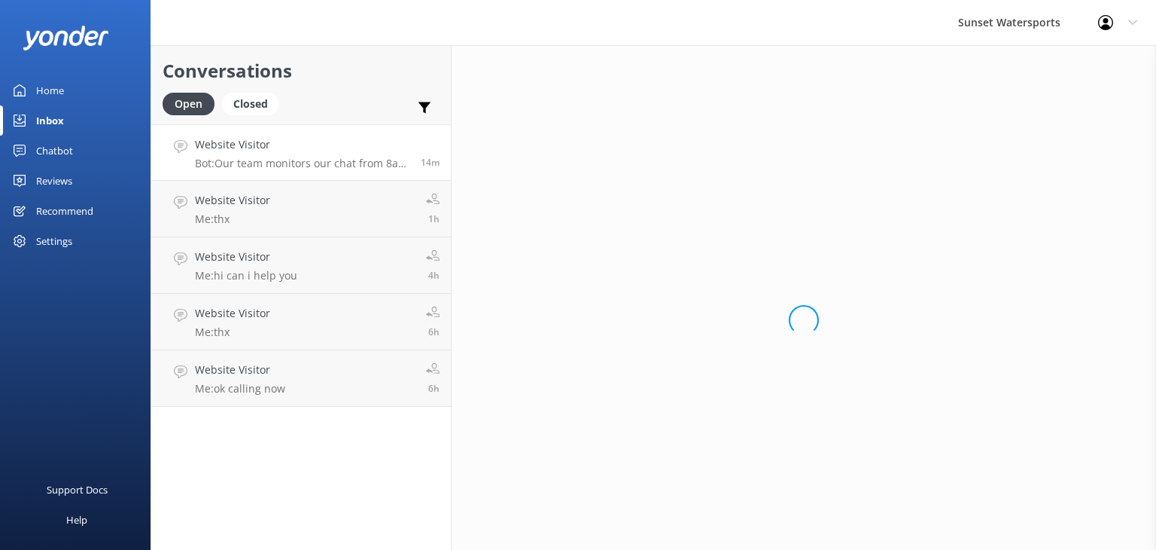
click at [242, 154] on div "Website Visitor Bot: Our team monitors our chat from 8am to 8pm - they will be …" at bounding box center [302, 152] width 215 height 32
click at [57, 117] on div "Inbox" at bounding box center [50, 120] width 28 height 30
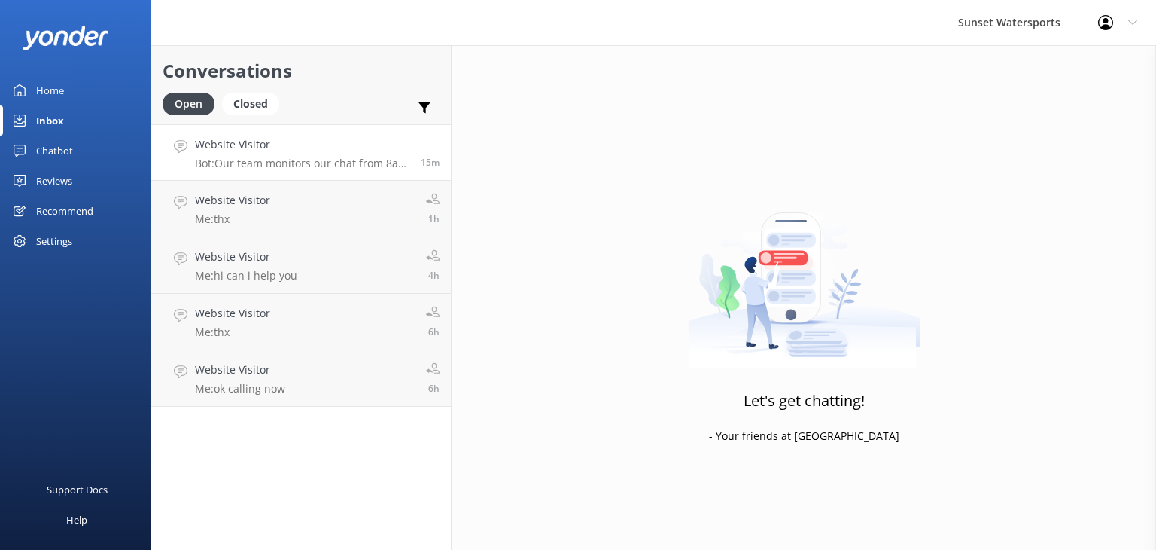
click at [331, 157] on p "Bot: Our team monitors our chat from 8am to 8pm - they will be with you shortly…" at bounding box center [302, 164] width 215 height 14
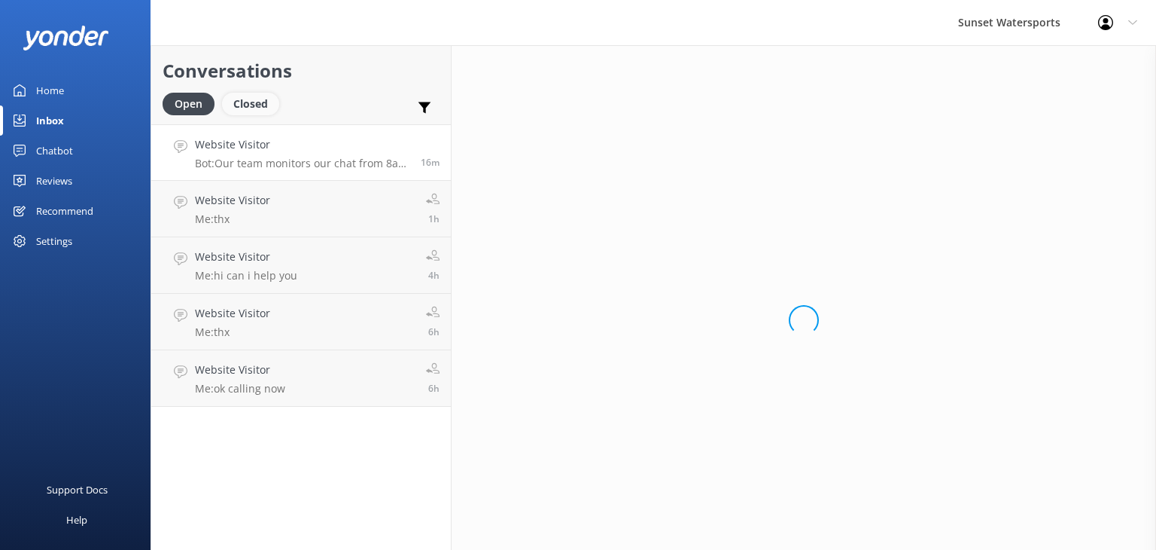
click at [254, 107] on div "Closed" at bounding box center [250, 104] width 57 height 23
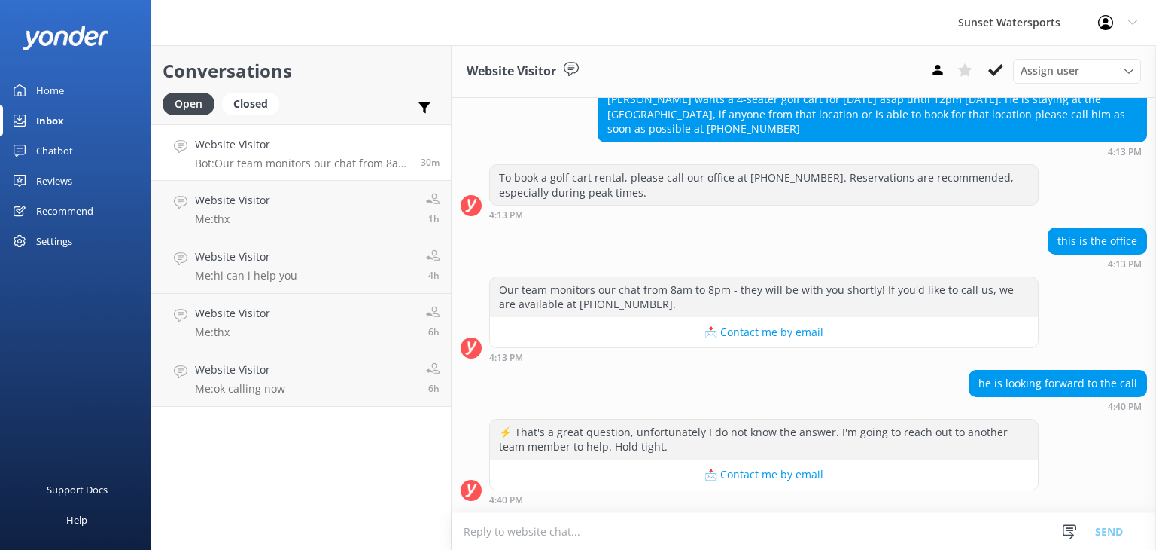
scroll to position [19610, 0]
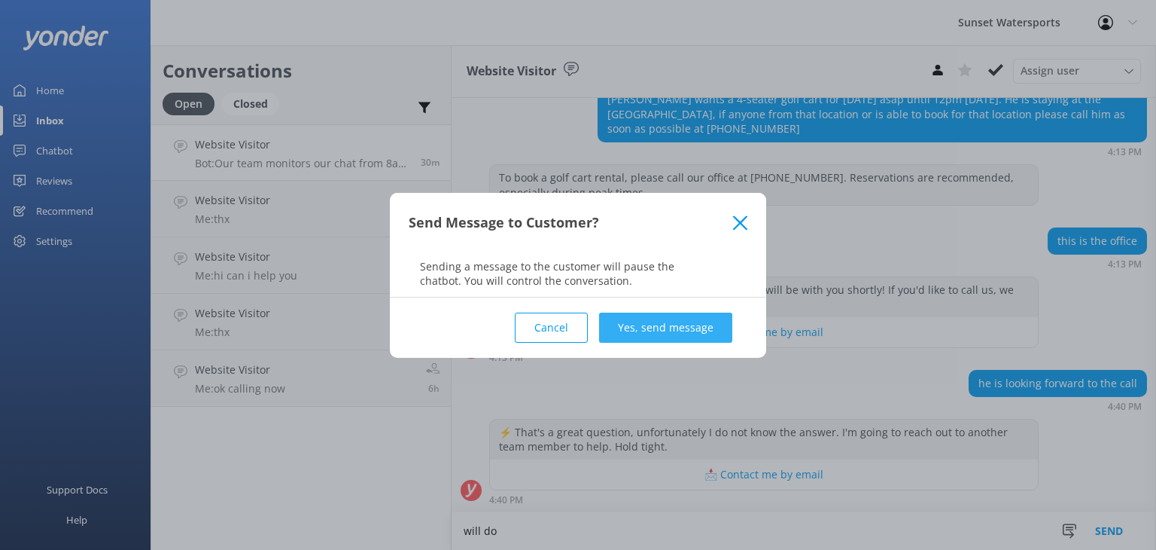
type textarea "will do"
click at [644, 324] on button "Yes, send message" at bounding box center [665, 327] width 133 height 30
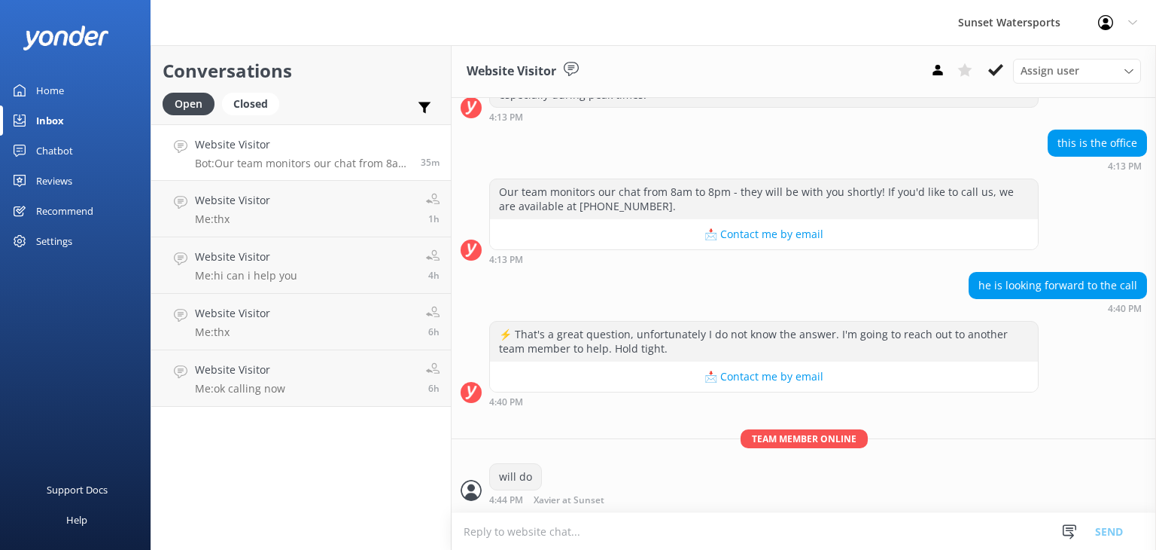
scroll to position [19707, 0]
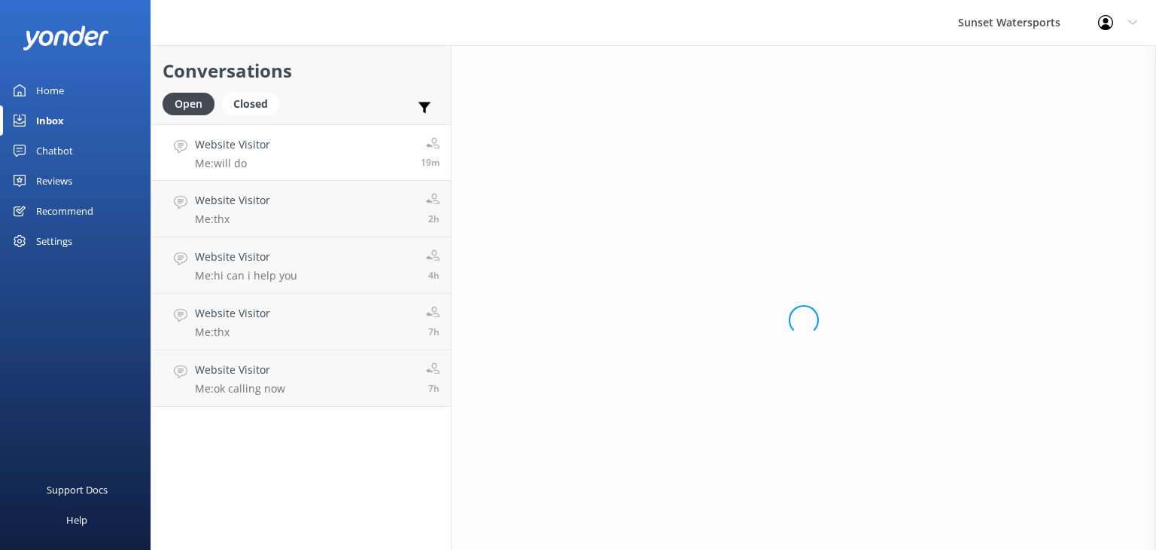
click at [55, 124] on div "Inbox" at bounding box center [50, 120] width 28 height 30
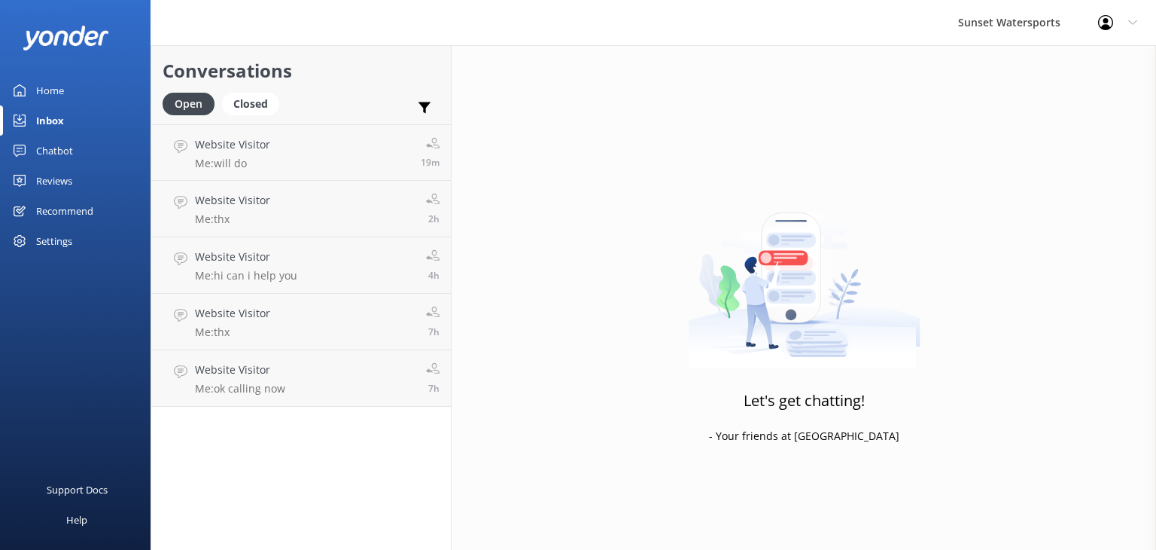
click at [47, 120] on div "Inbox" at bounding box center [50, 120] width 28 height 30
click at [270, 105] on div "Closed" at bounding box center [250, 104] width 57 height 23
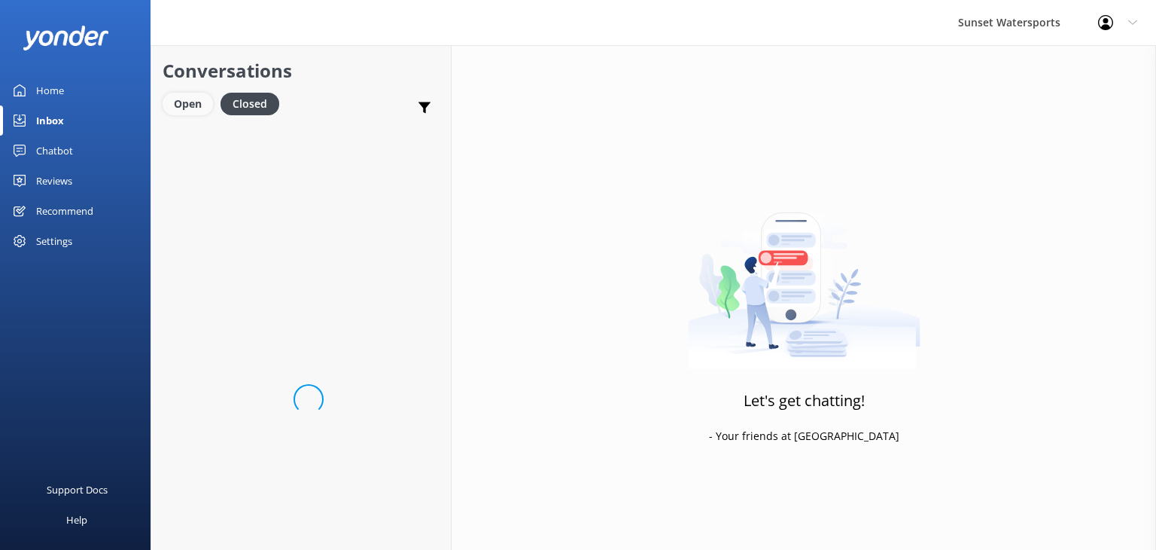
click at [180, 106] on div "Open" at bounding box center [188, 104] width 50 height 23
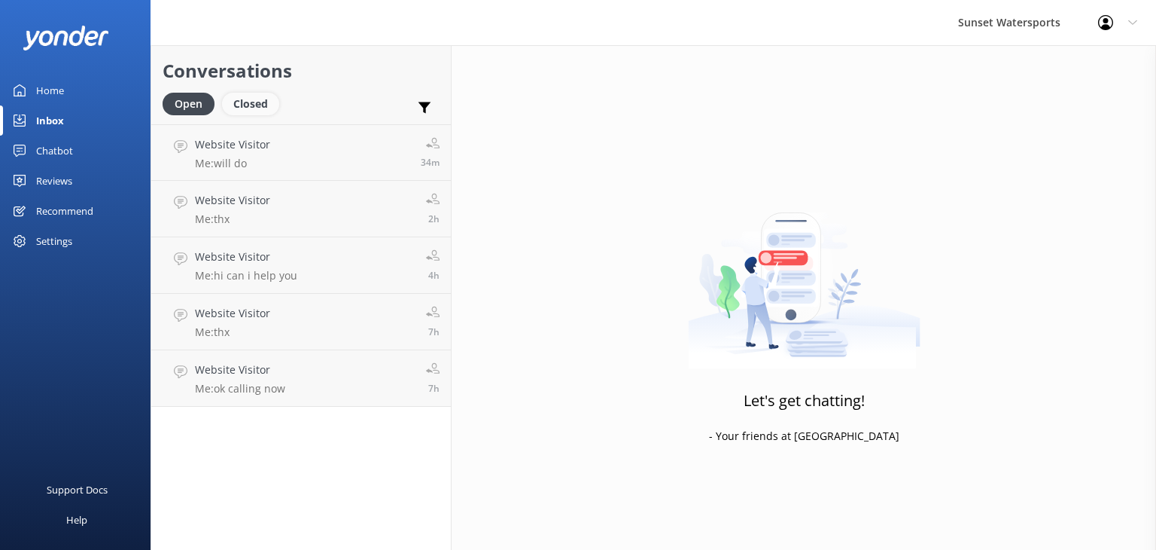
click at [244, 101] on div "Closed" at bounding box center [250, 104] width 57 height 23
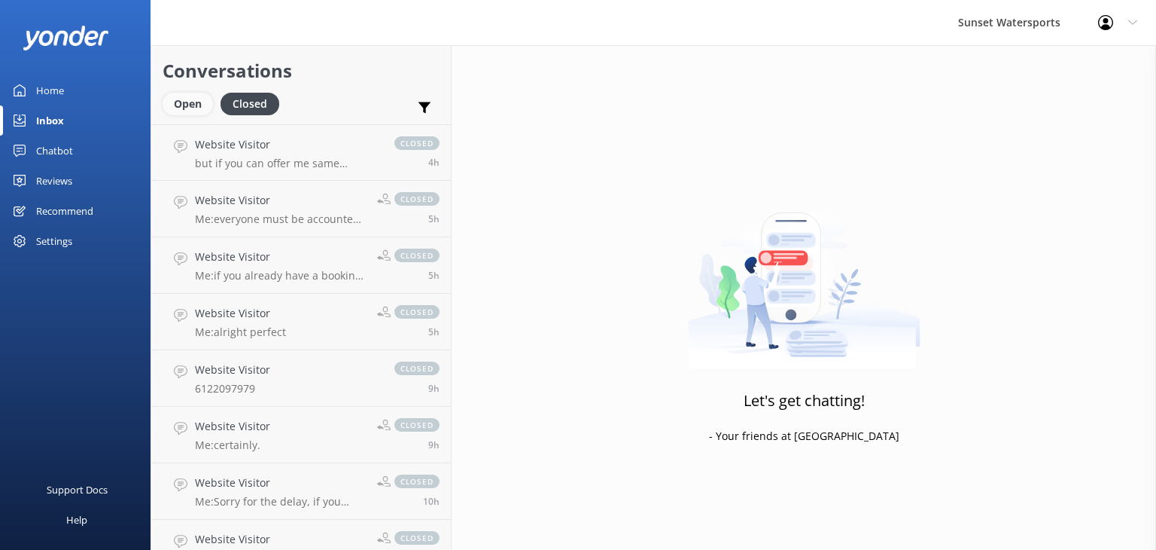
click at [181, 105] on div "Open" at bounding box center [188, 104] width 50 height 23
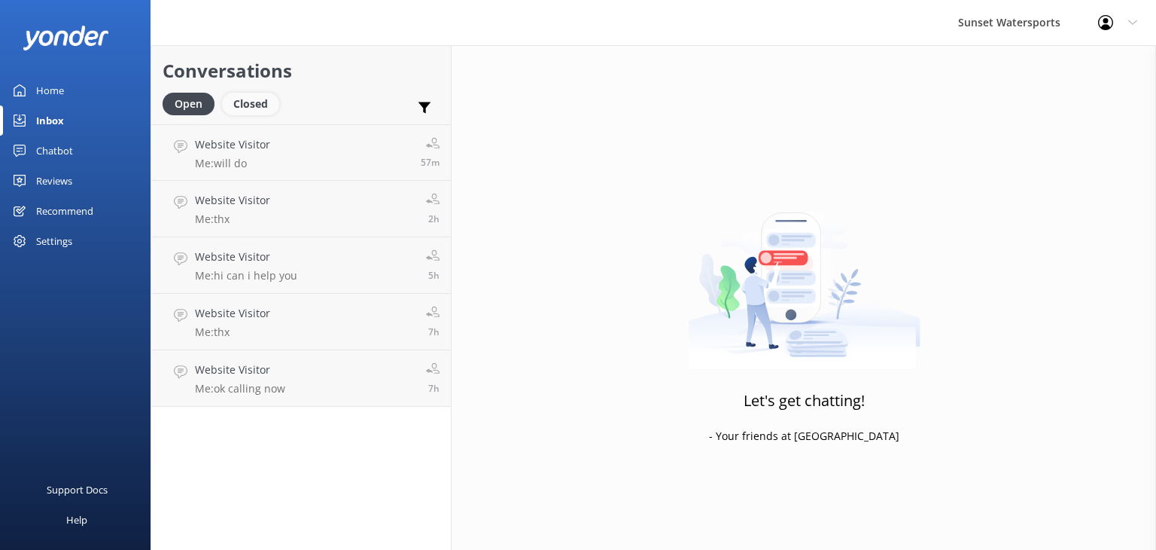
click at [260, 105] on div "Closed" at bounding box center [250, 104] width 57 height 23
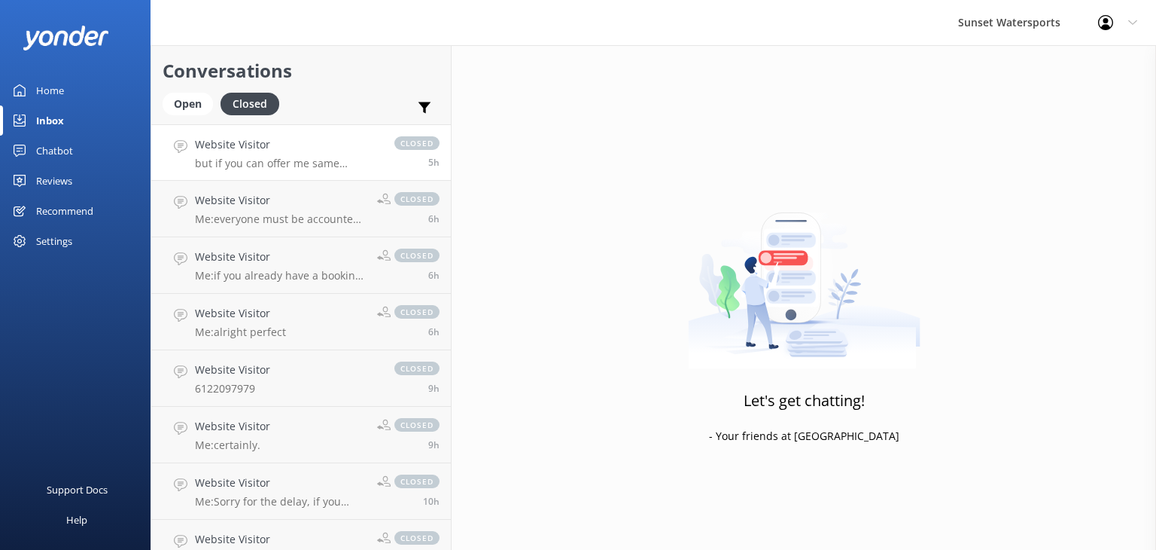
click at [300, 154] on div "Website Visitor but if you can offer me same package for all that would be good" at bounding box center [287, 152] width 184 height 32
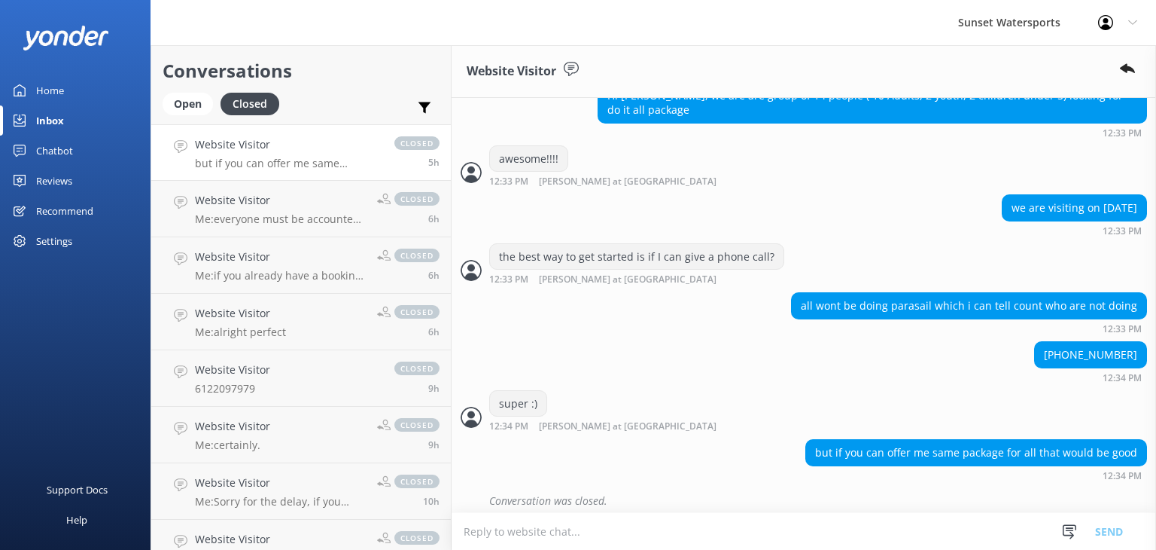
scroll to position [1103, 0]
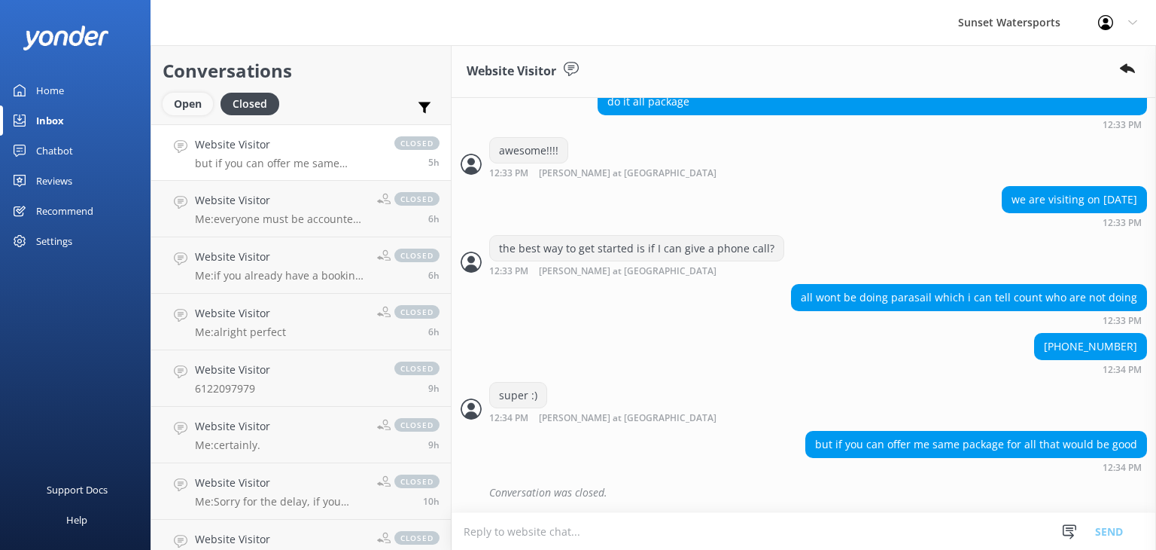
click at [181, 104] on div "Open" at bounding box center [188, 104] width 50 height 23
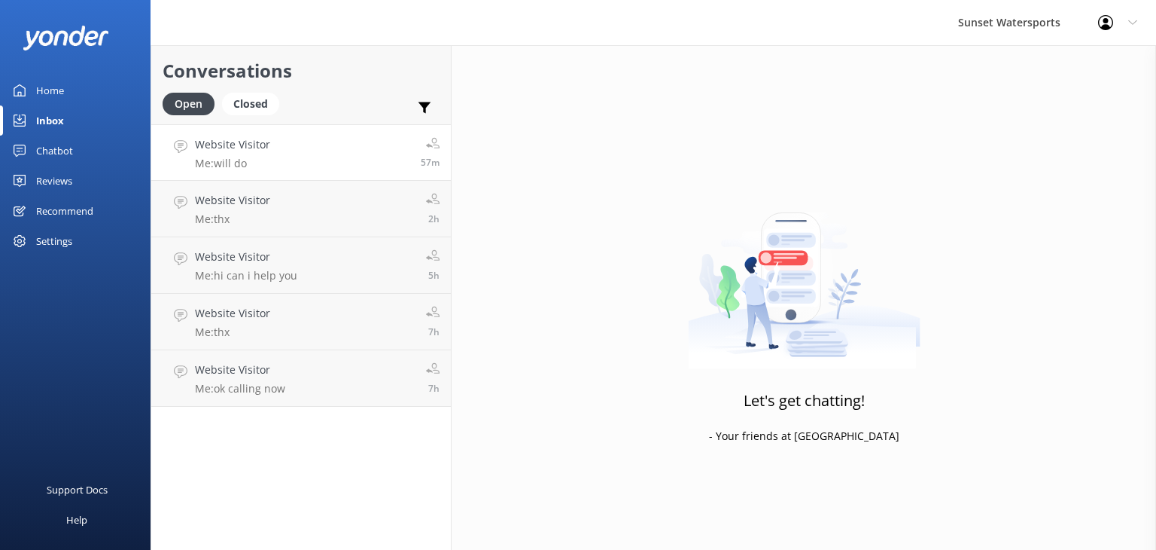
click at [339, 151] on link "Website Visitor Me: will do 57m" at bounding box center [301, 152] width 300 height 56
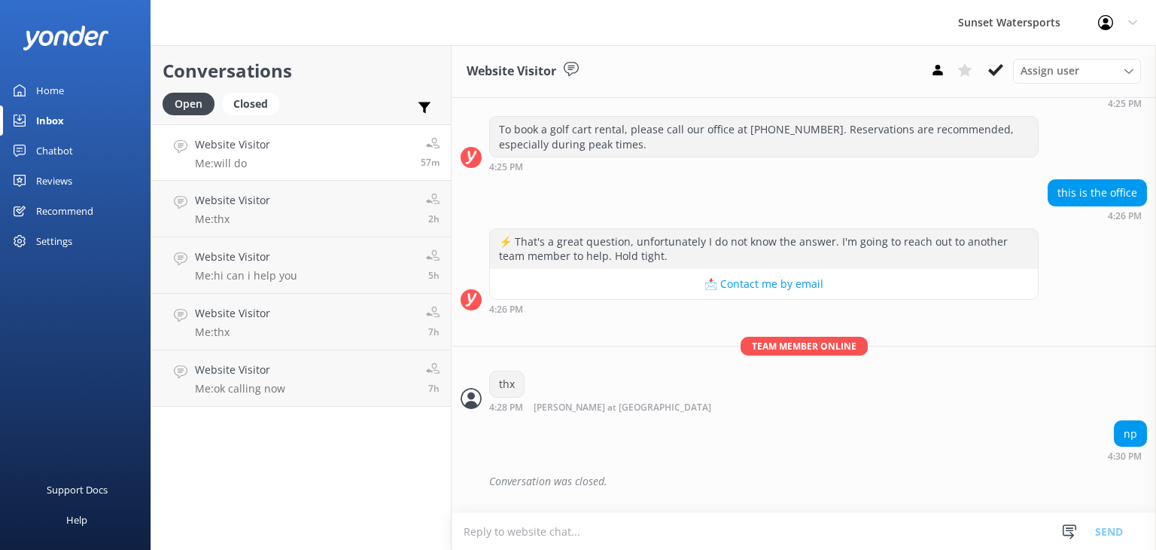
scroll to position [19707, 0]
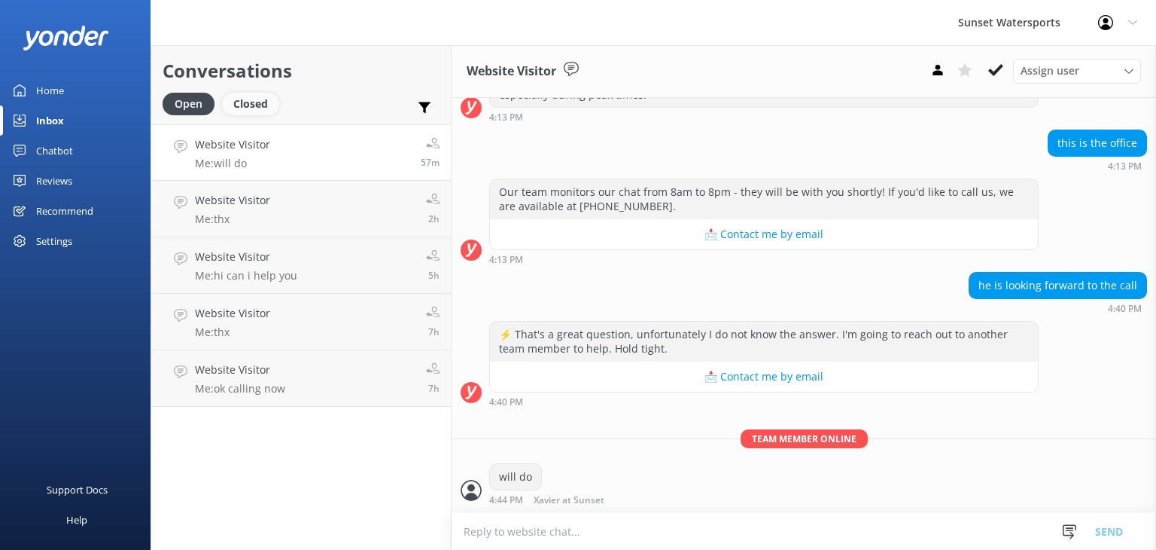
click at [254, 94] on div "Closed" at bounding box center [250, 104] width 57 height 23
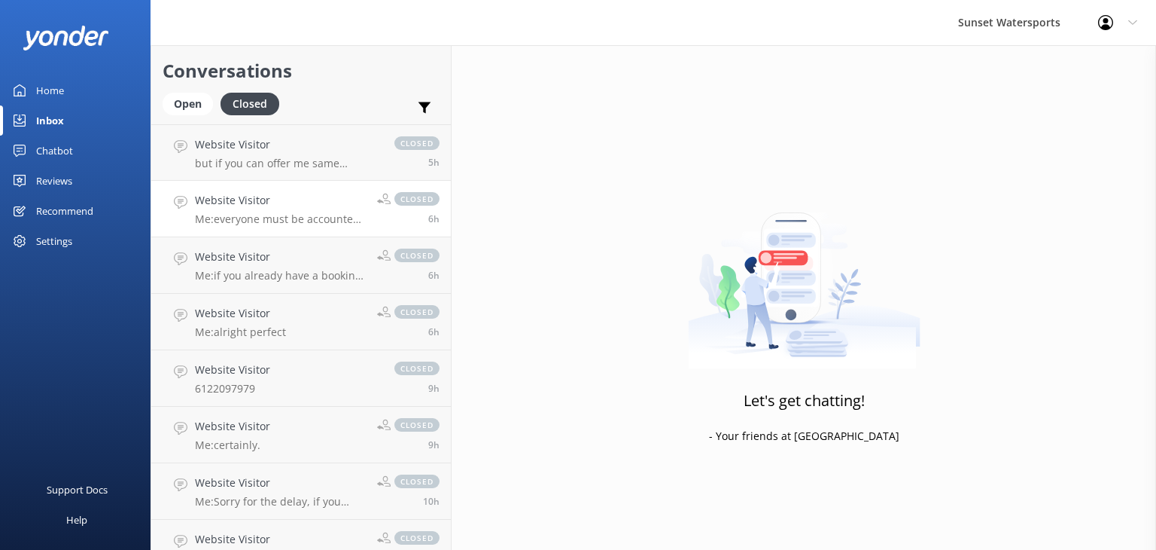
click at [312, 214] on p "Me: everyone must be accounted for on the boat, only 12 seats." at bounding box center [280, 219] width 171 height 14
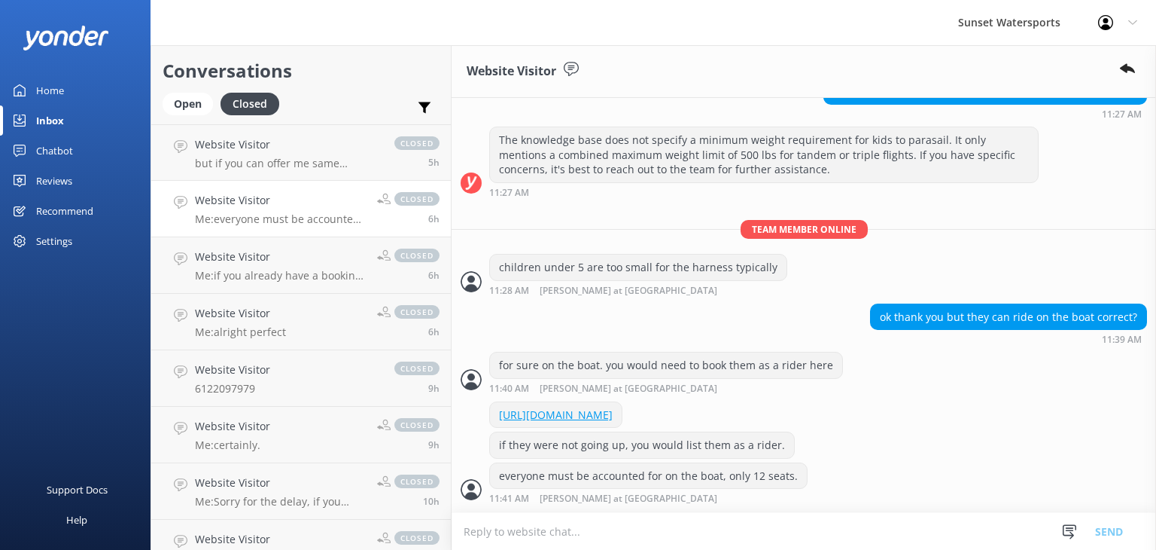
scroll to position [215, 0]
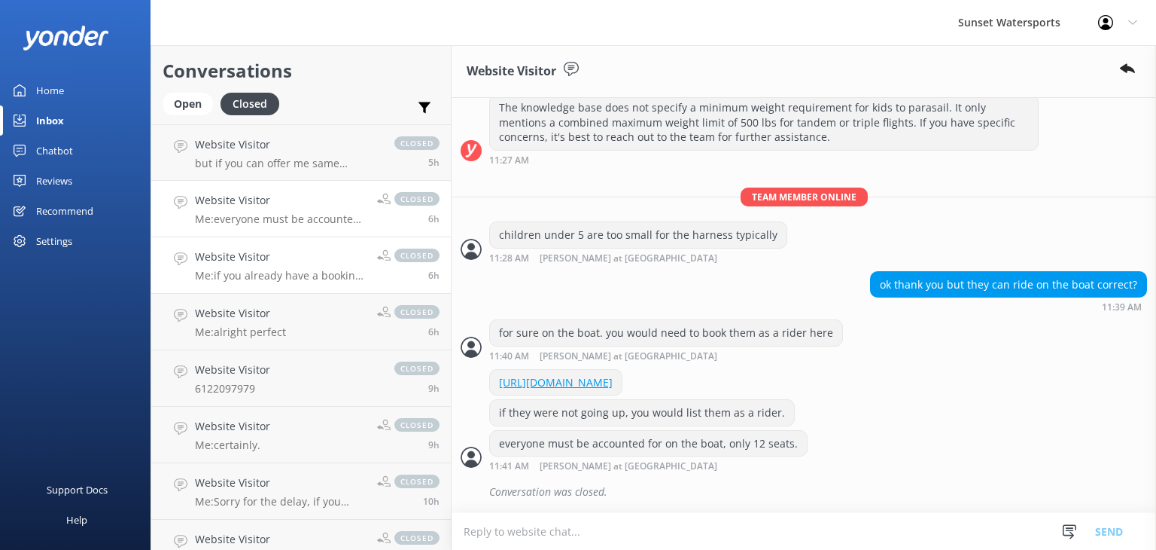
click at [277, 277] on p "Me: if you already have a booking, you would park at the resort valet only for …" at bounding box center [280, 276] width 171 height 14
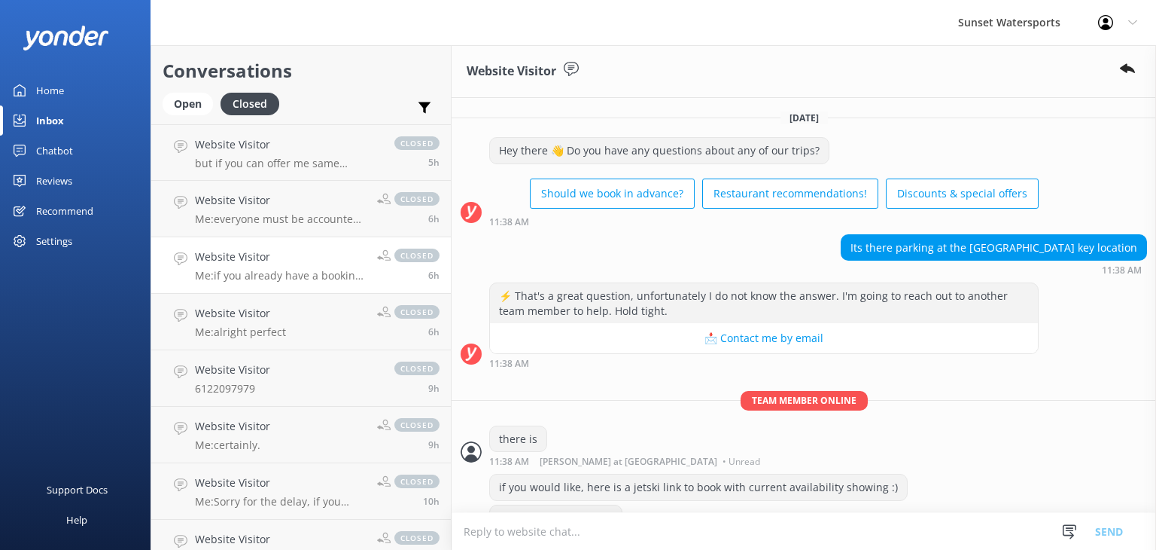
scroll to position [164, 0]
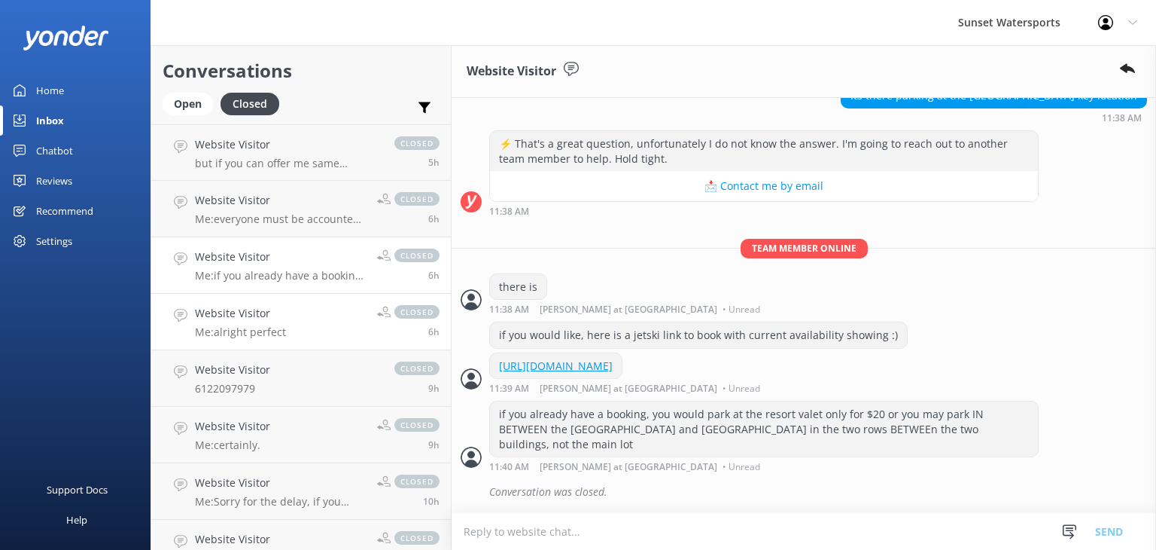
click at [260, 336] on p "Me: alright perfect" at bounding box center [240, 332] width 91 height 14
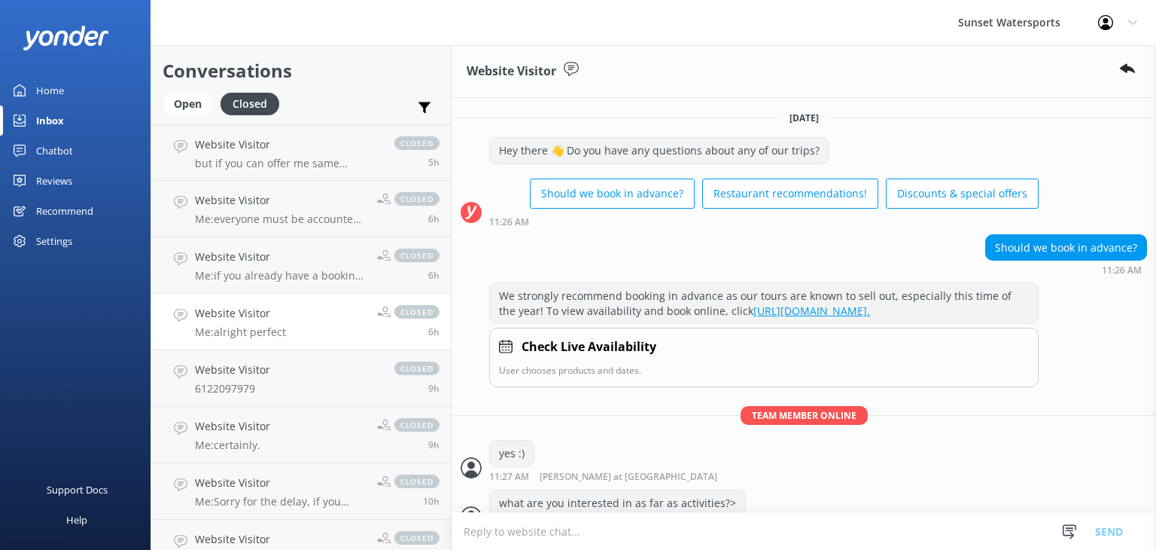
scroll to position [169, 0]
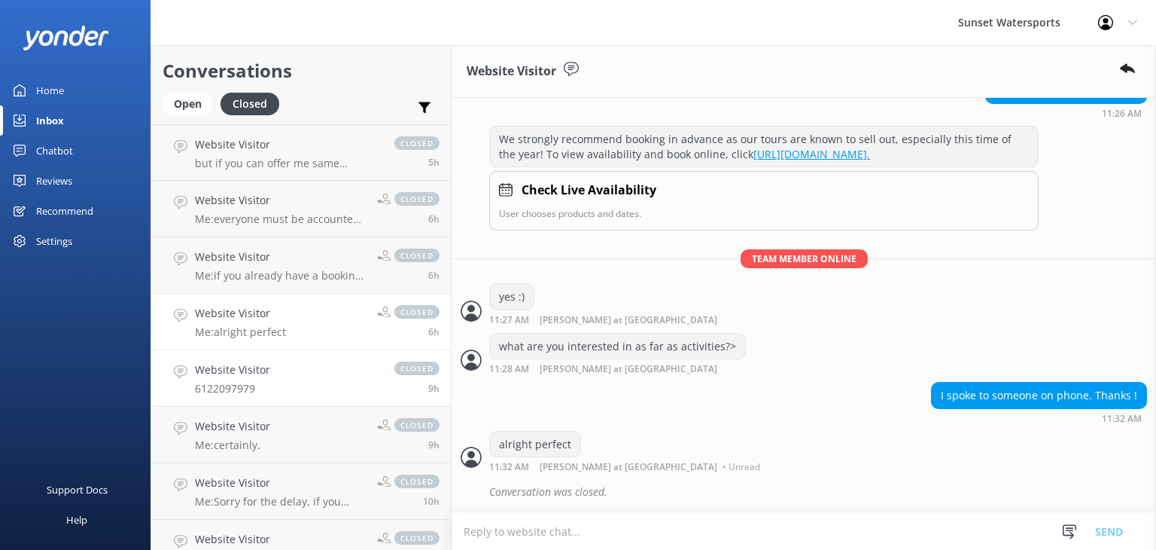
click at [246, 386] on p "6122097979" at bounding box center [232, 389] width 75 height 14
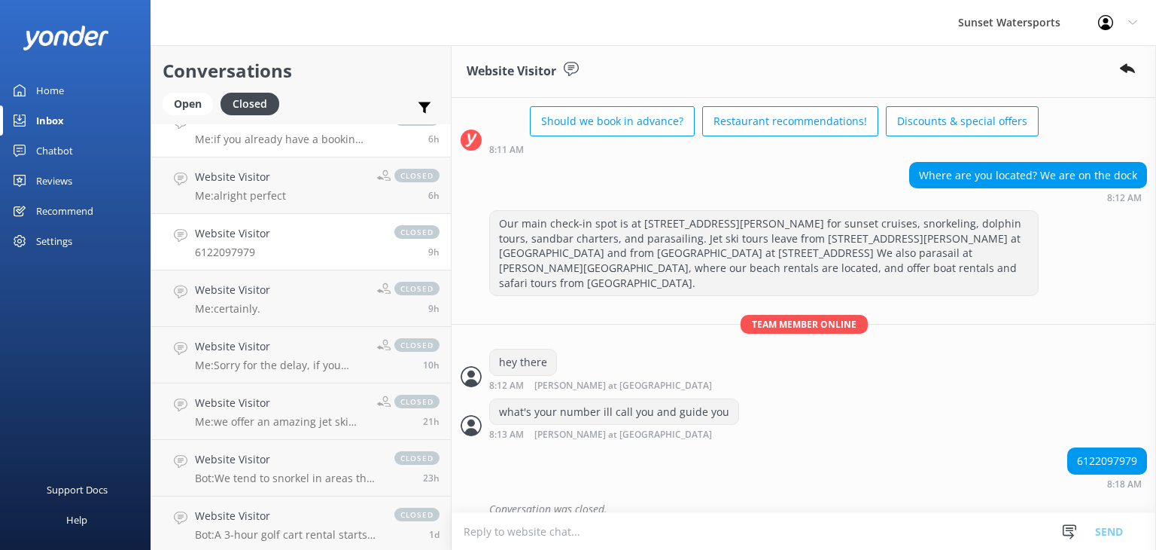
scroll to position [151, 0]
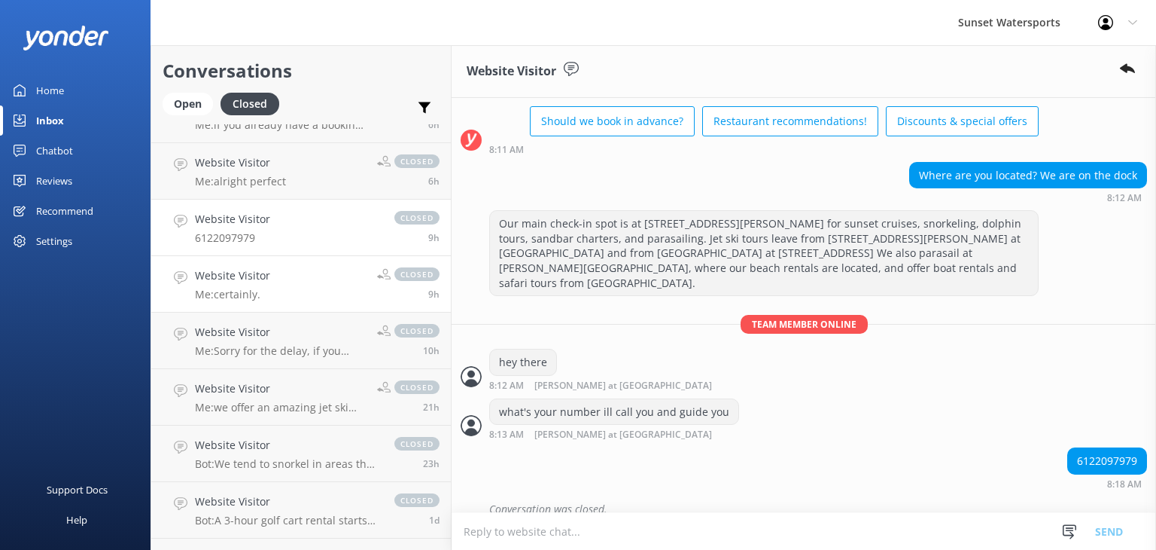
click at [282, 296] on link "Website Visitor Me: certainly. closed 9h" at bounding box center [301, 284] width 300 height 56
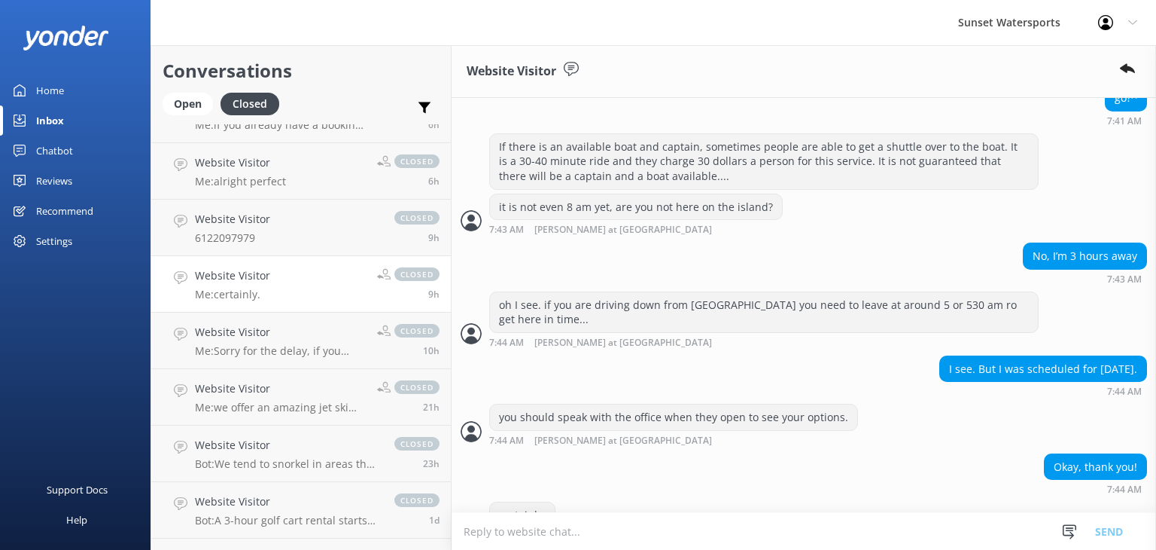
scroll to position [757, 0]
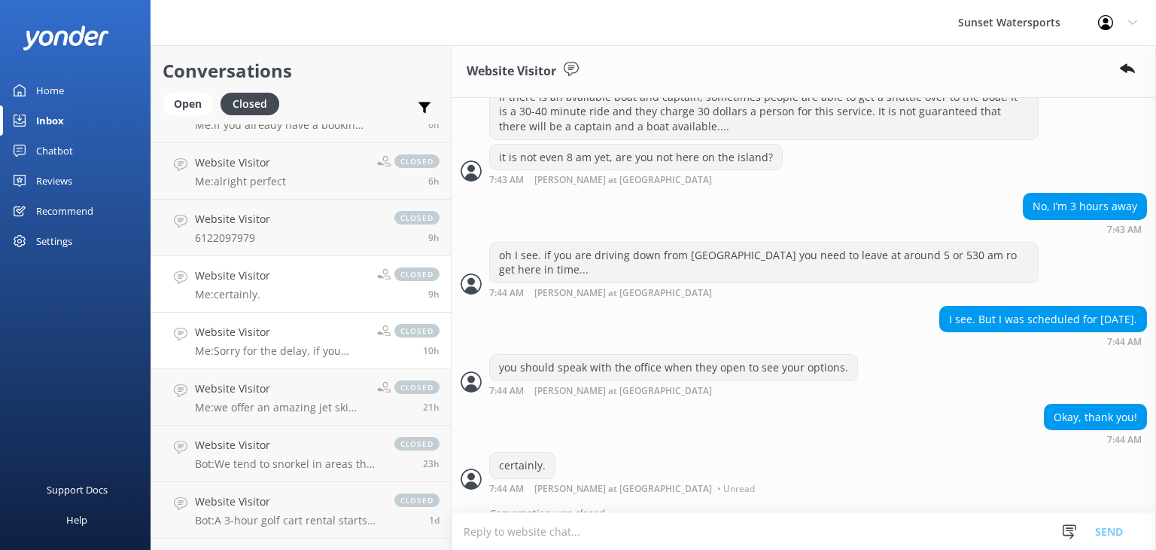
click at [289, 343] on div "Website Visitor Me: Sorry for the delay, if you happen to return here and see t…" at bounding box center [280, 340] width 171 height 33
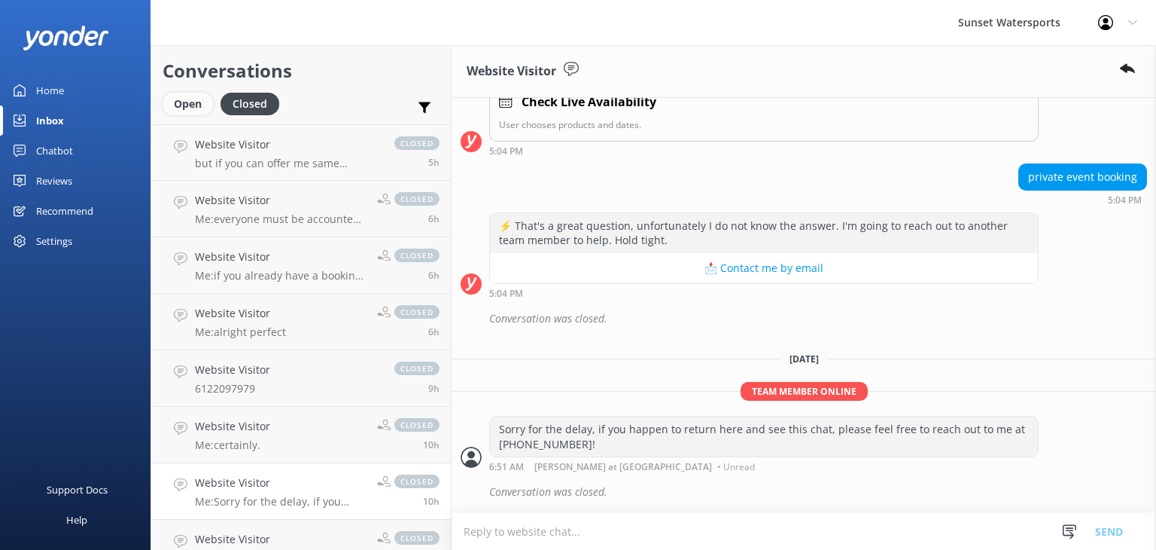
click at [188, 98] on div "Open" at bounding box center [188, 104] width 50 height 23
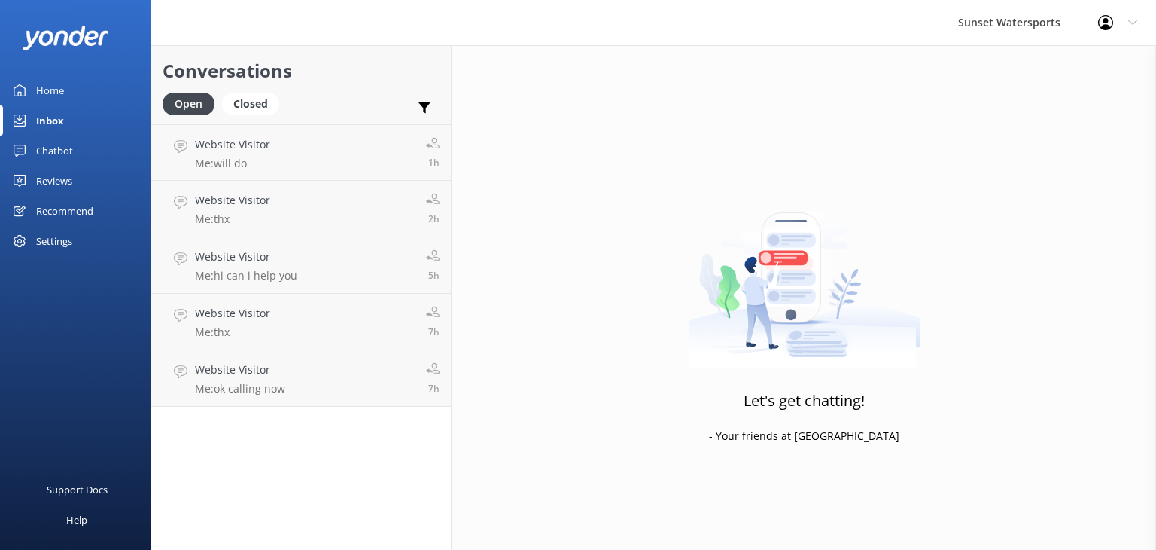
click at [370, 151] on link "Website Visitor Me: will do 1h" at bounding box center [301, 152] width 300 height 56
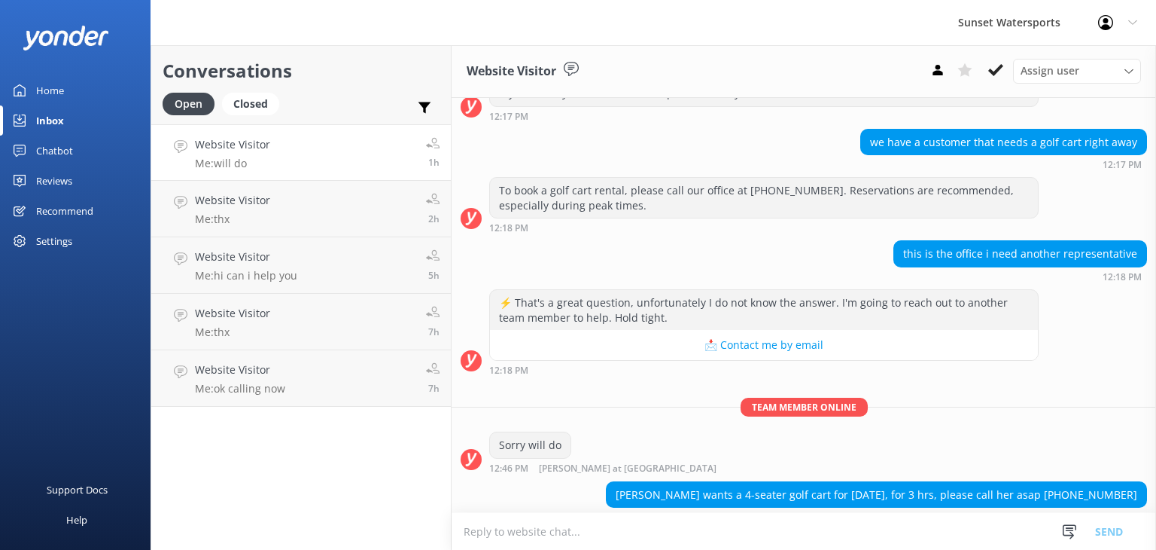
scroll to position [19707, 0]
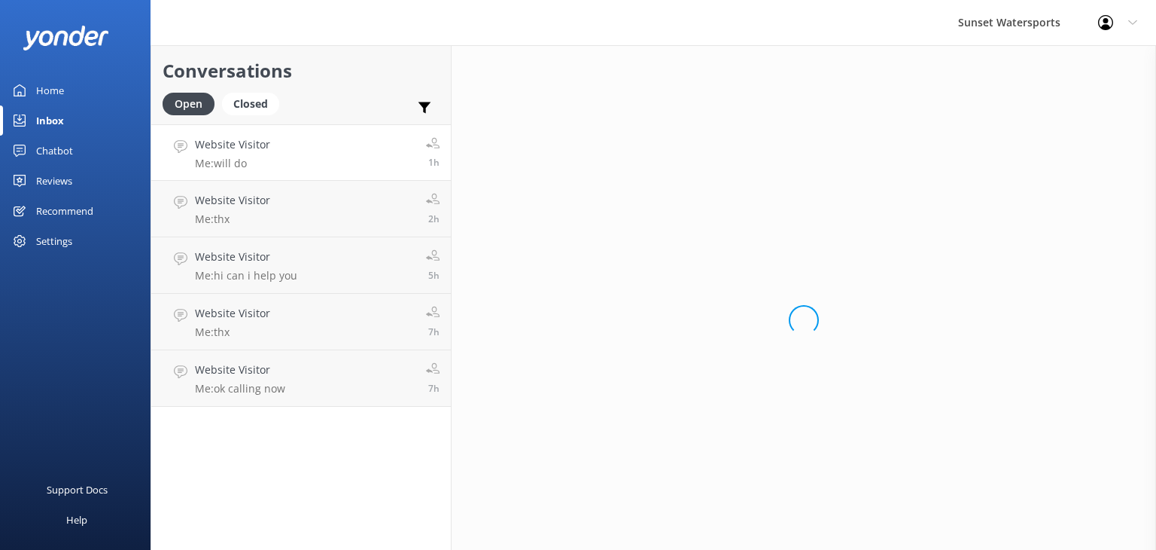
click at [283, 151] on link "Website Visitor Me: will do 1h" at bounding box center [301, 152] width 300 height 56
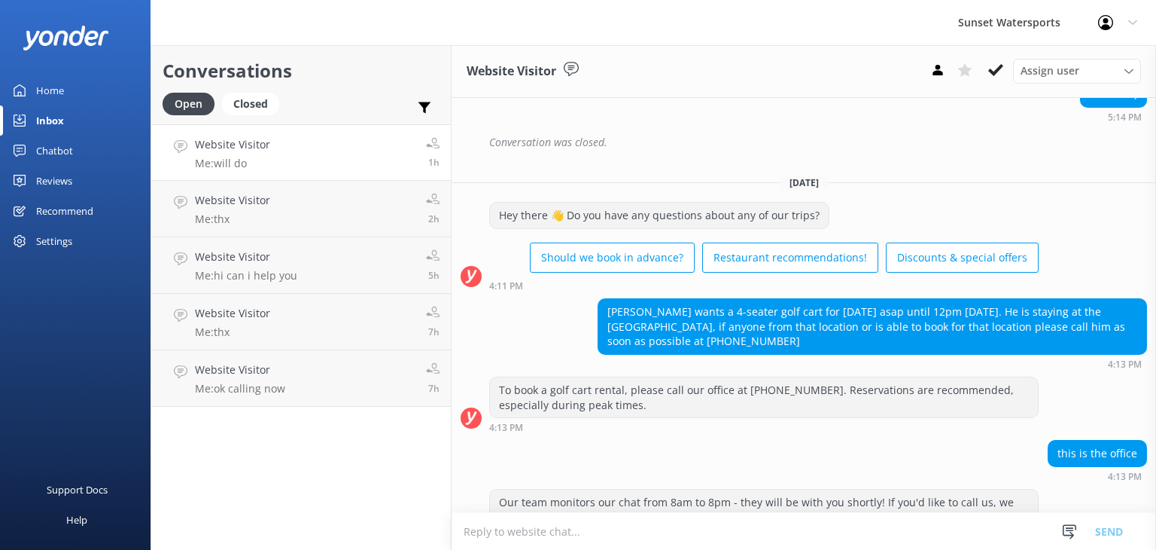
scroll to position [19707, 0]
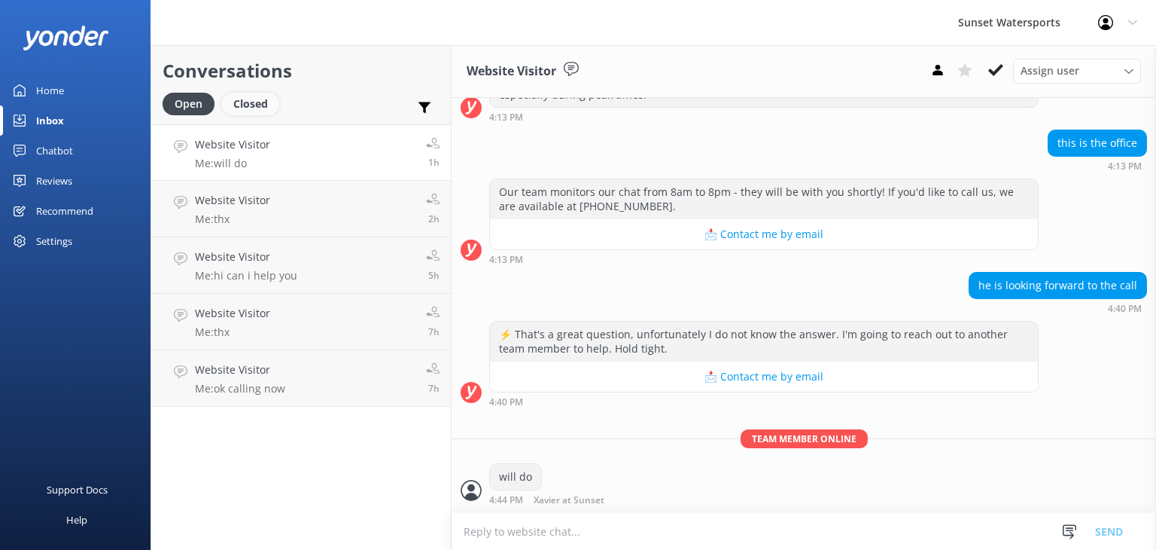
click at [261, 105] on div "Closed" at bounding box center [250, 104] width 57 height 23
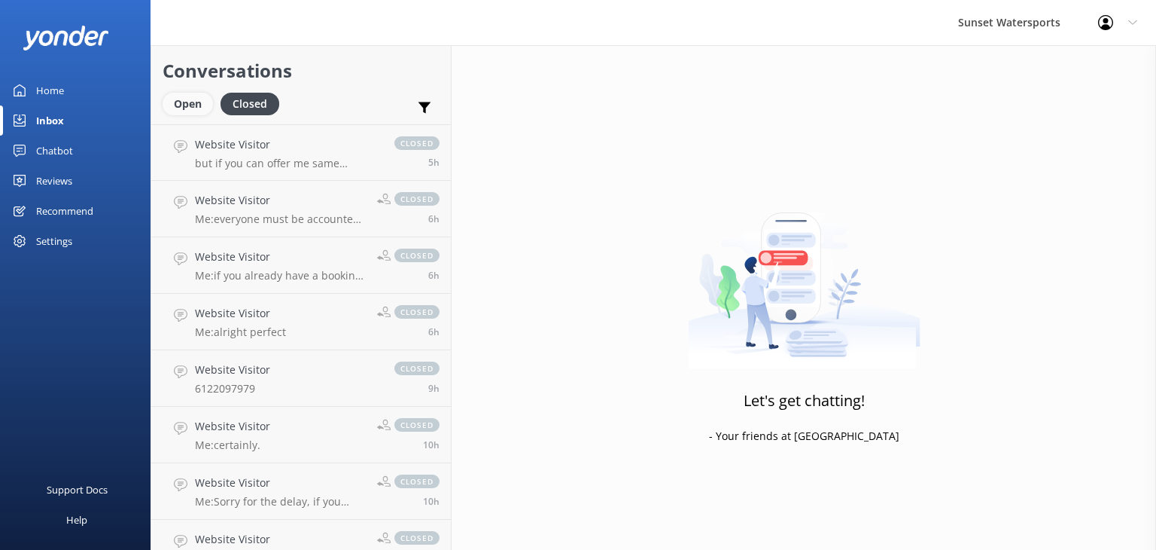
click at [193, 102] on div "Open" at bounding box center [188, 104] width 50 height 23
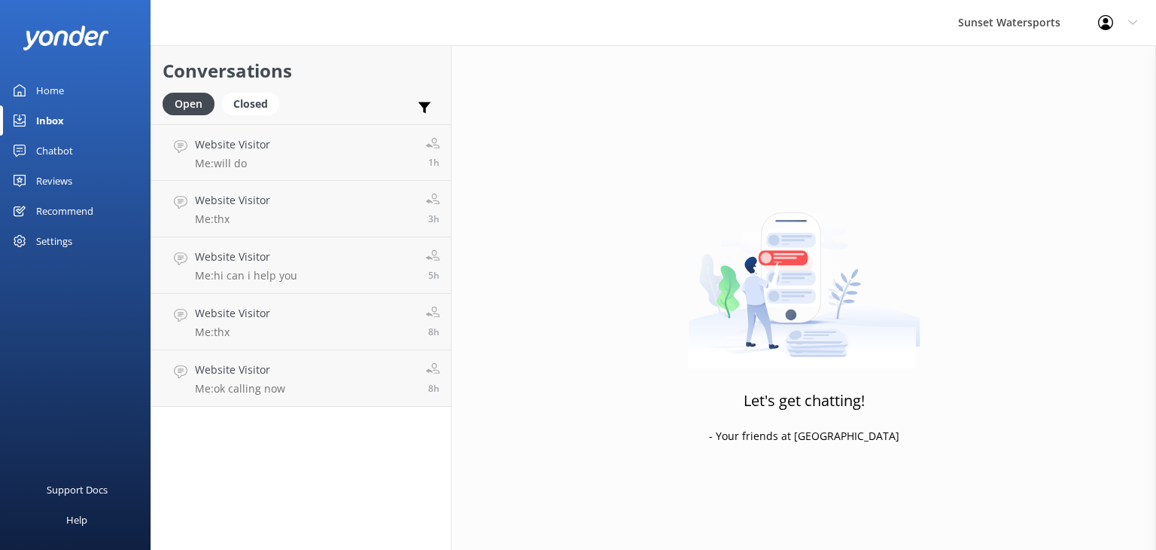
click at [60, 124] on div "Inbox" at bounding box center [50, 120] width 28 height 30
click at [306, 155] on link "Website Visitor Me: will do 1h" at bounding box center [301, 152] width 300 height 56
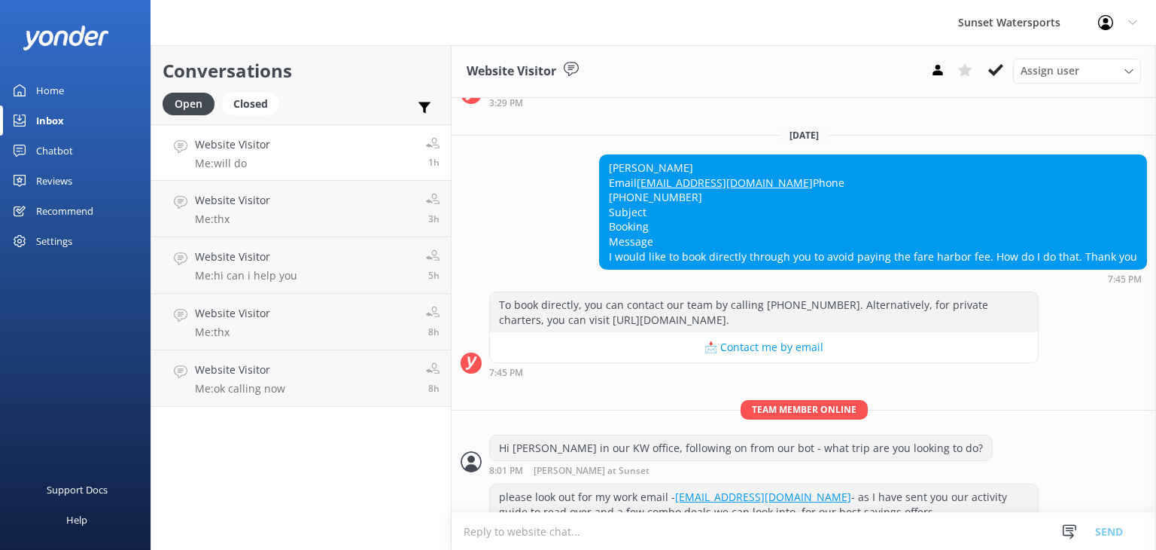
scroll to position [19707, 0]
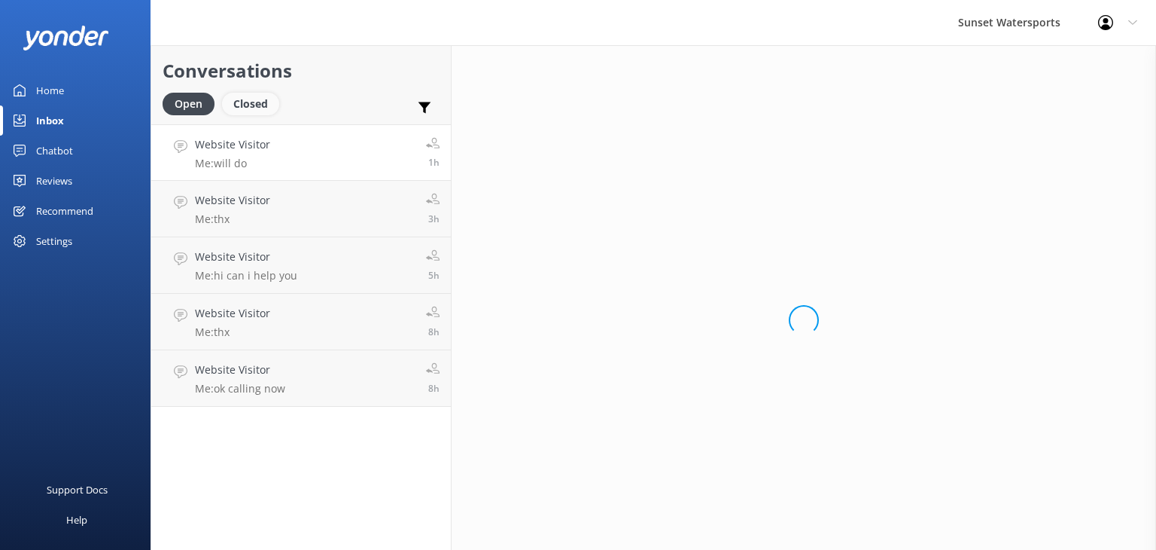
click at [253, 108] on div "Closed" at bounding box center [250, 104] width 57 height 23
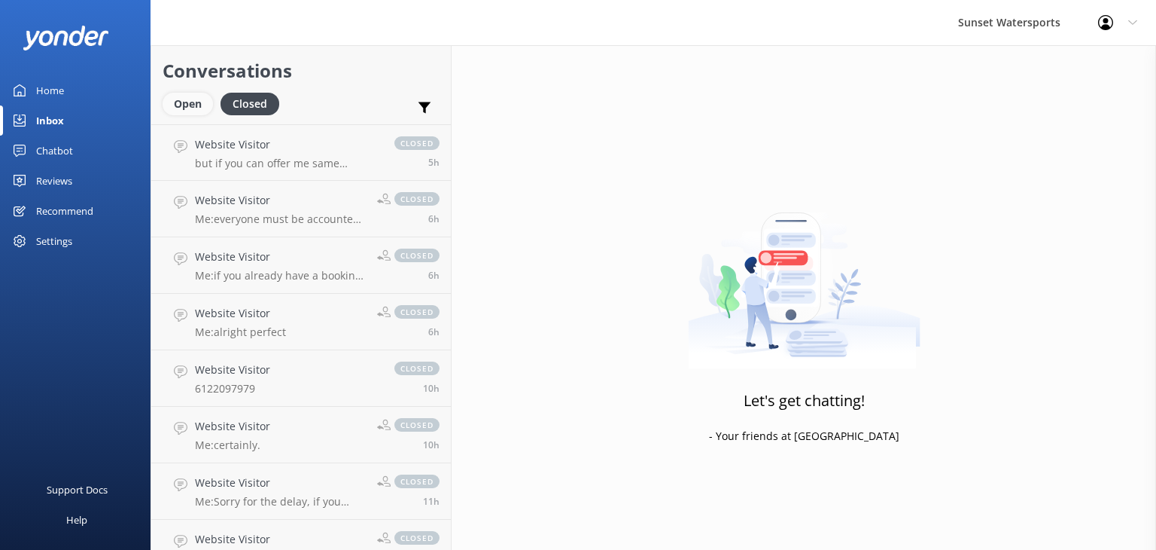
click at [184, 100] on div "Open" at bounding box center [188, 104] width 50 height 23
